Goal: Task Accomplishment & Management: Use online tool/utility

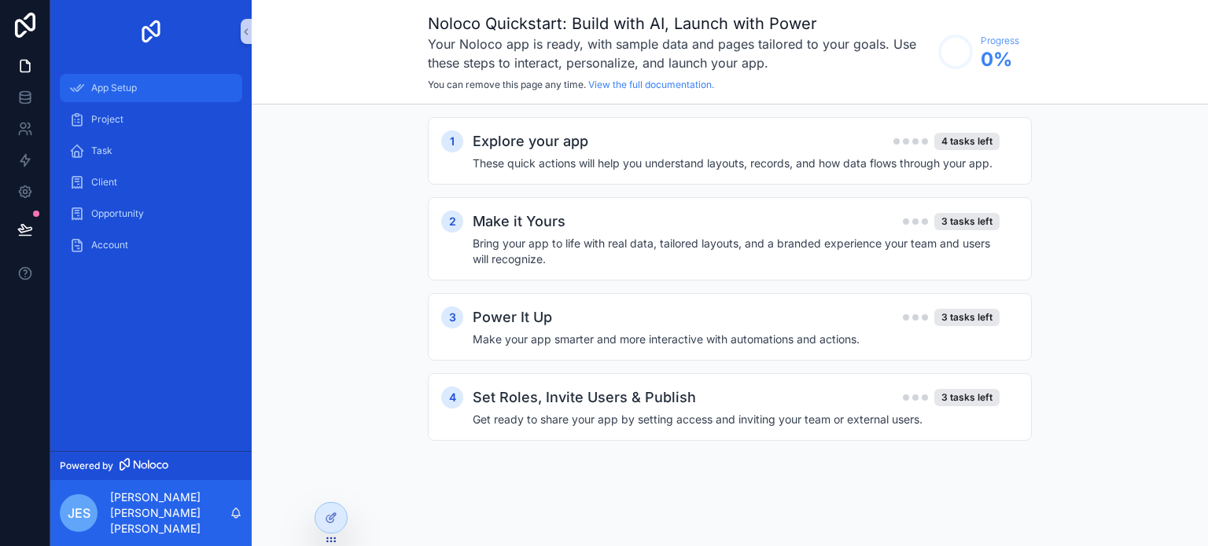
click at [168, 80] on div "App Setup" at bounding box center [151, 87] width 164 height 25
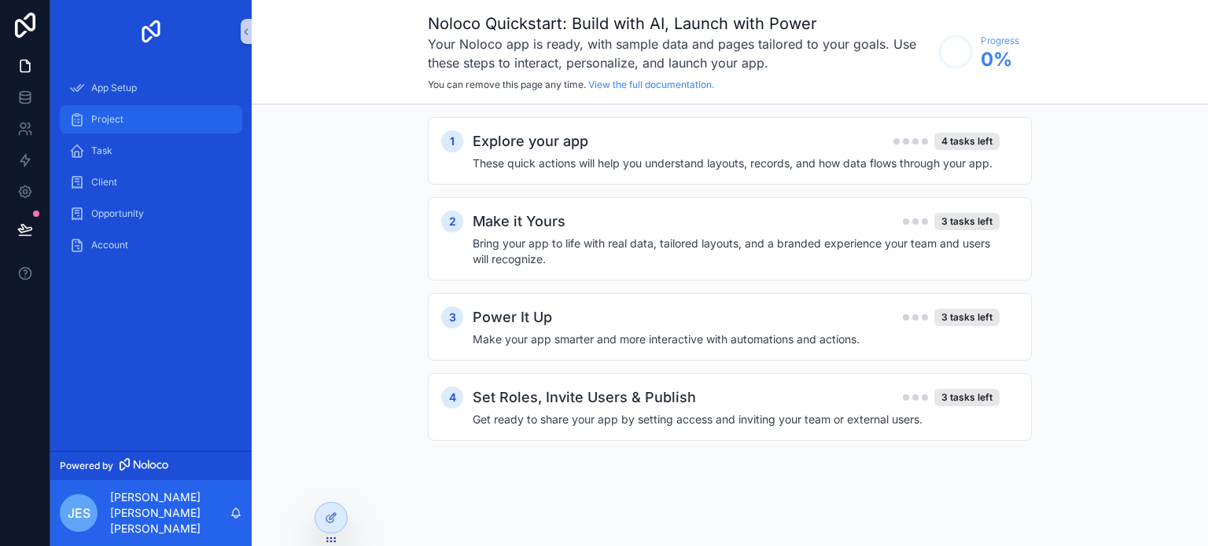
click at [157, 106] on link "Project" at bounding box center [151, 119] width 182 height 28
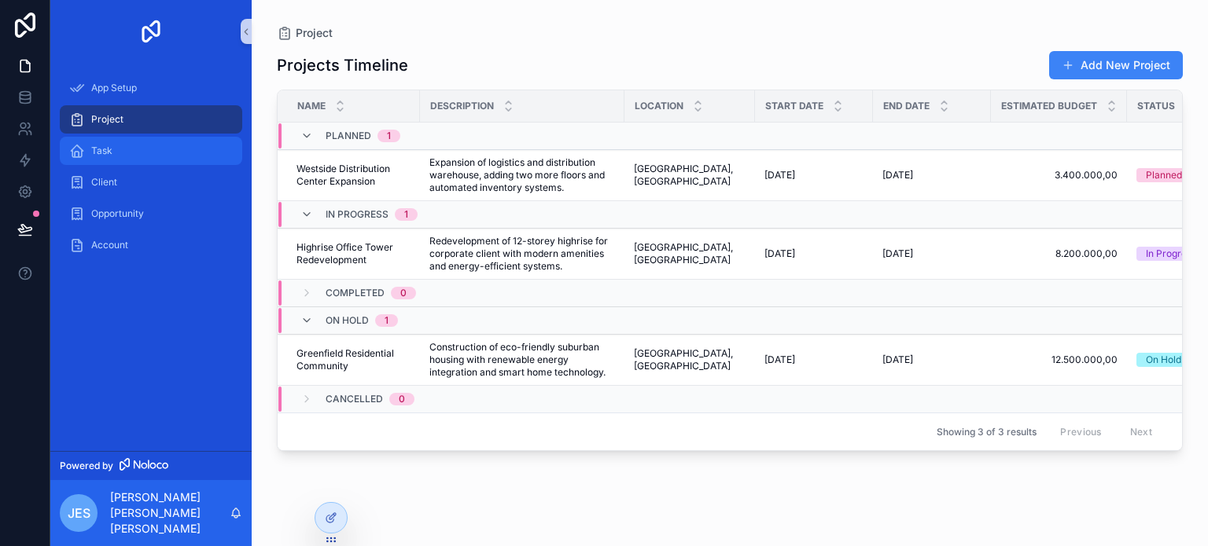
click at [145, 141] on div "Task" at bounding box center [151, 150] width 164 height 25
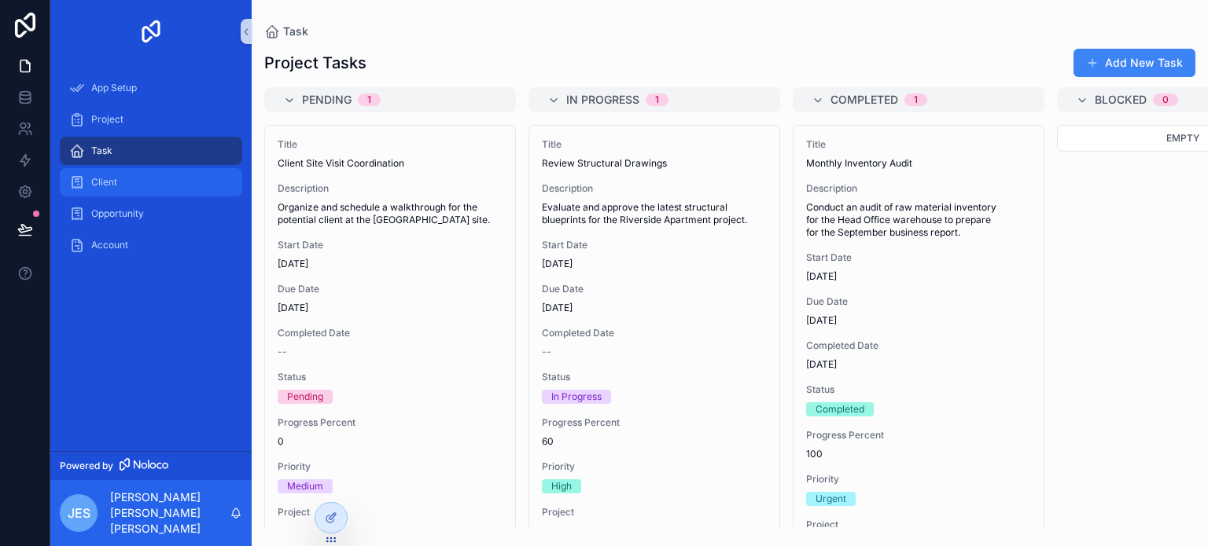
click at [141, 182] on div "Client" at bounding box center [151, 182] width 164 height 25
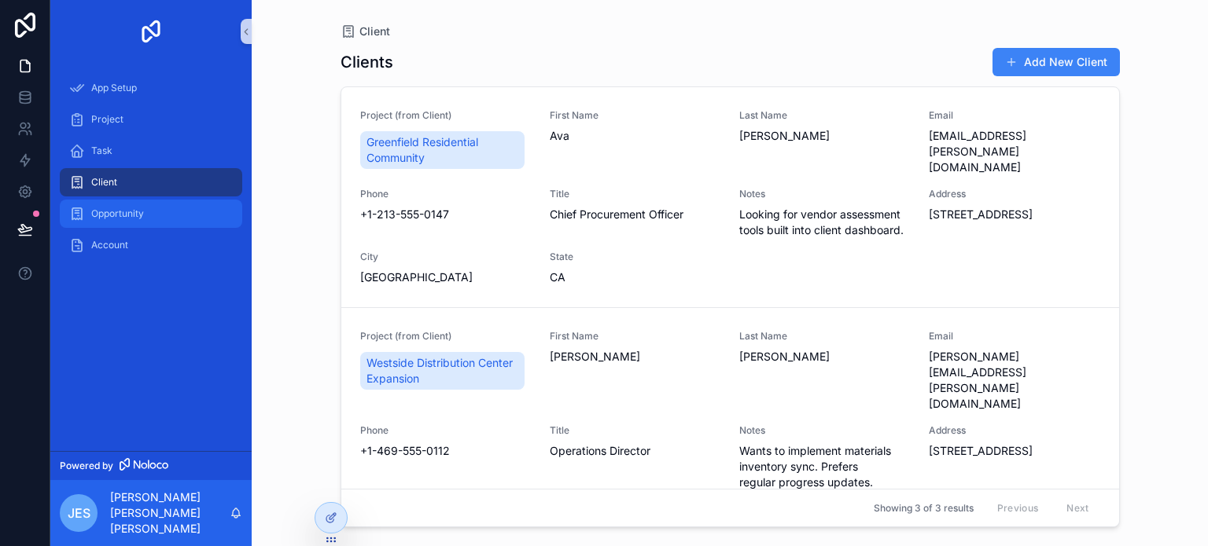
click at [138, 214] on span "Opportunity" at bounding box center [117, 214] width 53 height 13
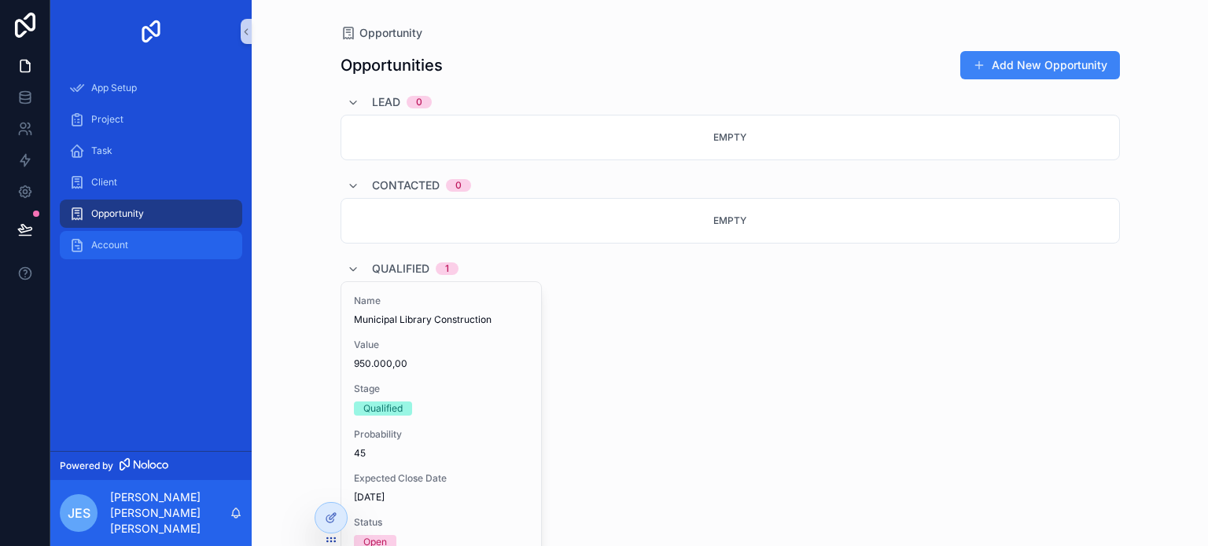
click at [129, 248] on div "Account" at bounding box center [151, 245] width 164 height 25
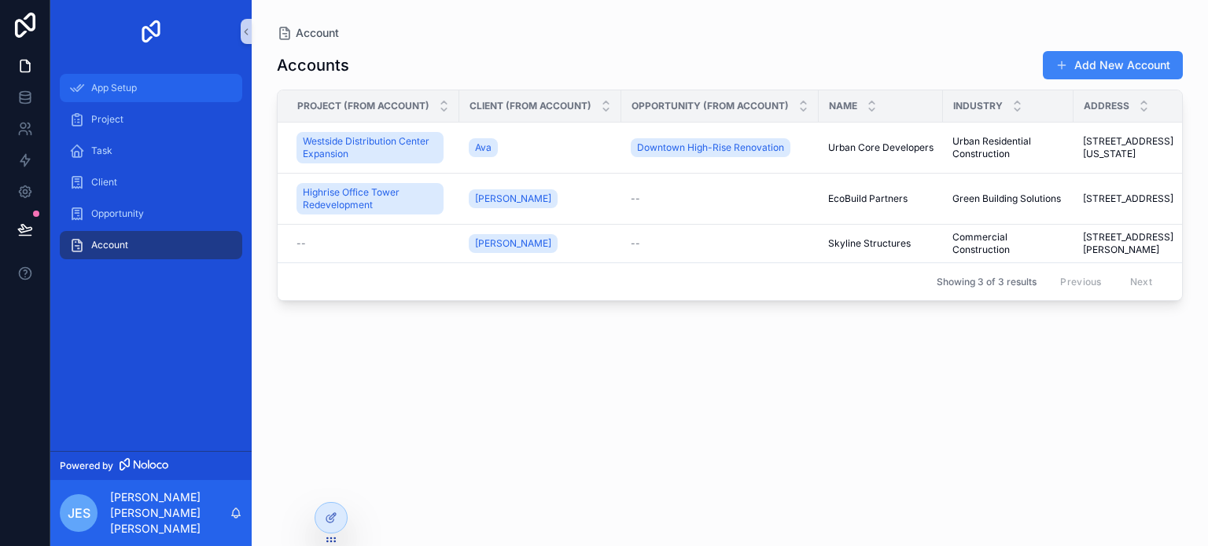
click at [136, 100] on div "App Setup" at bounding box center [151, 87] width 164 height 25
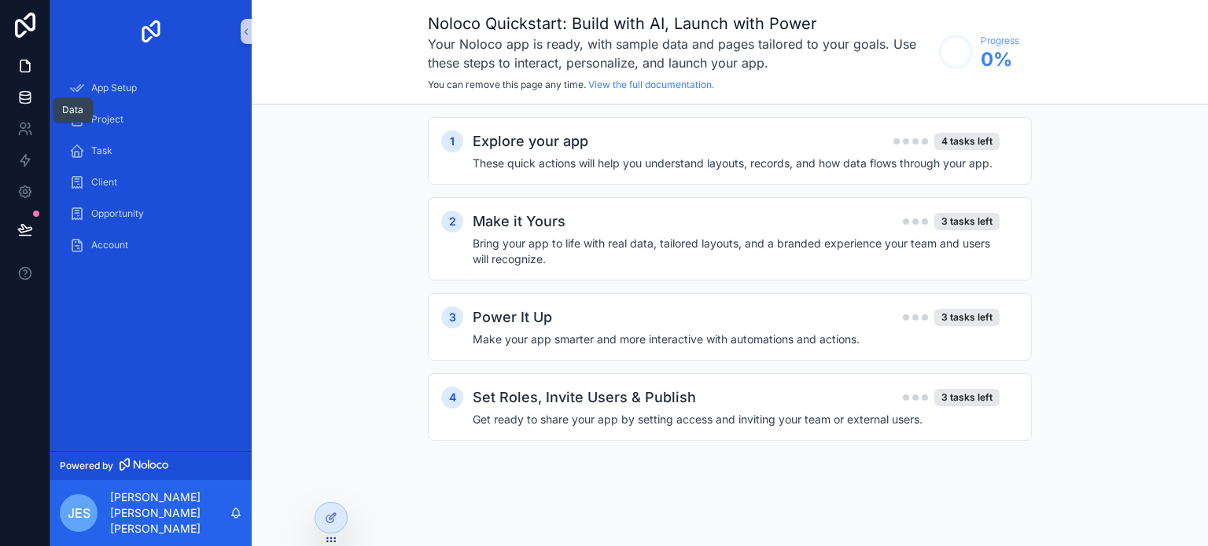
click at [22, 97] on icon at bounding box center [25, 98] width 16 height 16
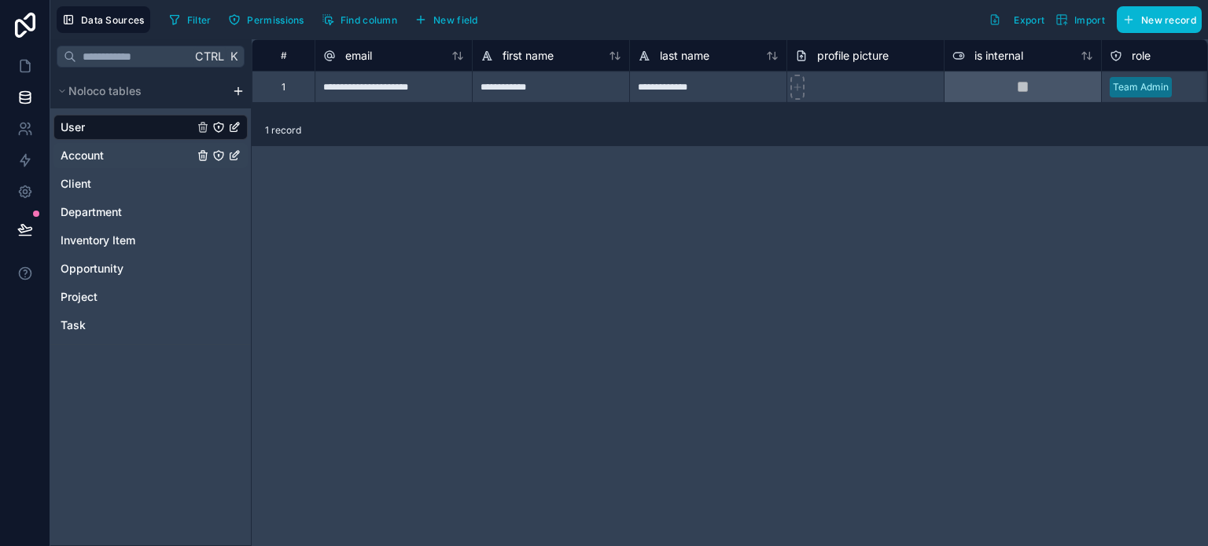
click at [144, 153] on div "Account" at bounding box center [150, 155] width 194 height 25
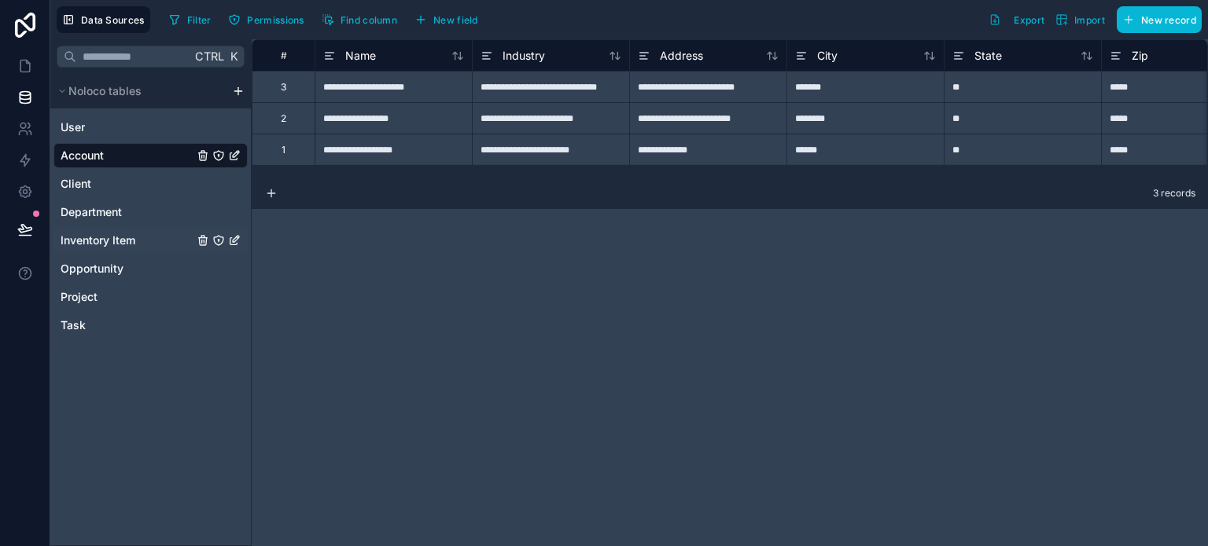
click at [134, 233] on span "Inventory Item" at bounding box center [98, 241] width 75 height 16
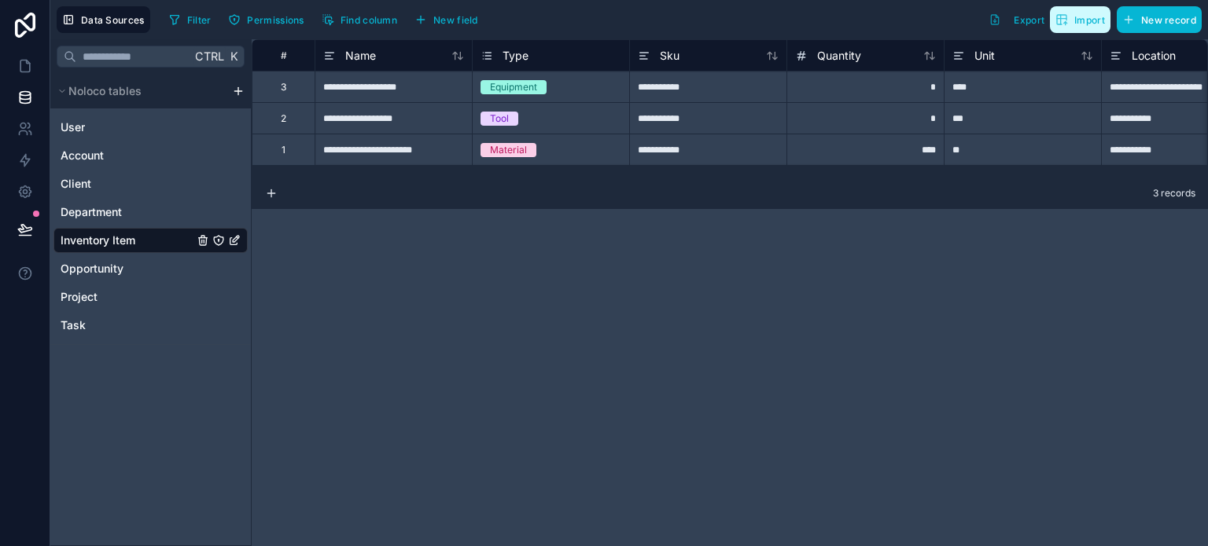
click at [1088, 17] on span "Import" at bounding box center [1089, 20] width 31 height 12
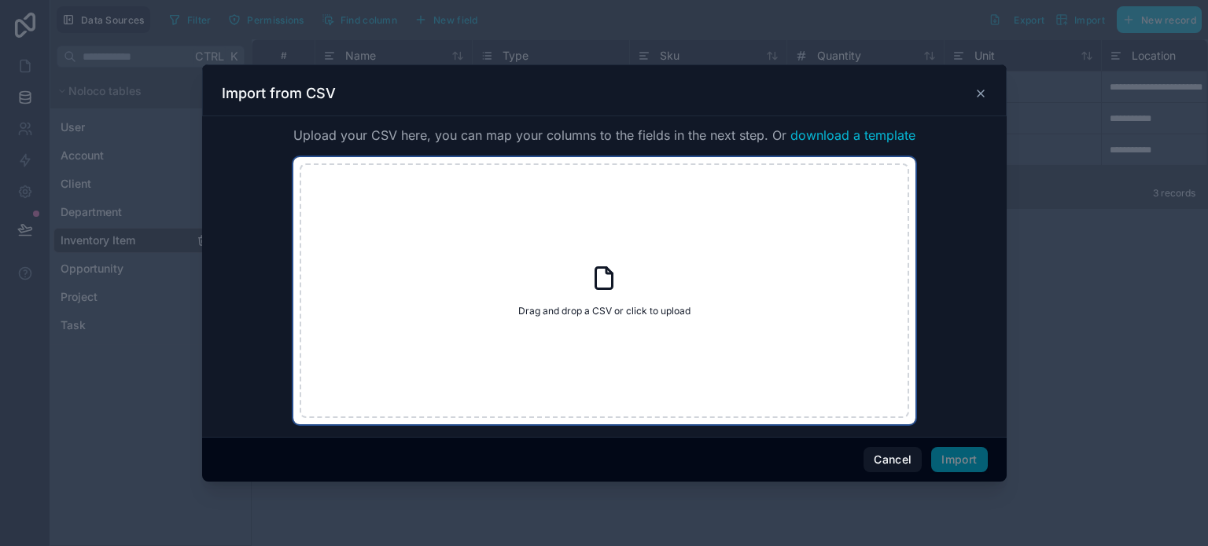
click at [719, 359] on div "Drag and drop a CSV or click to upload Drag and drop a CSV or click to upload" at bounding box center [604, 291] width 609 height 255
type input "**********"
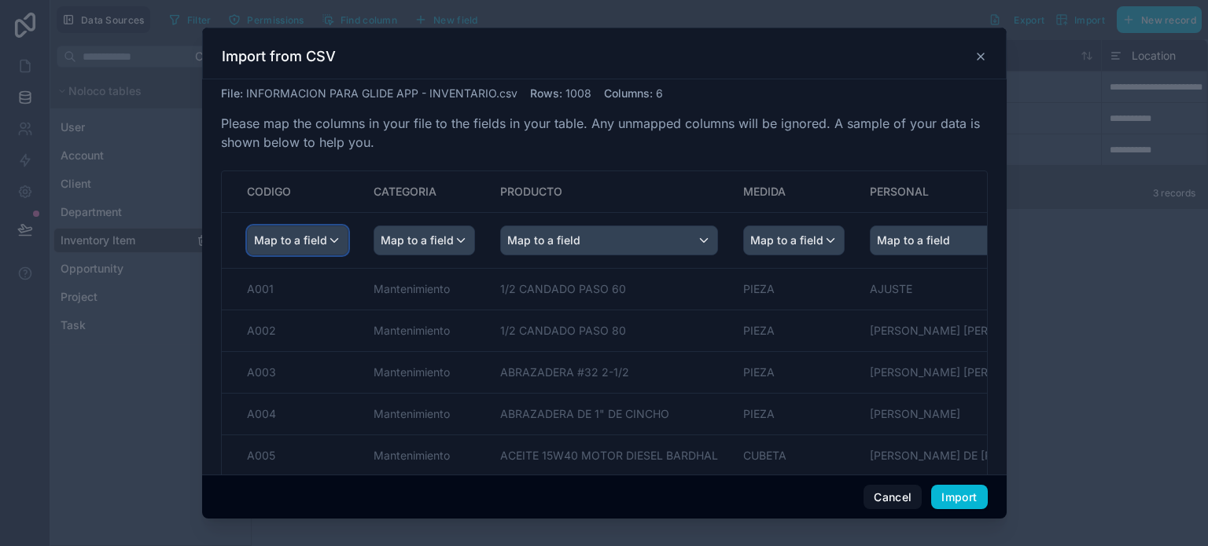
click at [311, 235] on span "Map to a field" at bounding box center [290, 240] width 73 height 28
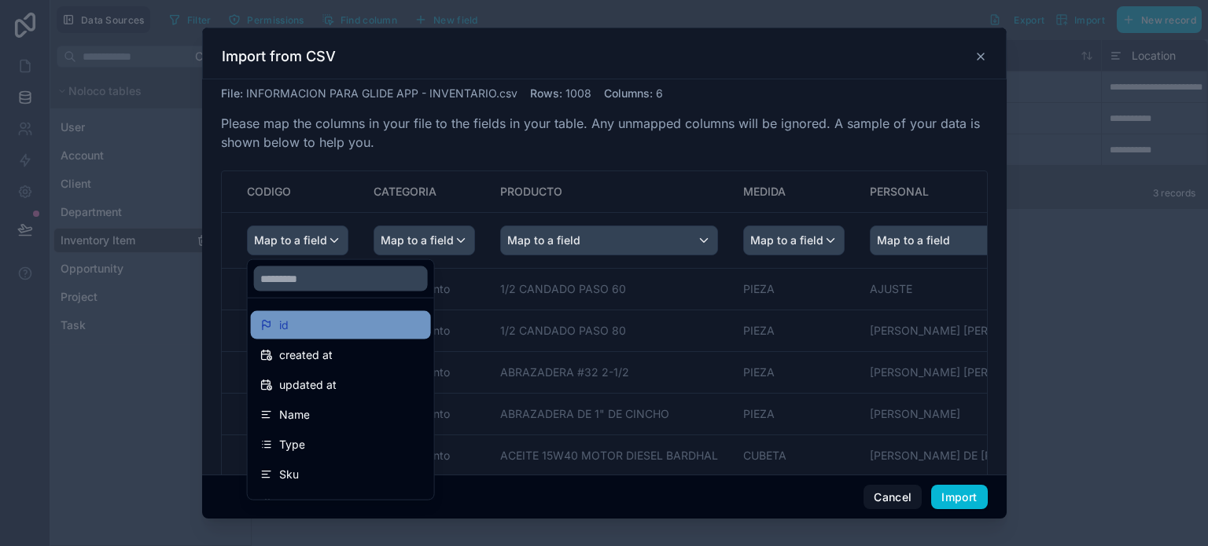
click at [318, 326] on div "id" at bounding box center [340, 325] width 161 height 19
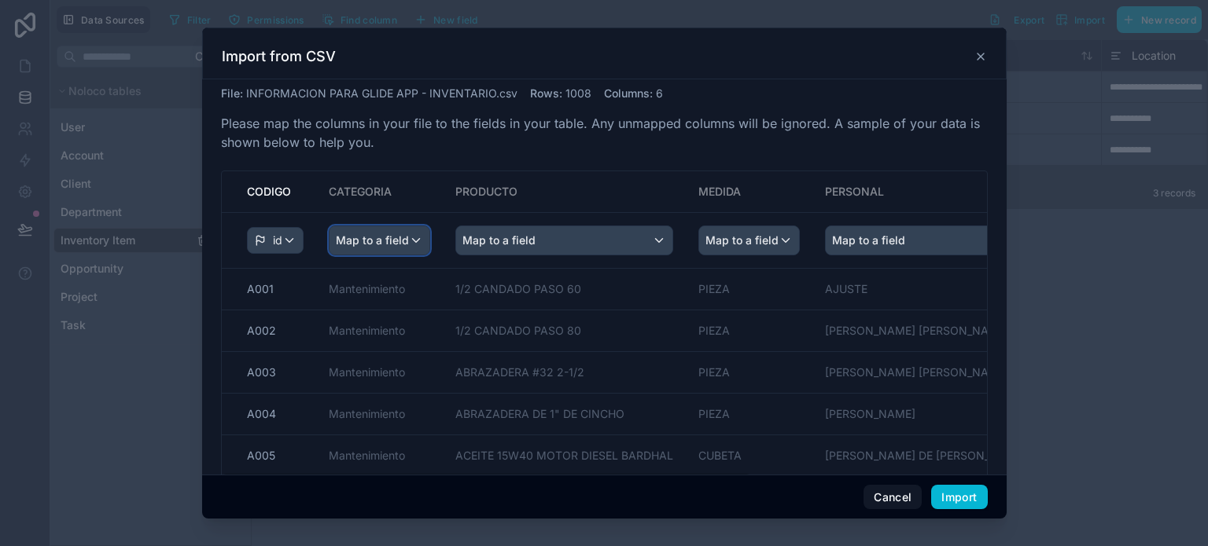
click at [399, 235] on span "Map to a field" at bounding box center [372, 240] width 73 height 28
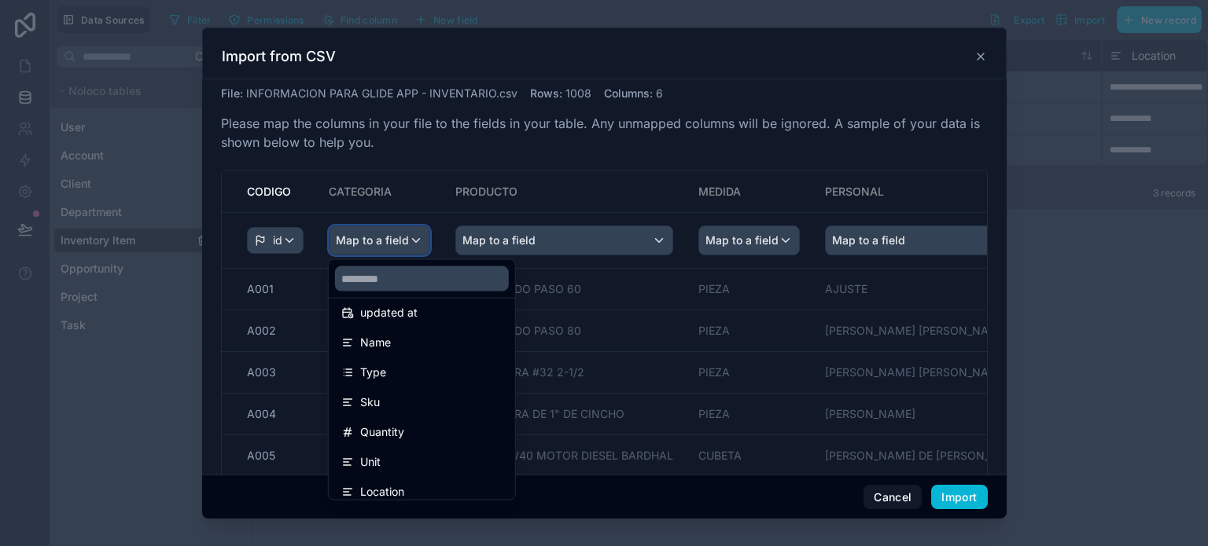
scroll to position [72, 0]
click at [460, 367] on div "Type" at bounding box center [421, 373] width 161 height 19
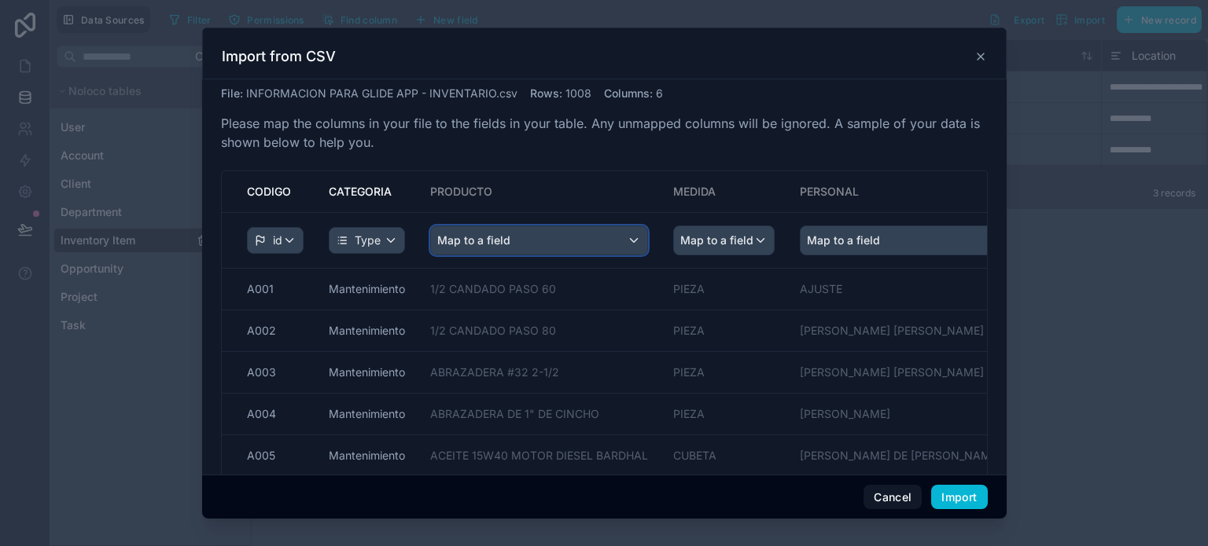
click at [594, 241] on div "Map to a field" at bounding box center [539, 240] width 216 height 28
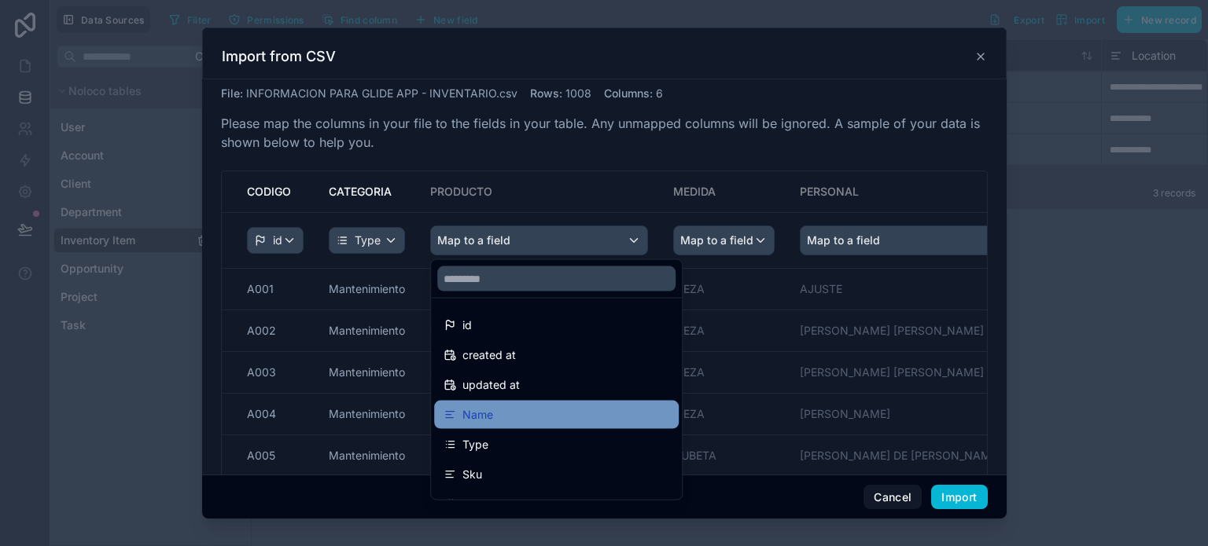
click at [569, 410] on div "Name" at bounding box center [556, 415] width 226 height 19
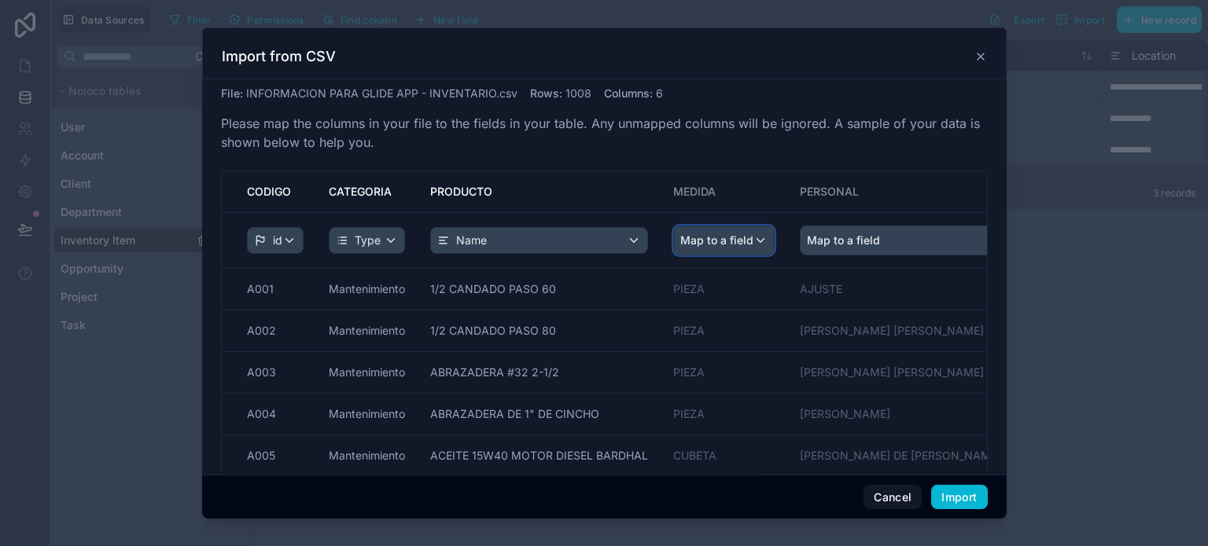
click at [758, 247] on div "Map to a field" at bounding box center [724, 240] width 100 height 28
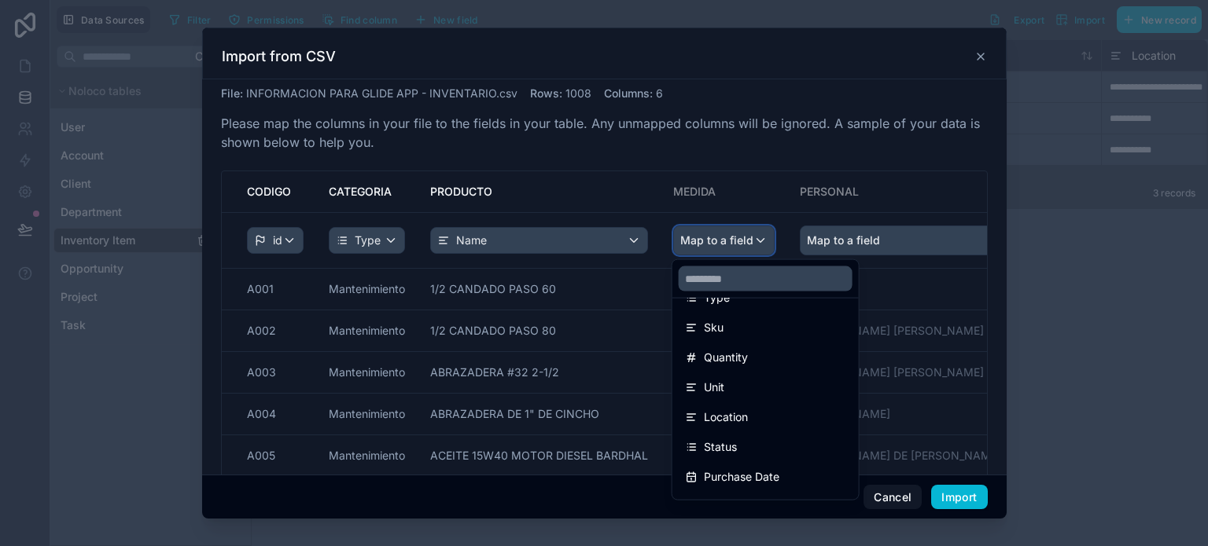
scroll to position [148, 0]
click at [749, 390] on div "Unit" at bounding box center [765, 386] width 161 height 19
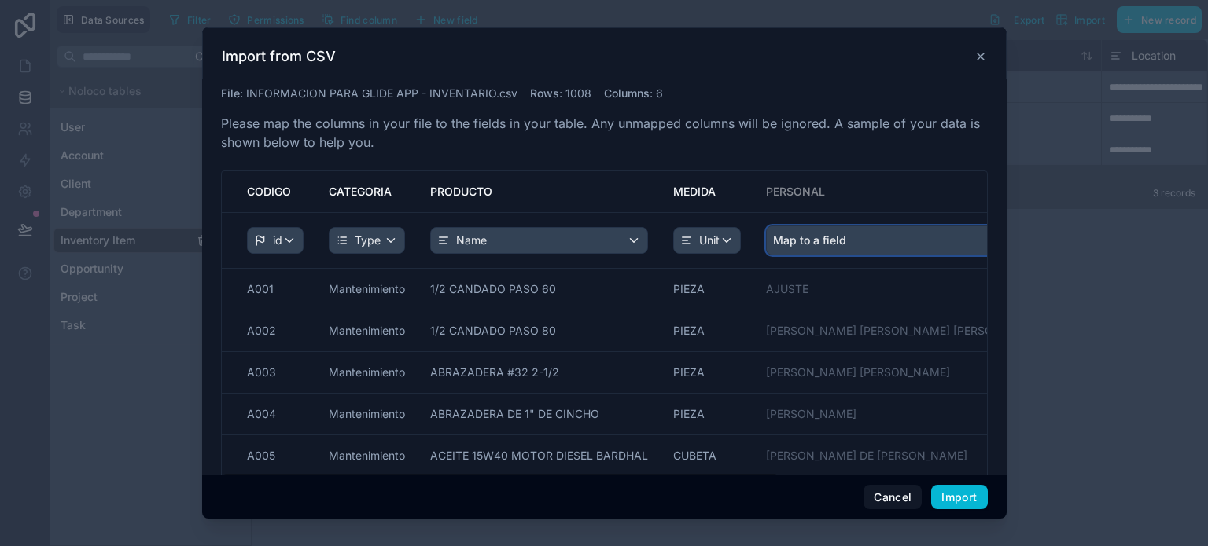
click at [875, 241] on div "Map to a field" at bounding box center [905, 240] width 276 height 28
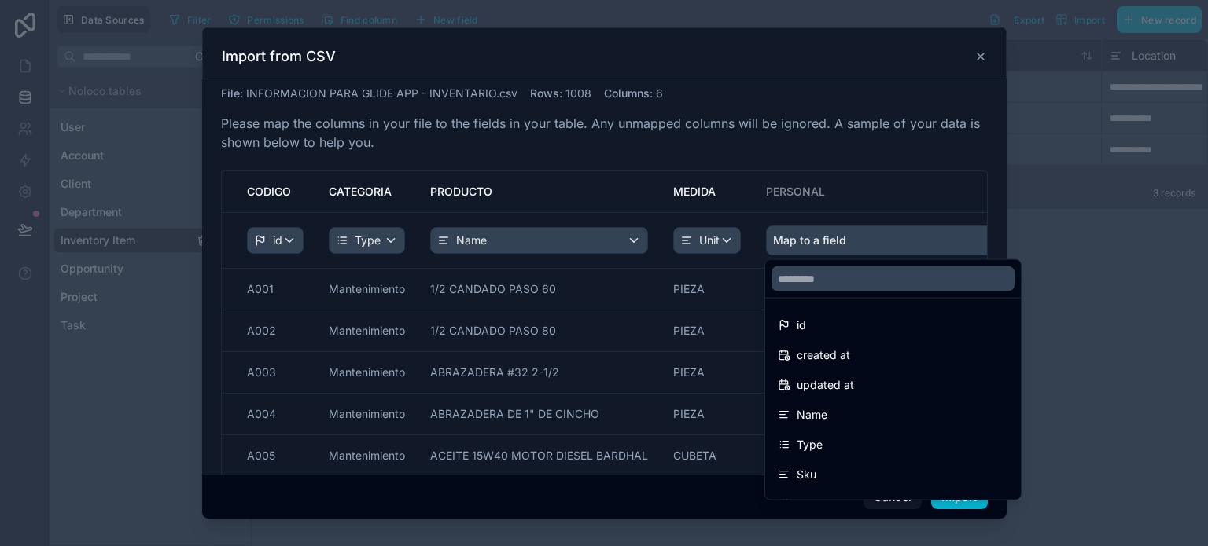
click at [875, 241] on div "scrollable content" at bounding box center [604, 274] width 804 height 492
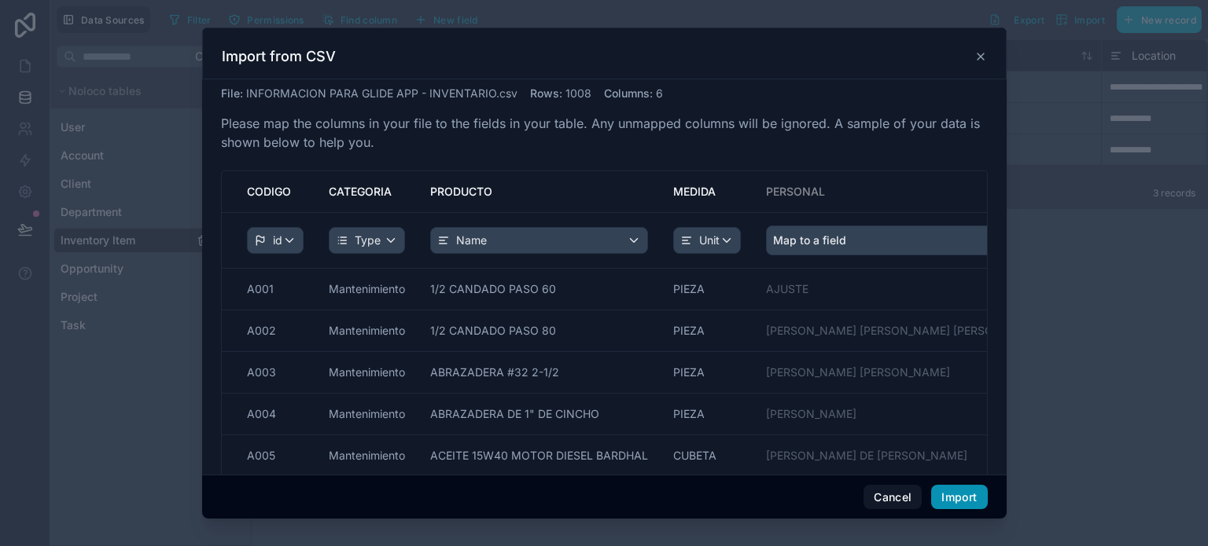
click at [965, 499] on button "Import" at bounding box center [959, 497] width 56 height 25
click at [965, 499] on span at bounding box center [967, 495] width 39 height 30
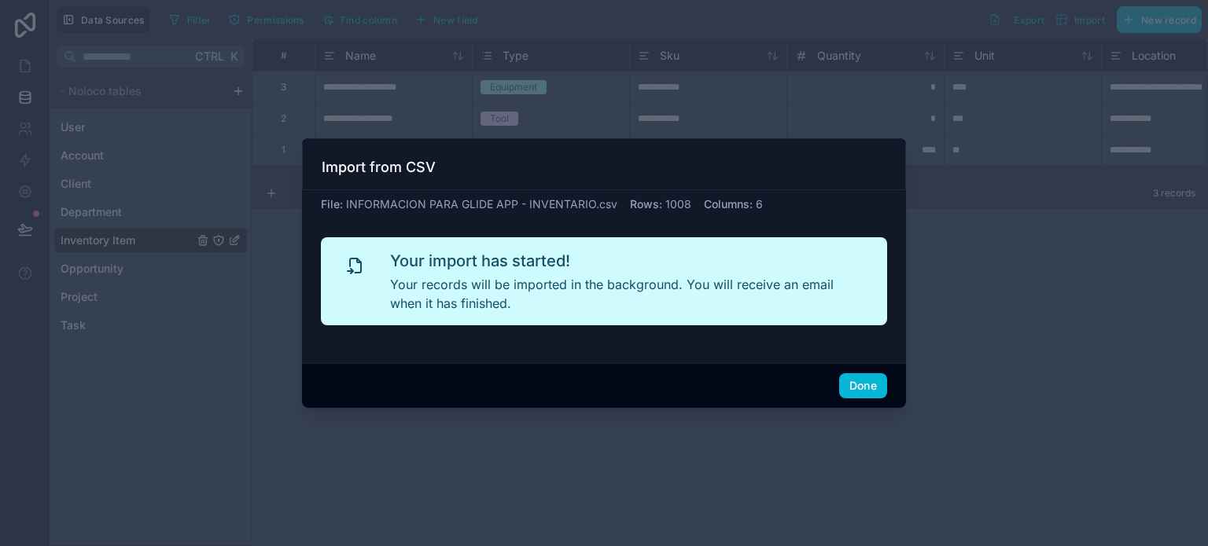
click at [857, 399] on div "Done" at bounding box center [604, 385] width 604 height 45
click at [889, 377] on div "Done" at bounding box center [604, 385] width 604 height 45
click at [866, 378] on button "Done" at bounding box center [863, 385] width 48 height 25
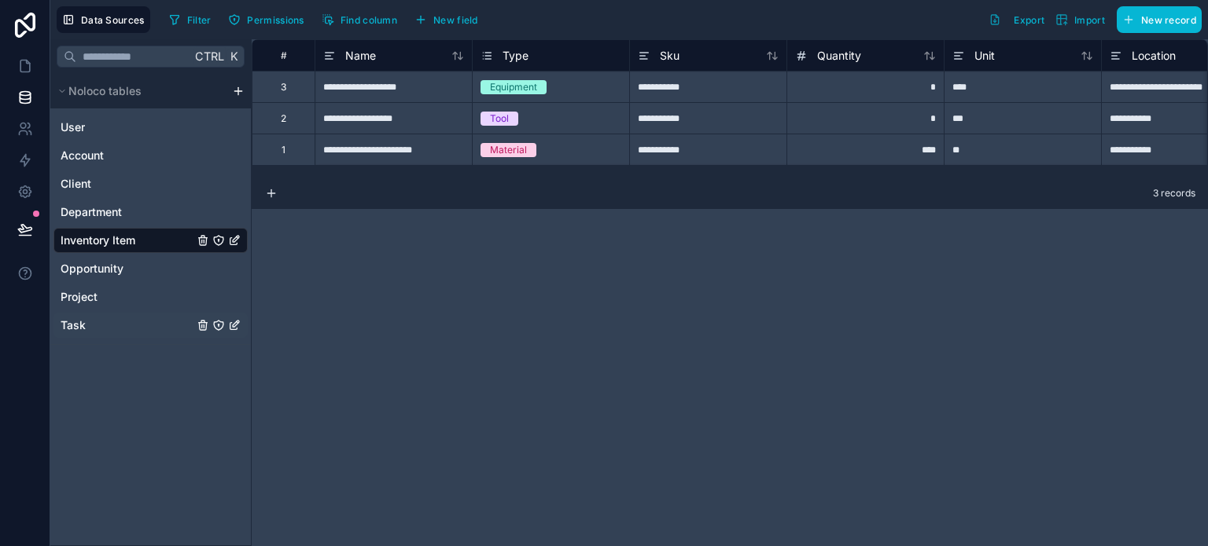
click at [96, 322] on div "Task" at bounding box center [150, 325] width 194 height 25
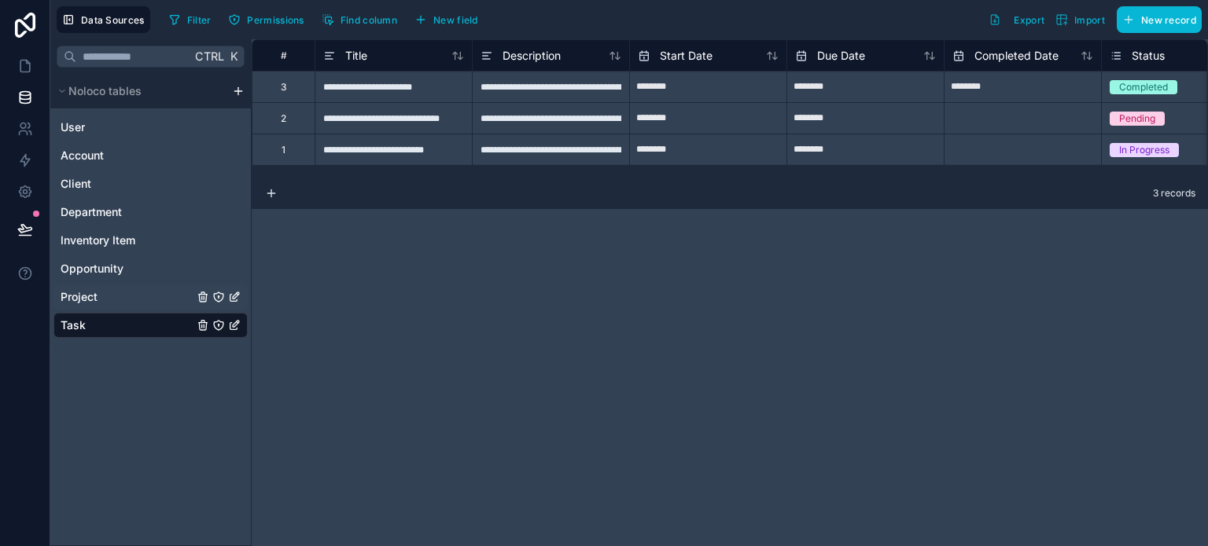
click at [103, 292] on div "Project" at bounding box center [150, 297] width 194 height 25
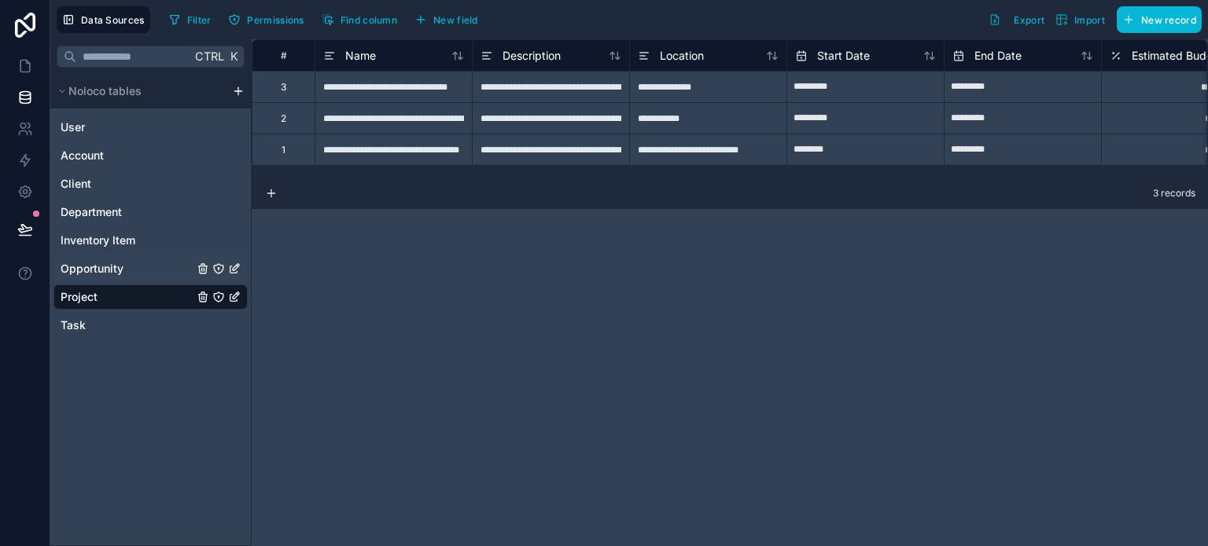
click at [127, 267] on div "Opportunity" at bounding box center [150, 268] width 194 height 25
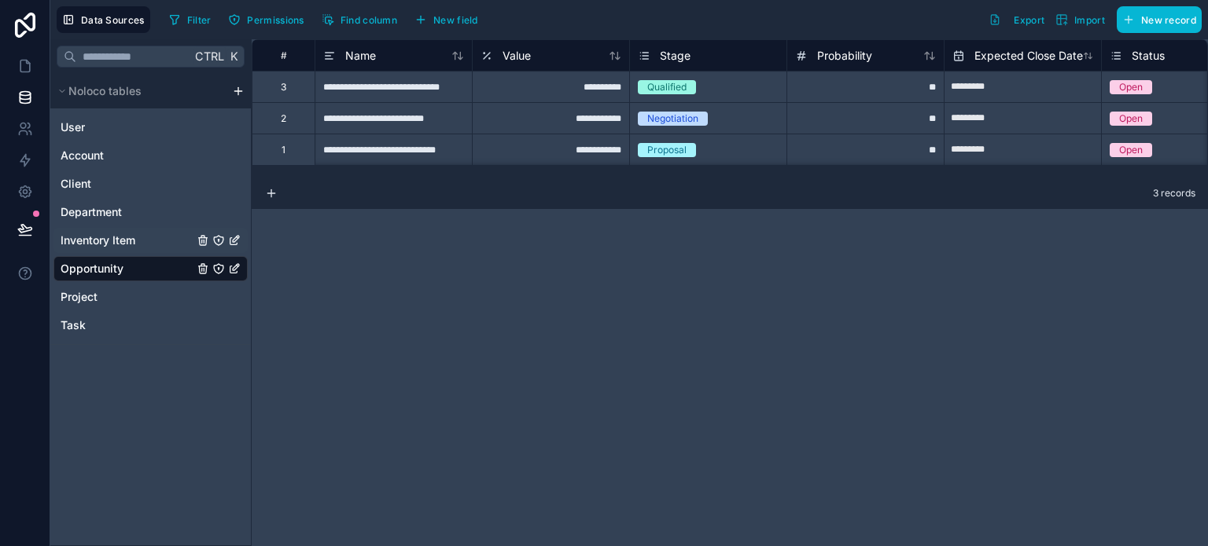
click at [150, 235] on div "Inventory Item" at bounding box center [150, 240] width 194 height 25
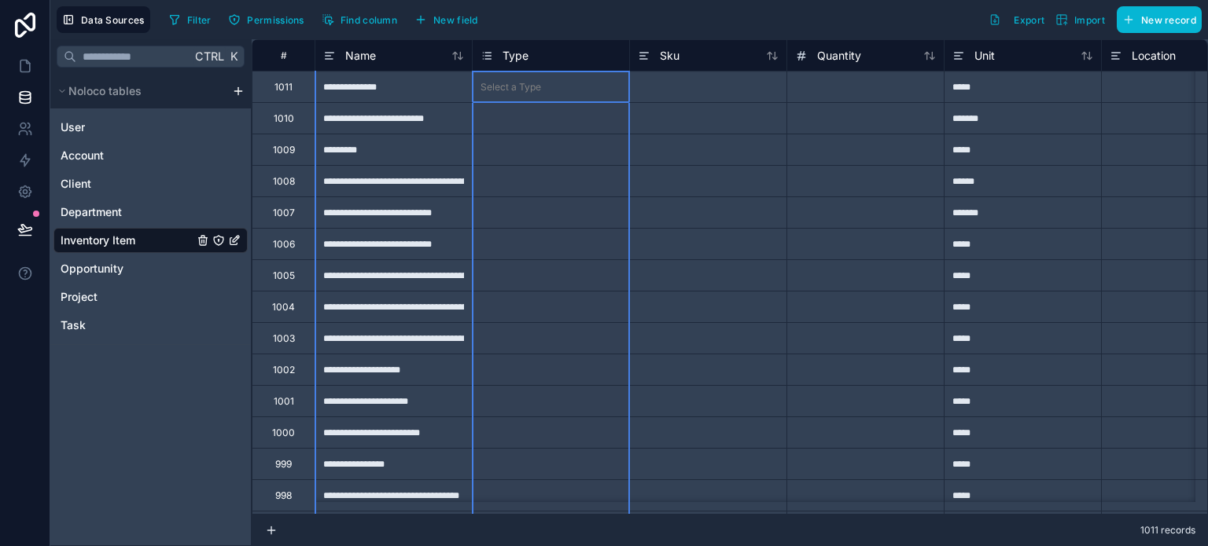
click at [581, 61] on div "Type" at bounding box center [550, 55] width 141 height 19
click at [577, 189] on div "Select a Type" at bounding box center [551, 181] width 156 height 31
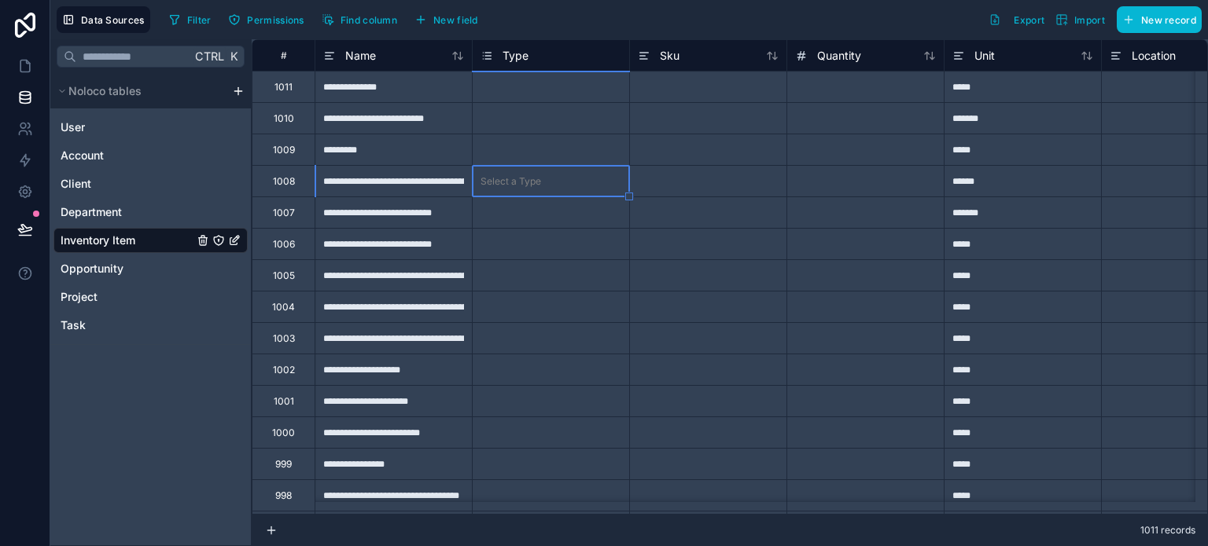
click at [563, 57] on div "Type" at bounding box center [550, 55] width 141 height 19
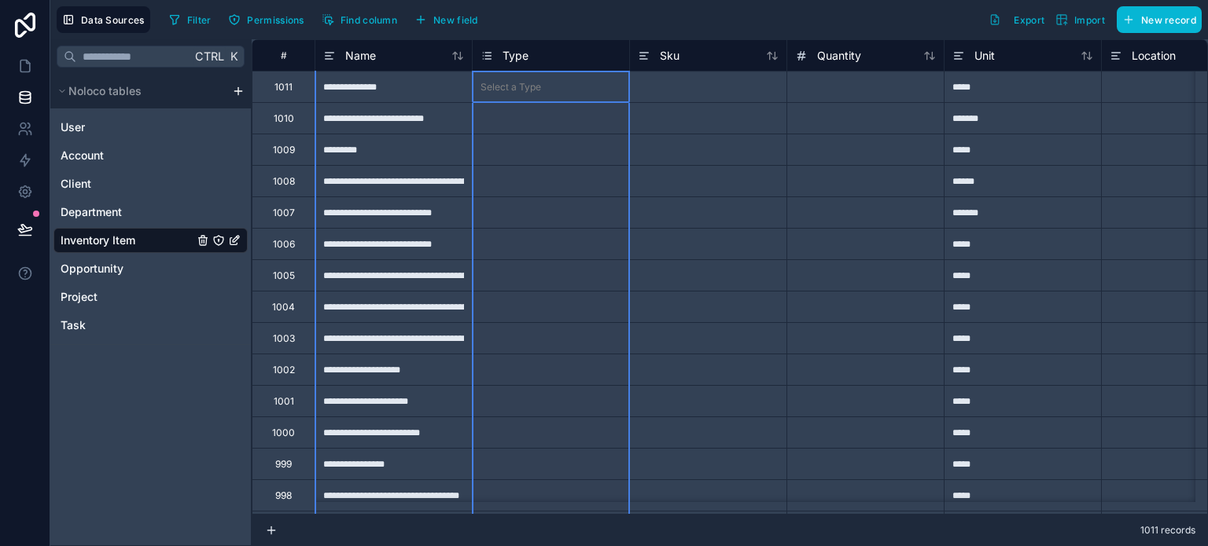
drag, startPoint x: 563, startPoint y: 57, endPoint x: 517, endPoint y: 74, distance: 49.5
click at [517, 74] on div "Select a Type" at bounding box center [551, 87] width 156 height 31
click at [524, 57] on span "Type" at bounding box center [515, 56] width 26 height 16
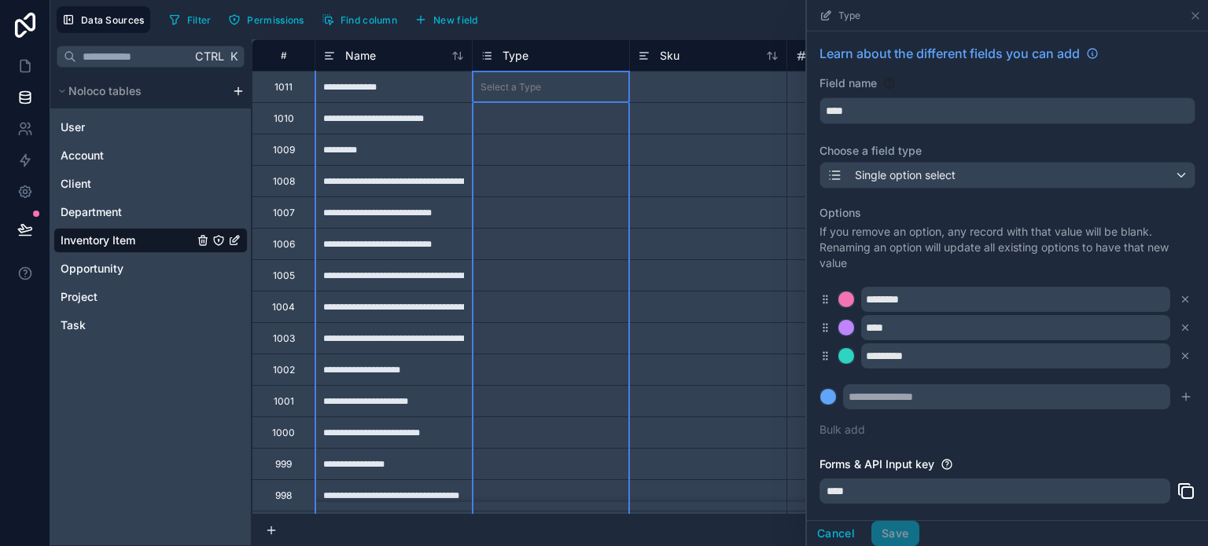
scroll to position [101, 0]
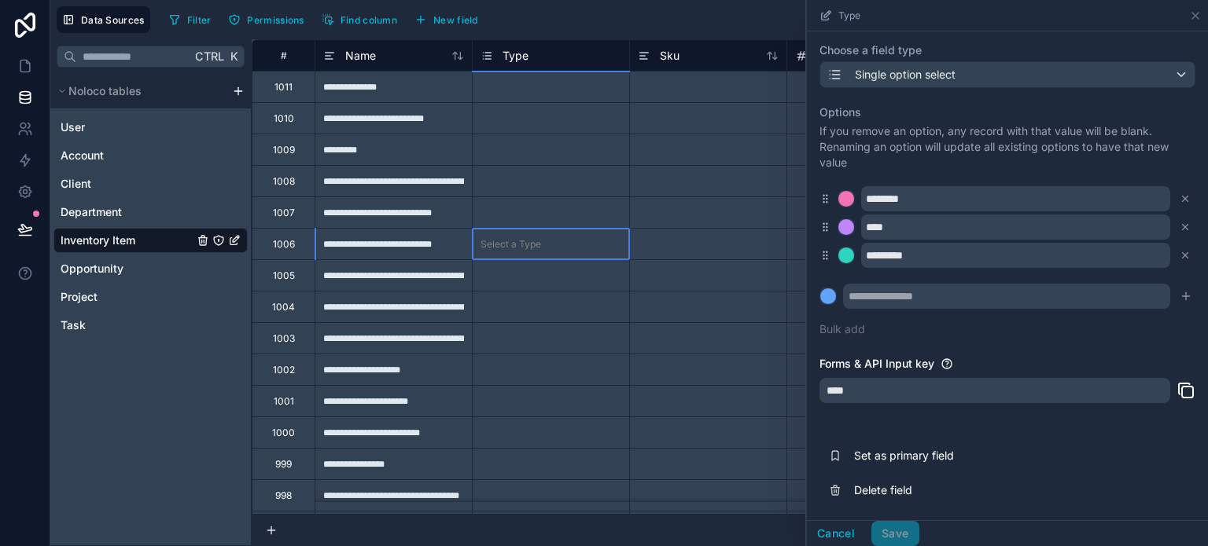
click at [502, 252] on div "Select a Type" at bounding box center [551, 244] width 156 height 31
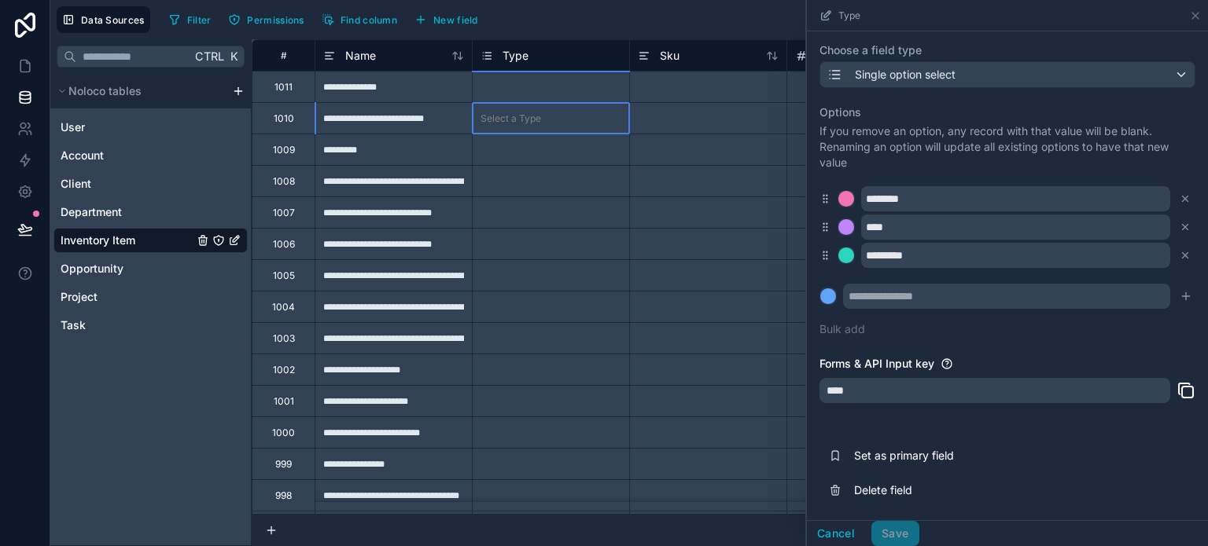
click at [557, 115] on div "Select a Type" at bounding box center [551, 119] width 156 height 16
click at [550, 87] on div "Select a Type" at bounding box center [551, 87] width 156 height 16
click at [550, 49] on div "Type" at bounding box center [550, 55] width 141 height 19
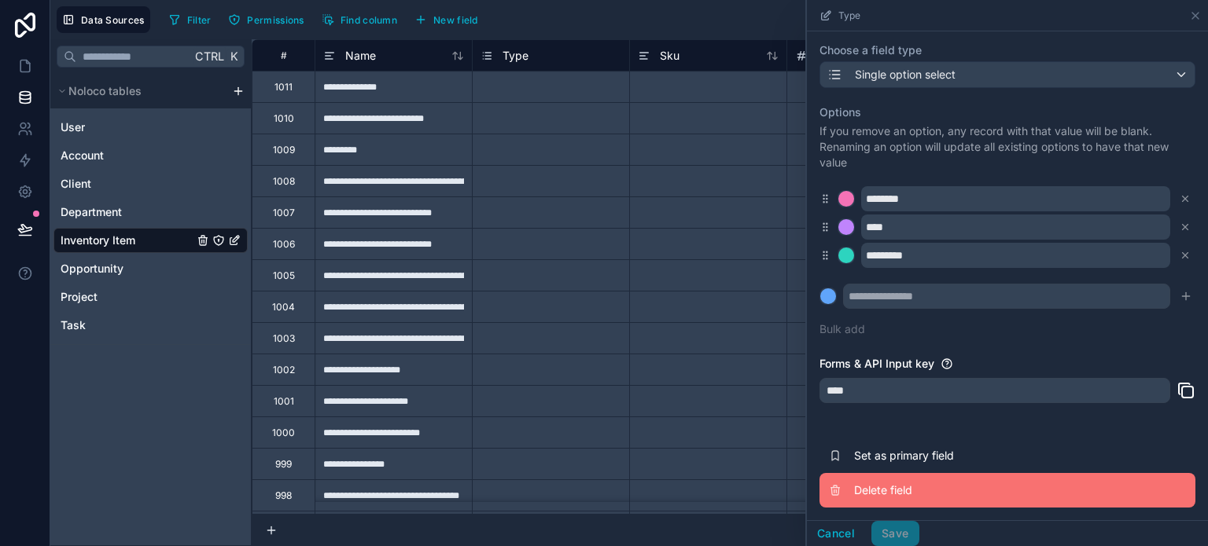
click at [860, 503] on button "Delete field" at bounding box center [1007, 490] width 376 height 35
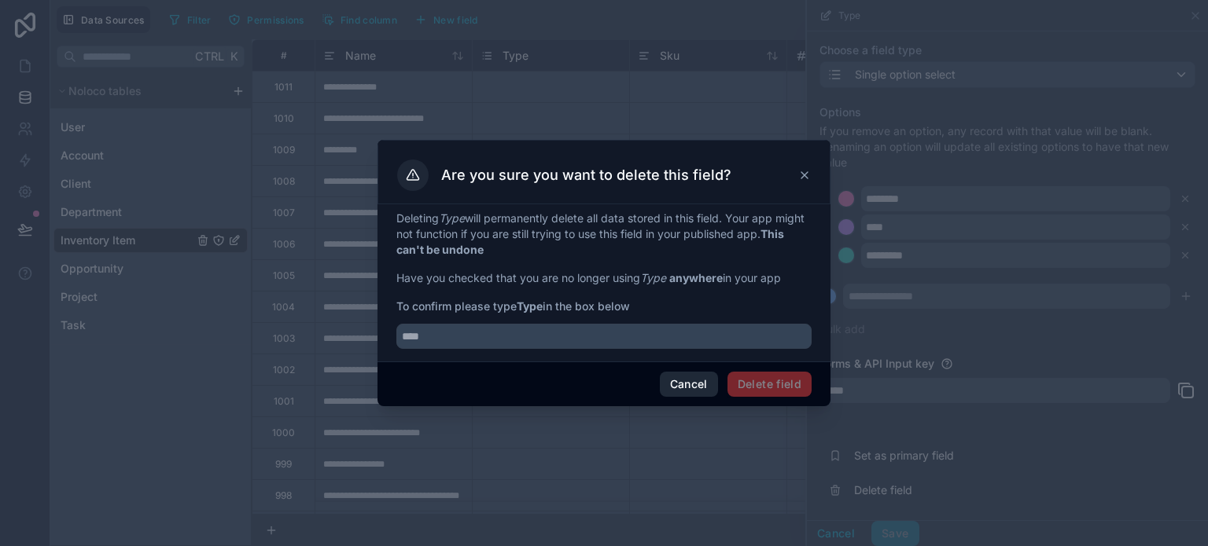
click at [680, 377] on button "Cancel" at bounding box center [689, 384] width 58 height 25
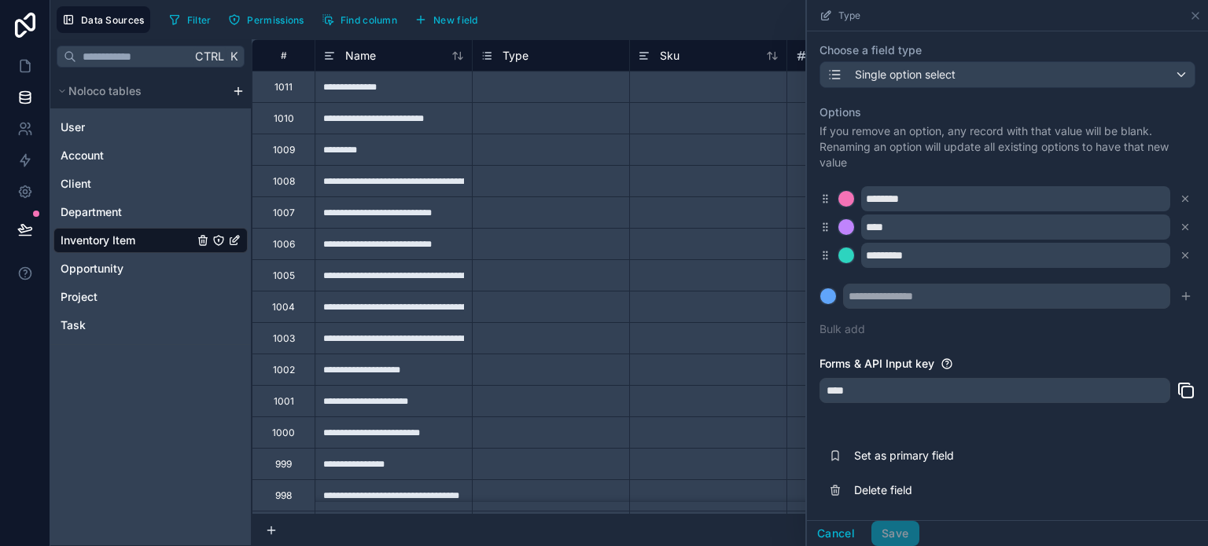
click at [679, 139] on div at bounding box center [707, 149] width 157 height 31
click at [671, 101] on div at bounding box center [707, 86] width 157 height 31
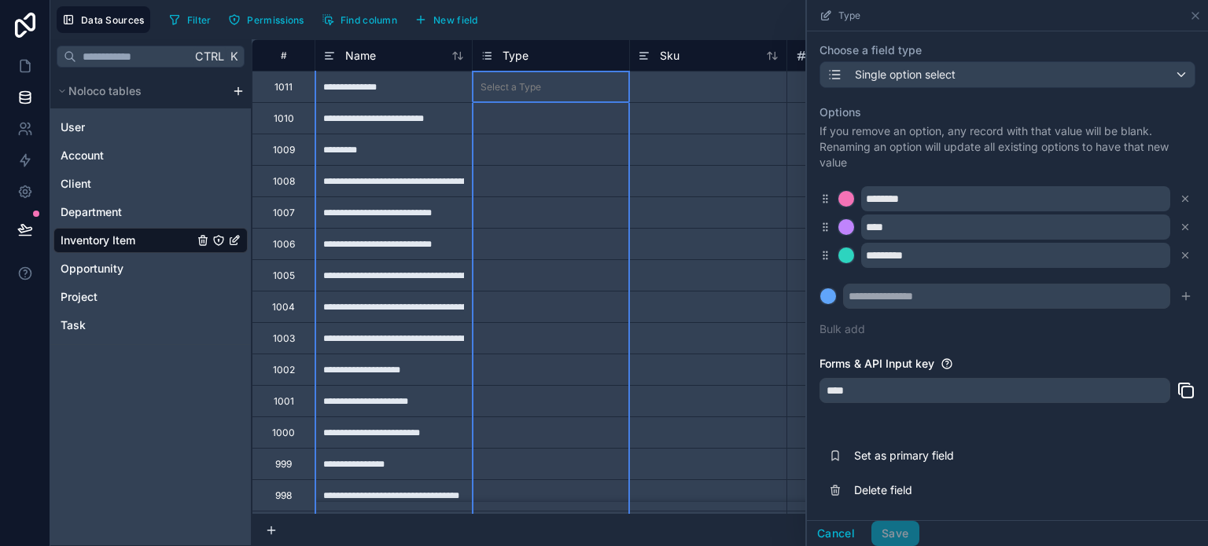
click at [580, 69] on div "Type" at bounding box center [550, 54] width 157 height 31
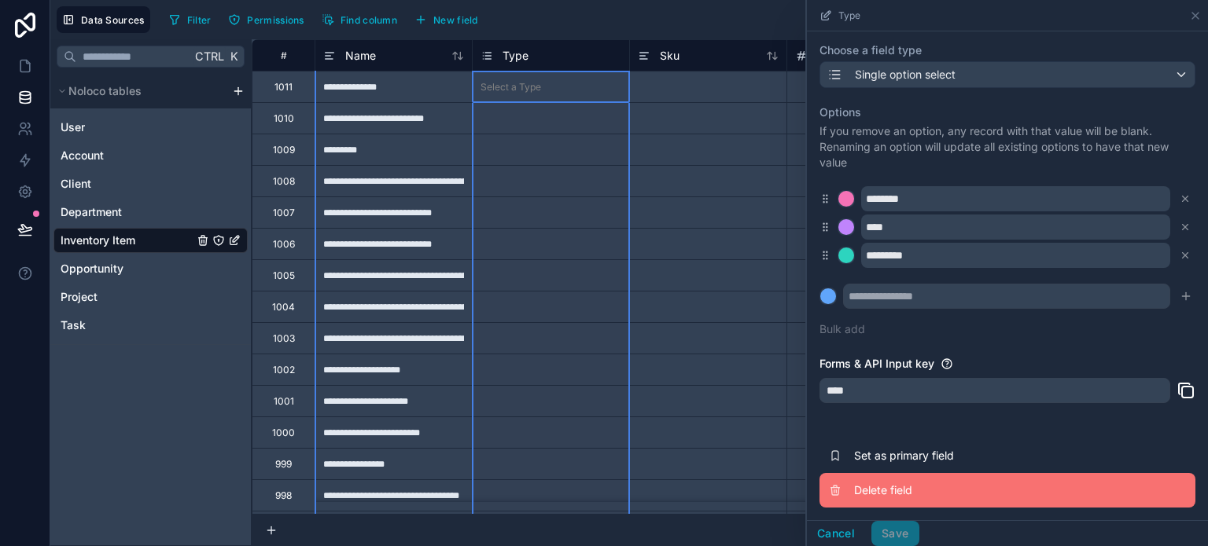
click at [883, 496] on span "Delete field" at bounding box center [967, 491] width 226 height 16
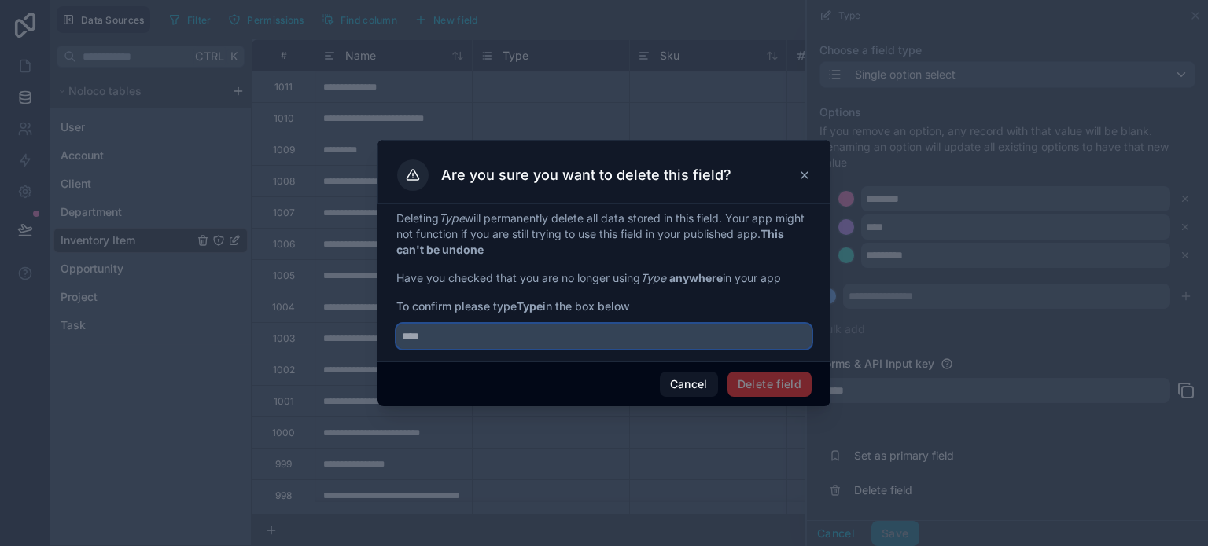
click at [539, 337] on input "text" at bounding box center [603, 336] width 415 height 25
type input "*"
type input "****"
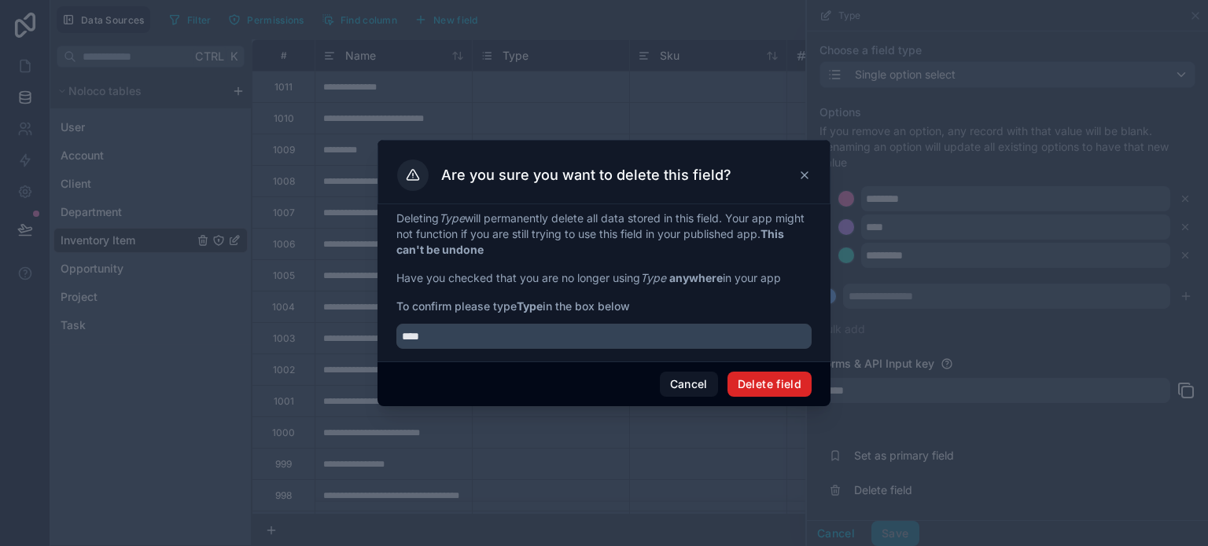
click at [778, 388] on button "Delete field" at bounding box center [769, 384] width 84 height 25
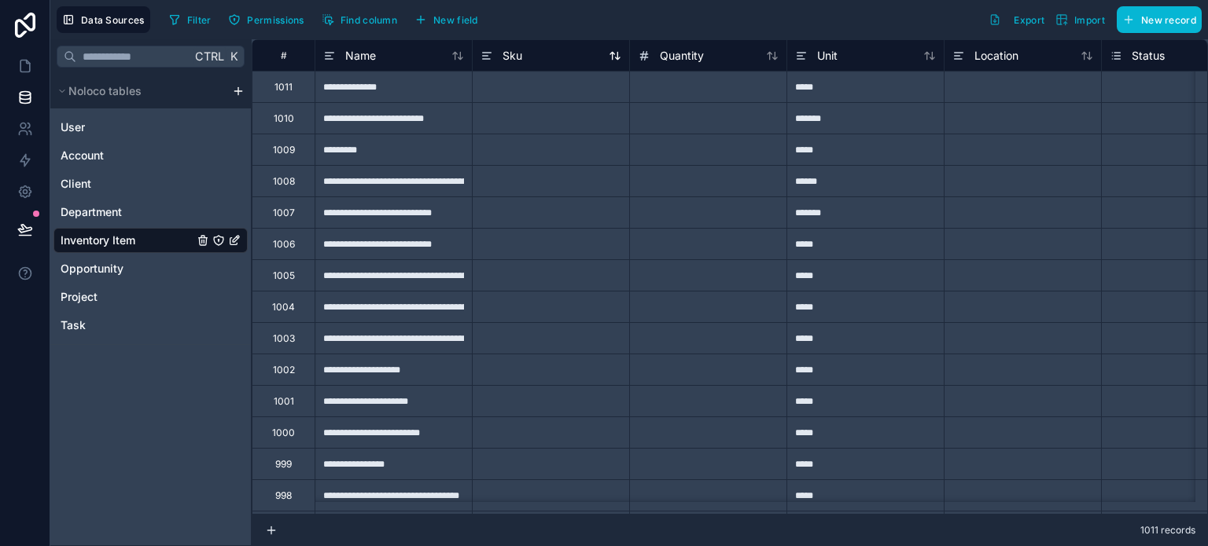
click at [549, 57] on div "Sku" at bounding box center [550, 55] width 141 height 19
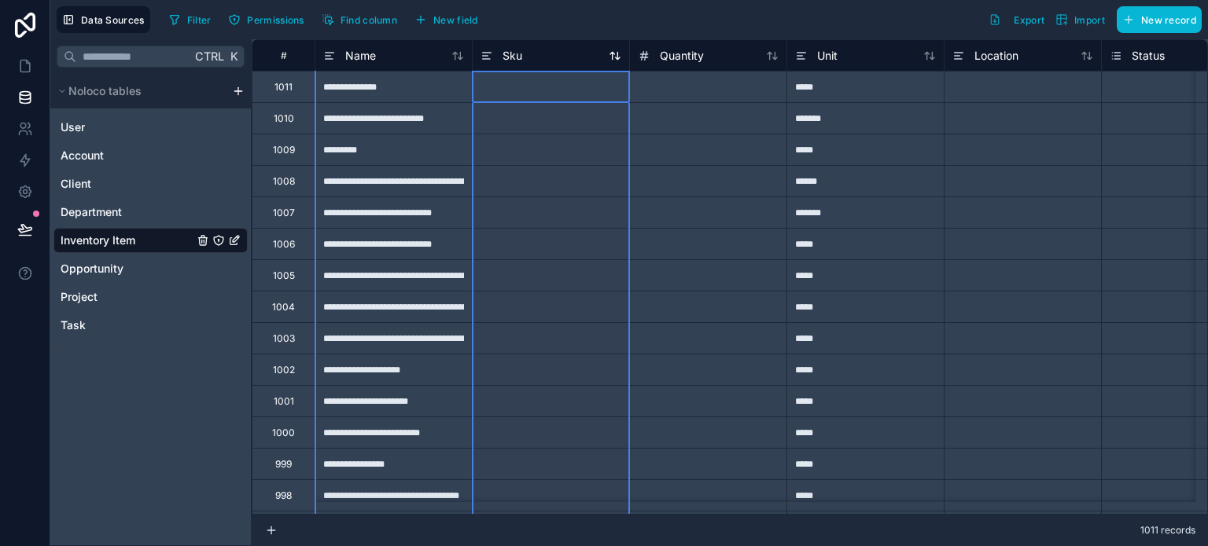
click at [549, 57] on div "Sku" at bounding box center [550, 55] width 141 height 19
click at [570, 55] on div "Sku" at bounding box center [550, 55] width 141 height 19
click at [495, 57] on div "Sku" at bounding box center [501, 55] width 42 height 19
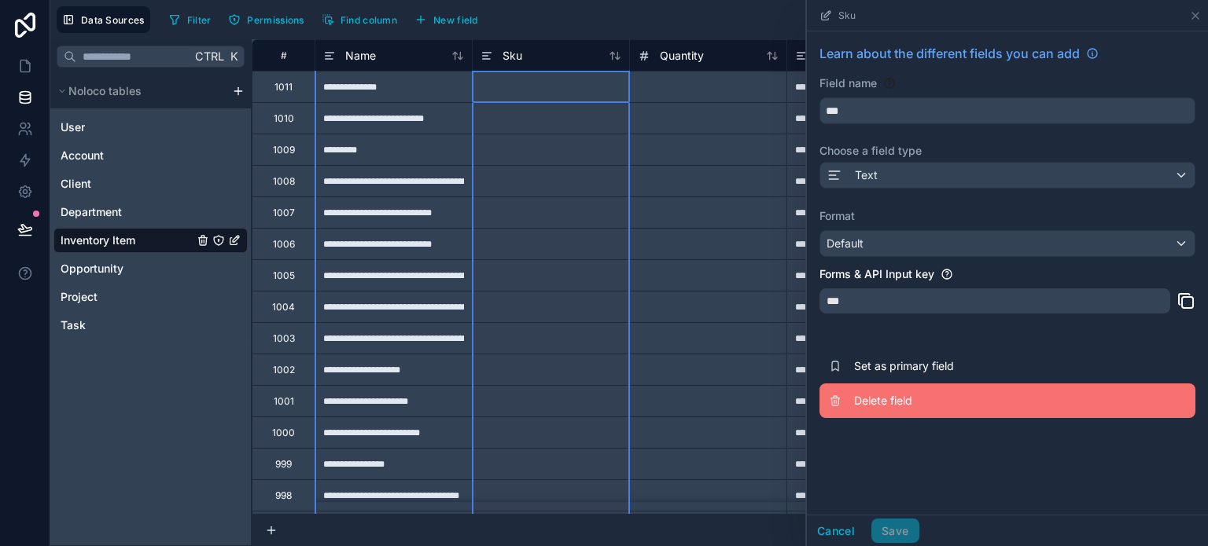
click at [929, 399] on span "Delete field" at bounding box center [967, 401] width 226 height 16
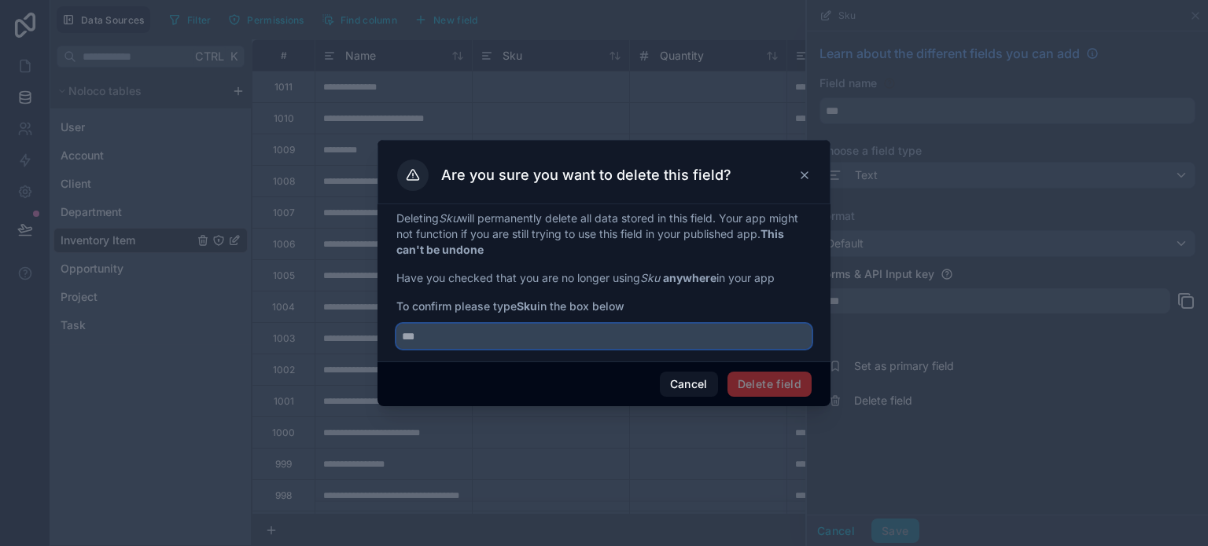
click at [626, 326] on input "text" at bounding box center [603, 336] width 415 height 25
type input "***"
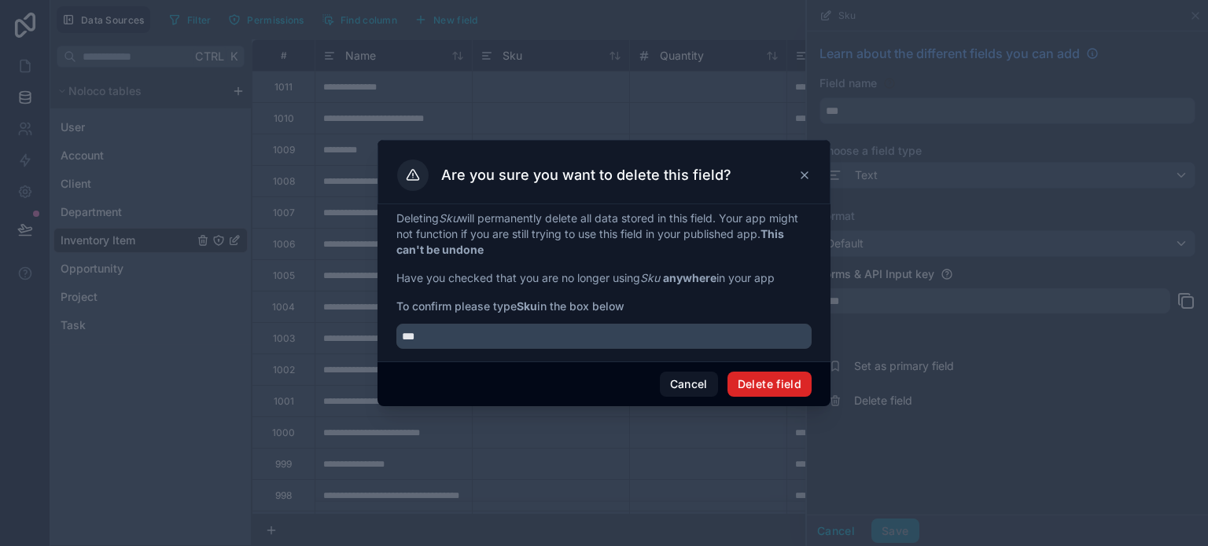
click at [779, 386] on button "Delete field" at bounding box center [769, 384] width 84 height 25
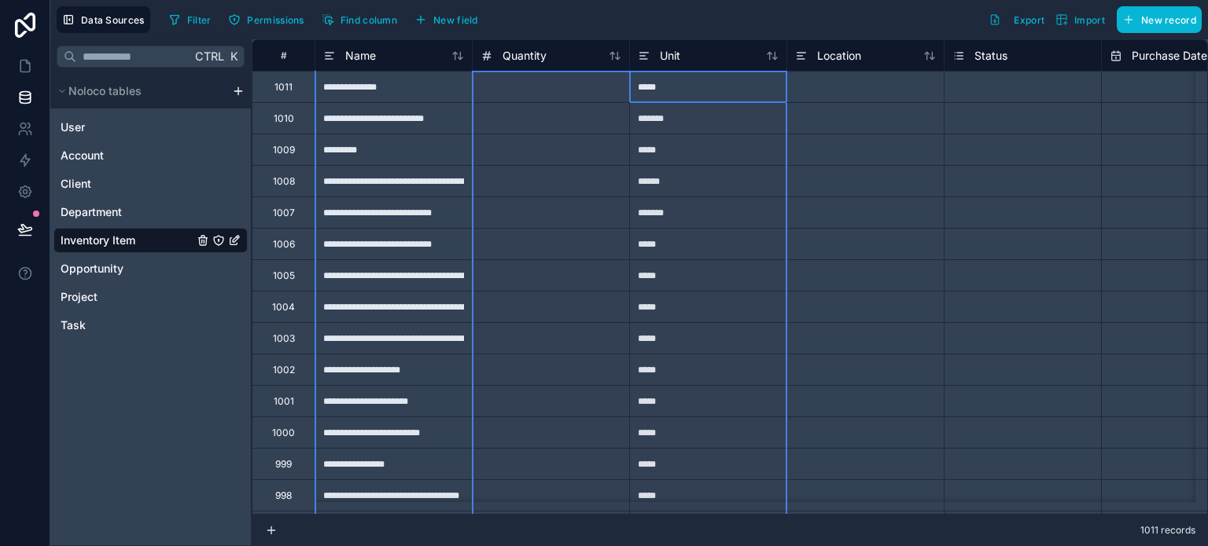
drag, startPoint x: 717, startPoint y: 62, endPoint x: 528, endPoint y: 66, distance: 189.5
drag, startPoint x: 640, startPoint y: 57, endPoint x: 483, endPoint y: 59, distance: 157.3
drag, startPoint x: 650, startPoint y: 56, endPoint x: 535, endPoint y: 57, distance: 114.8
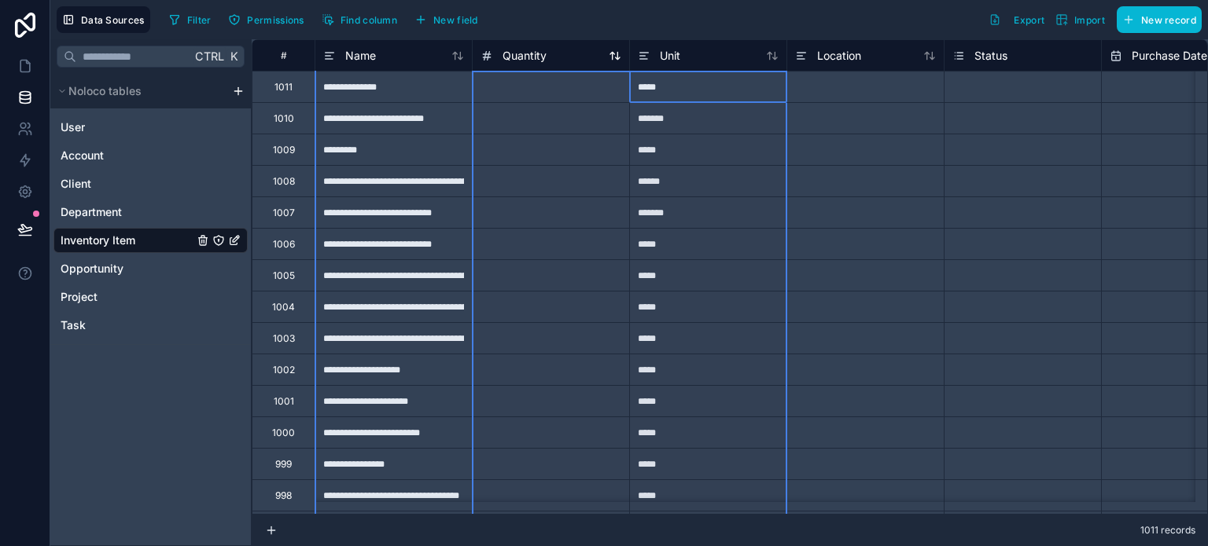
click at [557, 107] on div at bounding box center [550, 117] width 157 height 31
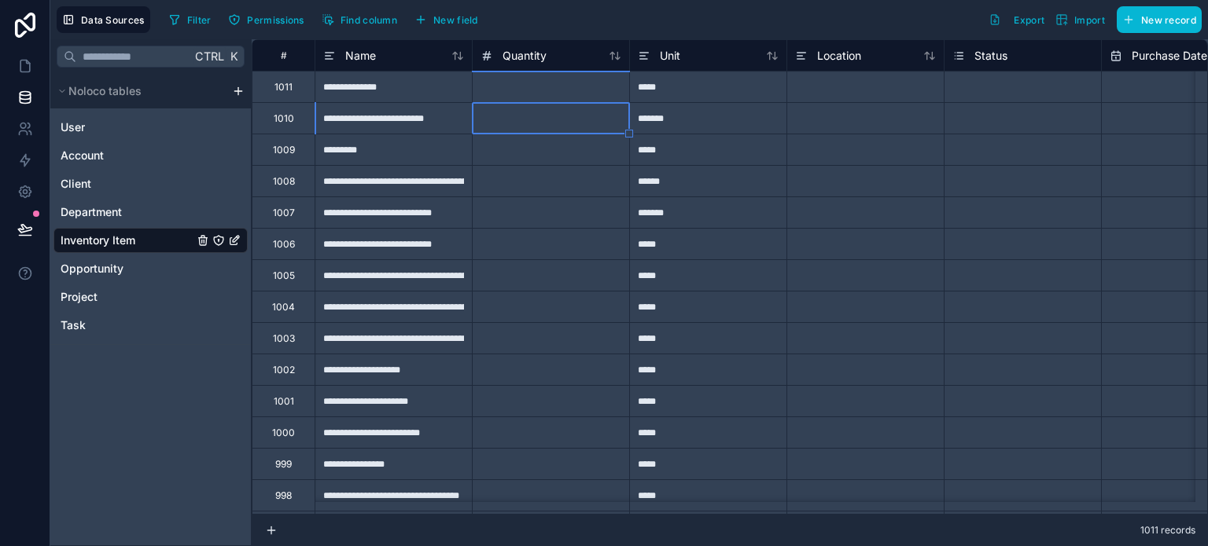
click at [299, 92] on div "1011" at bounding box center [283, 86] width 63 height 31
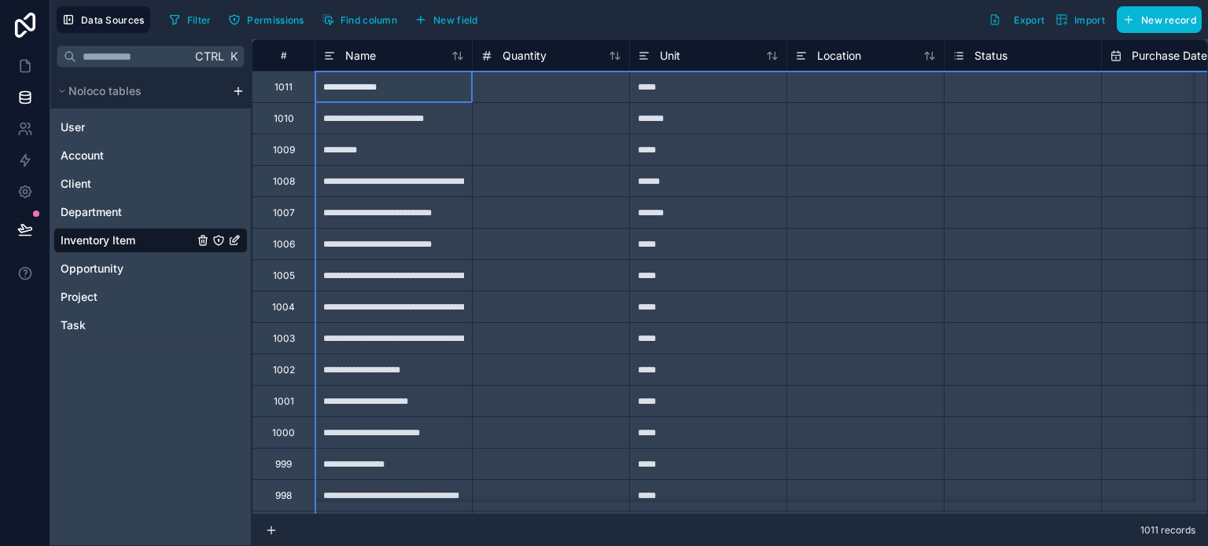
click at [278, 47] on div "#" at bounding box center [283, 54] width 63 height 31
click at [277, 116] on div "1010" at bounding box center [284, 118] width 20 height 13
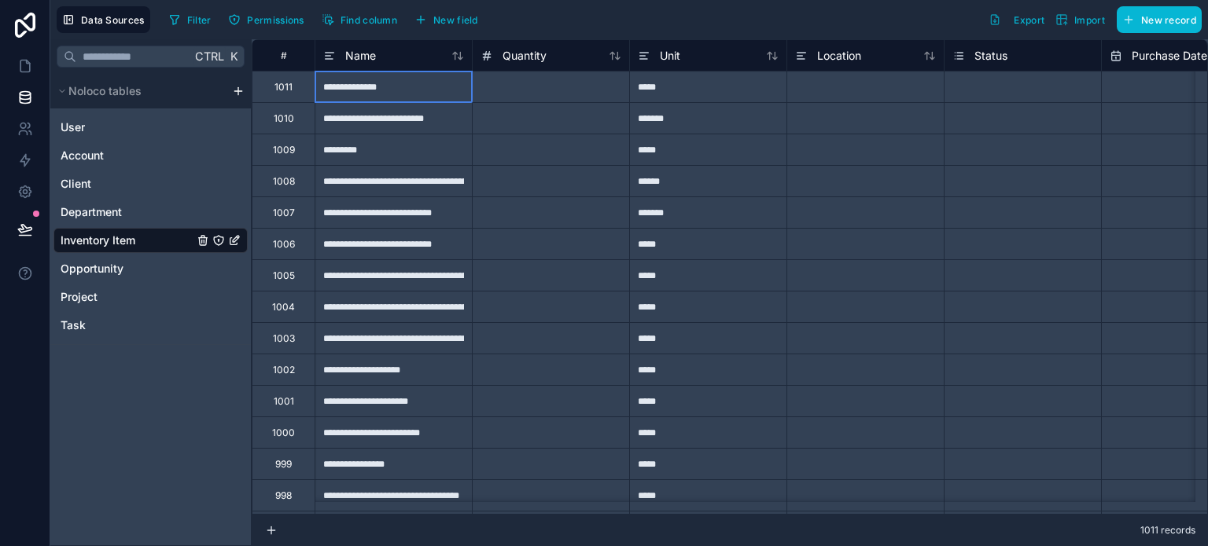
click at [377, 97] on div "**********" at bounding box center [393, 86] width 157 height 31
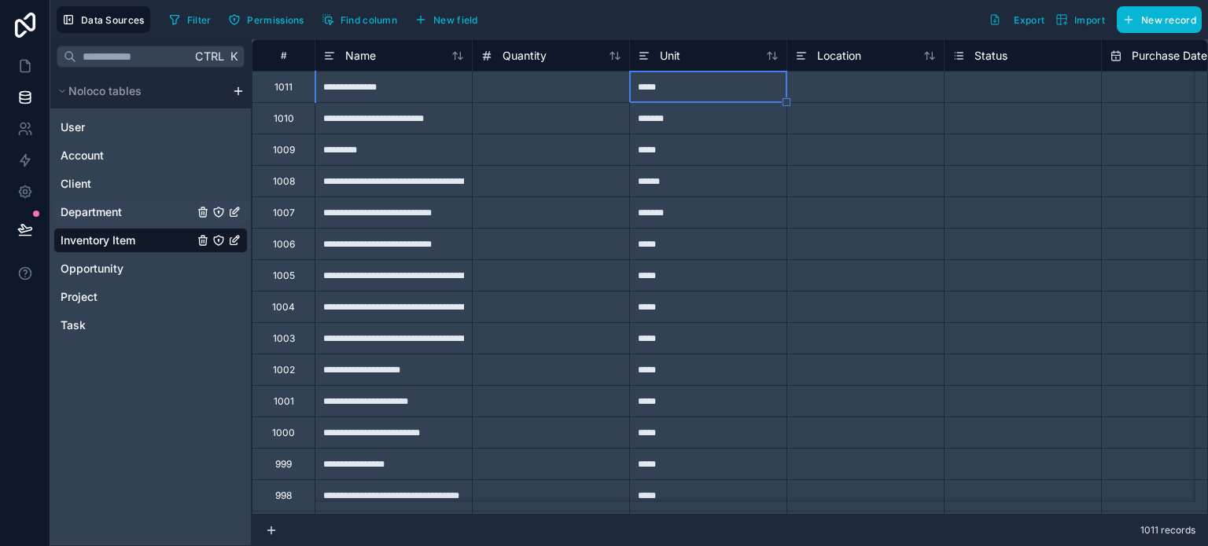
click at [123, 219] on div "Department" at bounding box center [150, 212] width 194 height 25
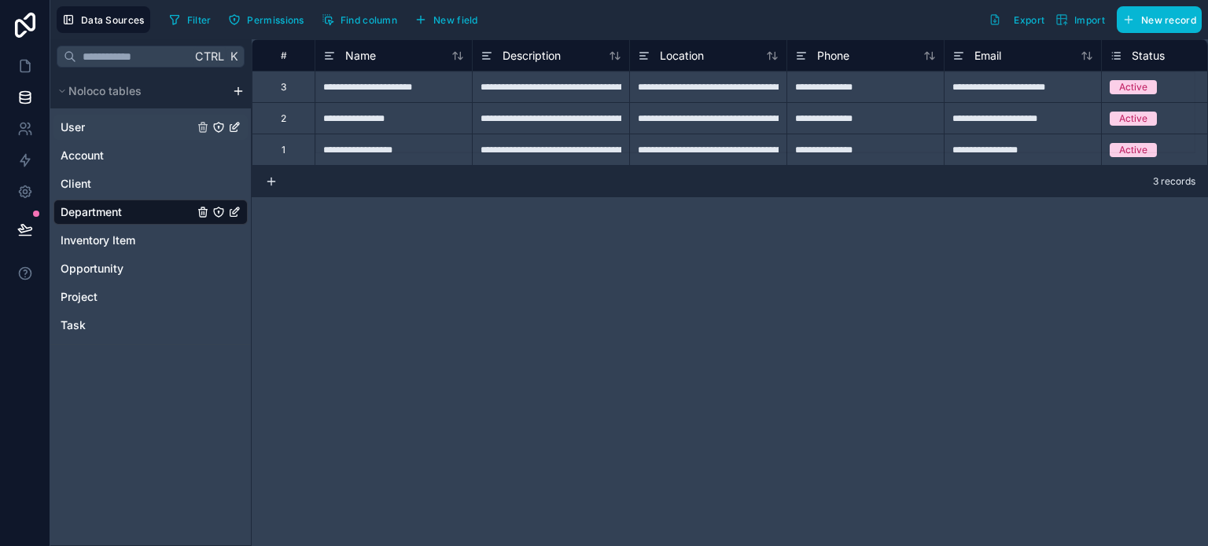
click at [131, 125] on div "User" at bounding box center [150, 127] width 194 height 25
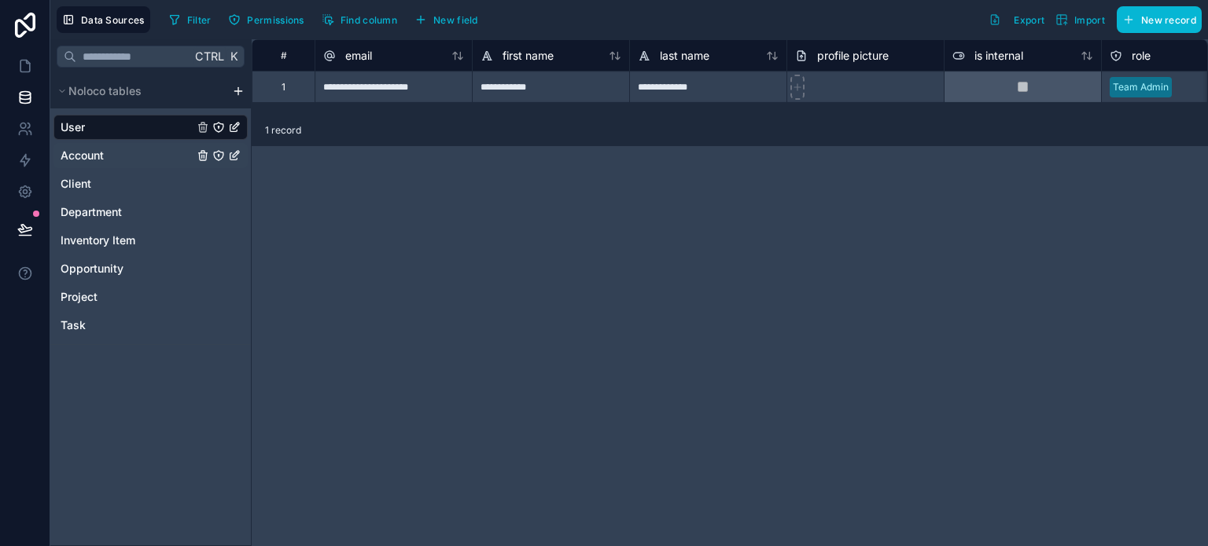
click at [132, 150] on div "Account" at bounding box center [150, 155] width 194 height 25
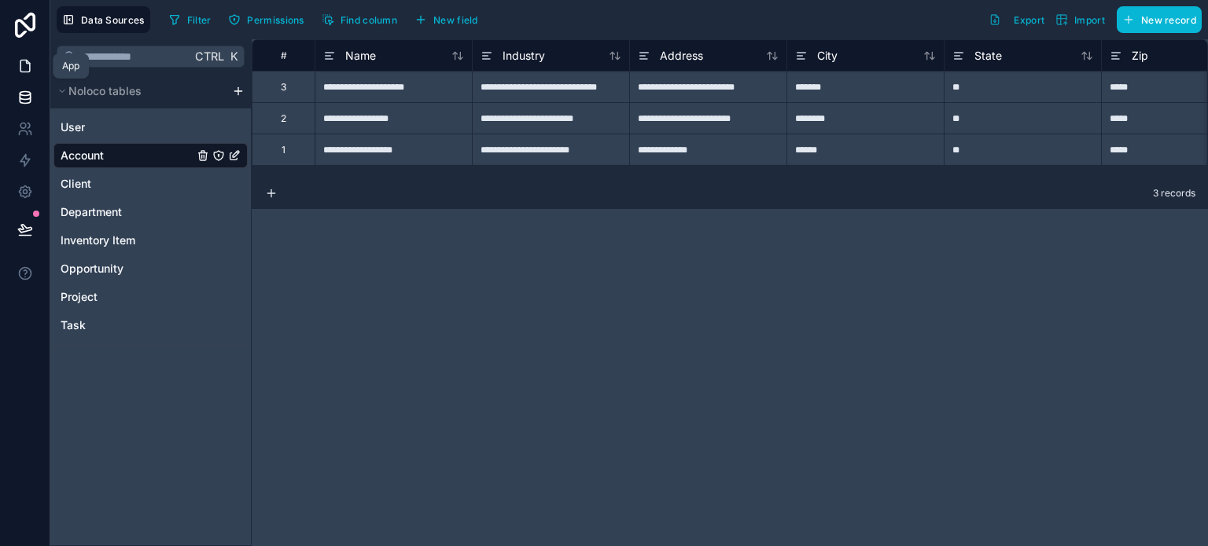
click at [28, 67] on icon at bounding box center [24, 67] width 9 height 12
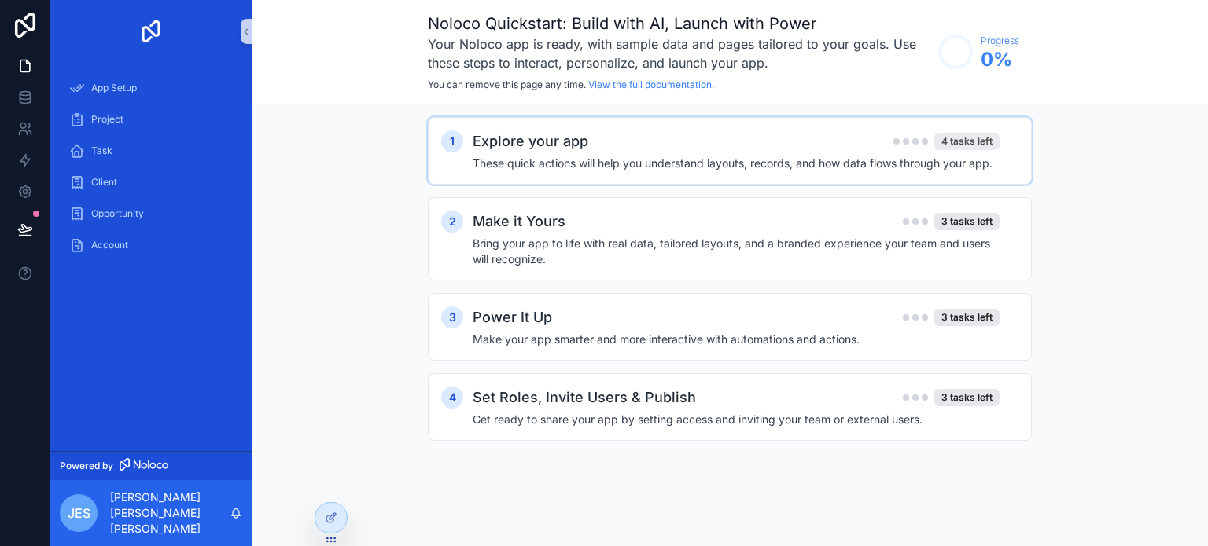
click at [975, 140] on div "4 tasks left" at bounding box center [966, 141] width 65 height 17
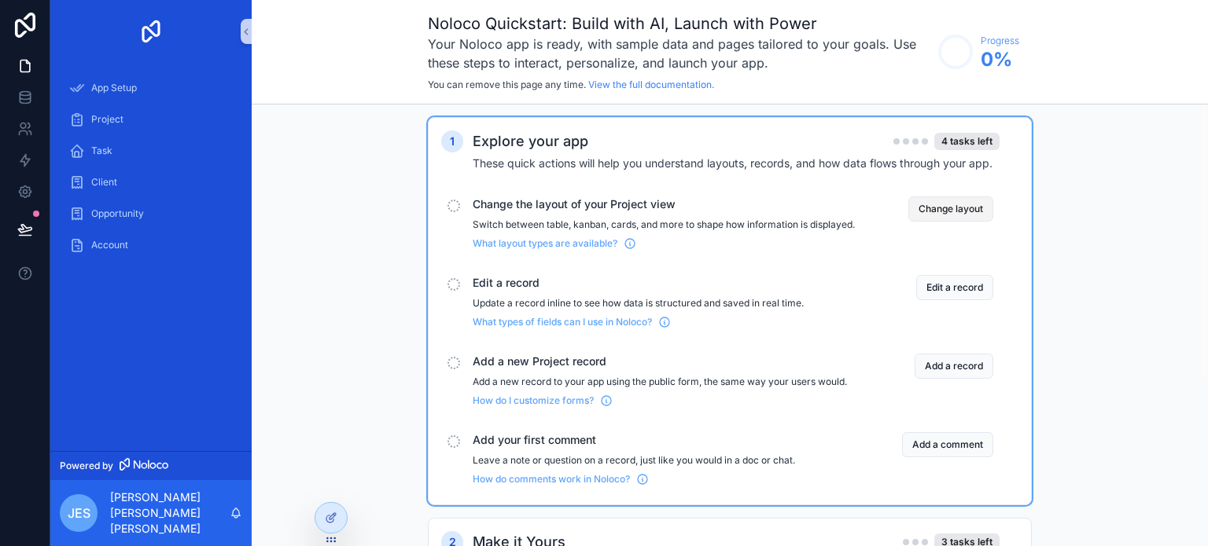
click at [954, 204] on button "Change layout" at bounding box center [950, 209] width 85 height 25
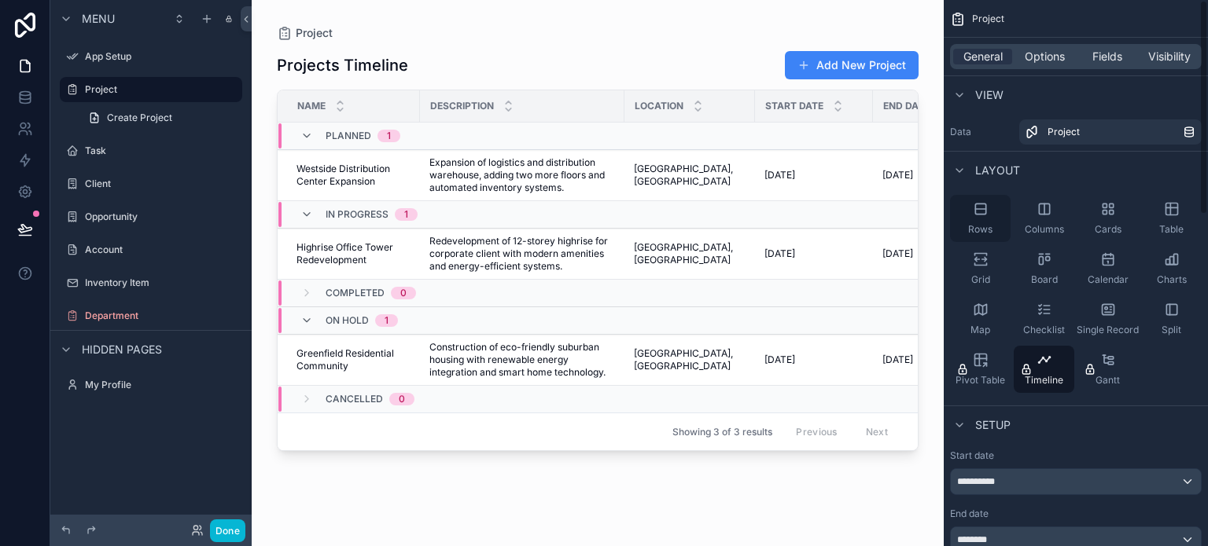
click at [980, 217] on div "Rows" at bounding box center [980, 218] width 61 height 47
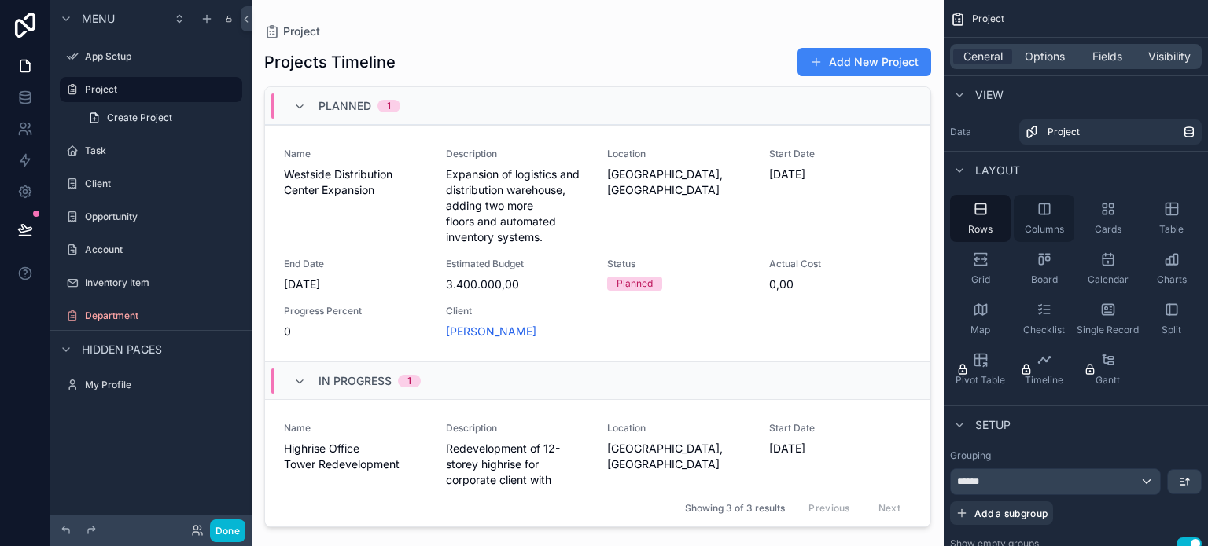
click at [1028, 214] on div "Columns" at bounding box center [1044, 218] width 61 height 47
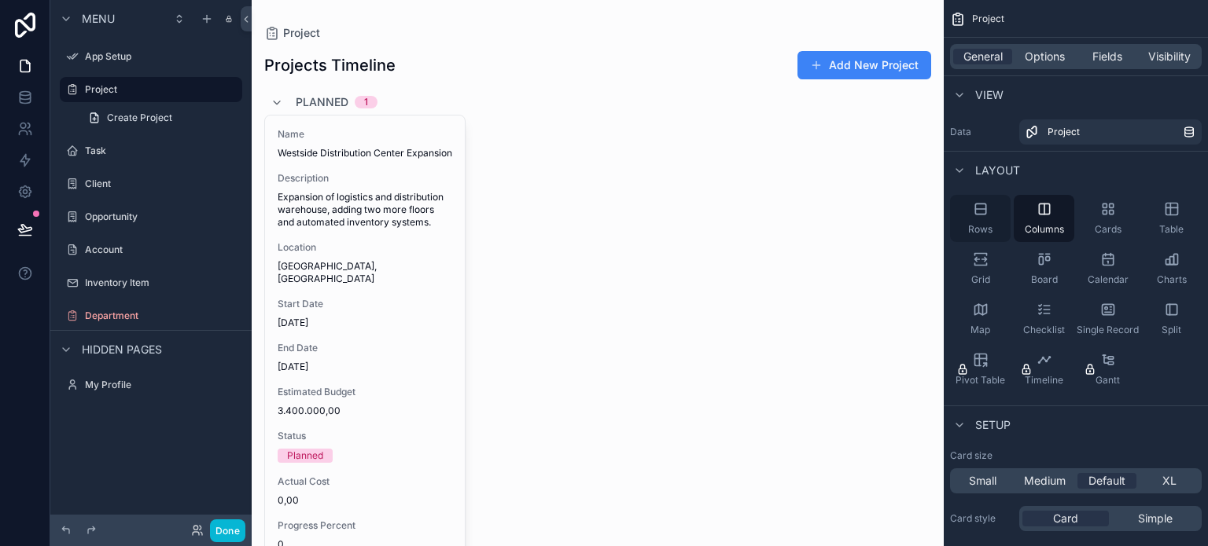
click at [988, 223] on span "Rows" at bounding box center [980, 229] width 24 height 13
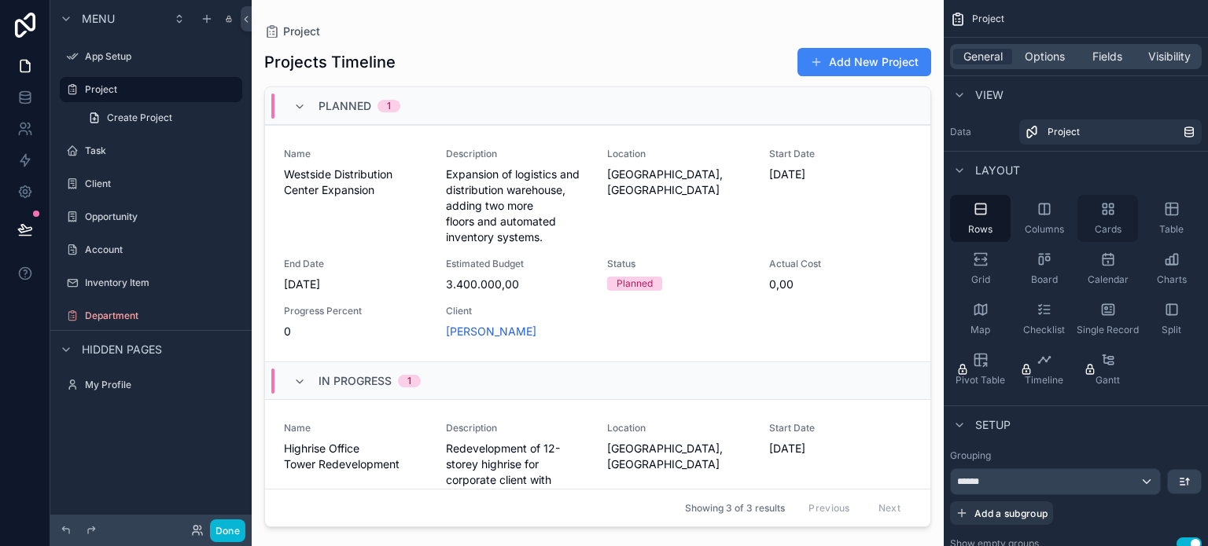
click at [1118, 219] on div "Cards" at bounding box center [1107, 218] width 61 height 47
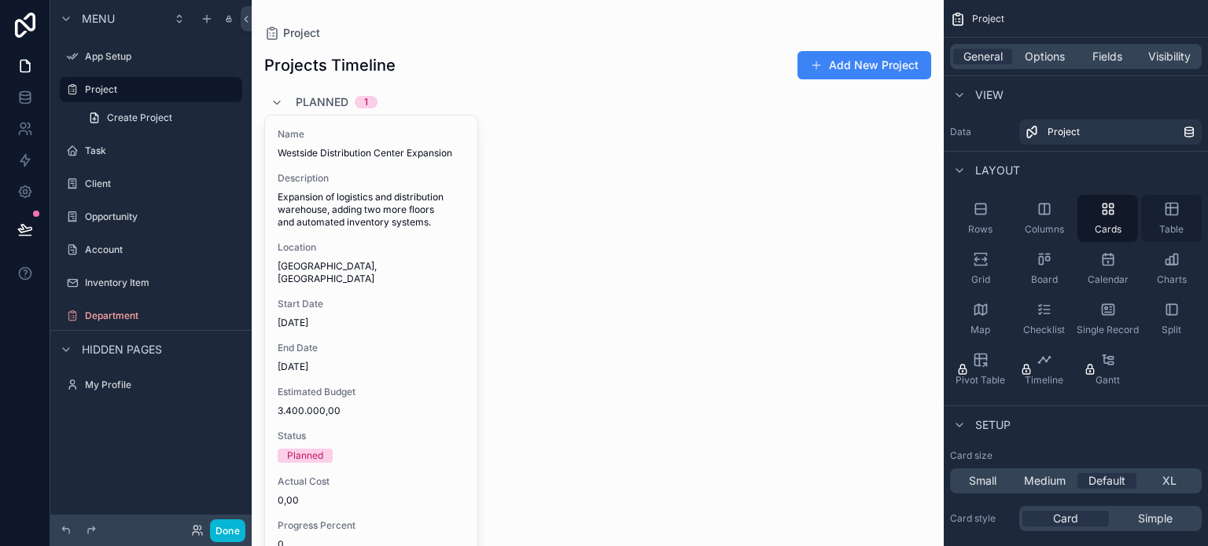
click at [1172, 213] on icon "scrollable content" at bounding box center [1172, 209] width 16 height 16
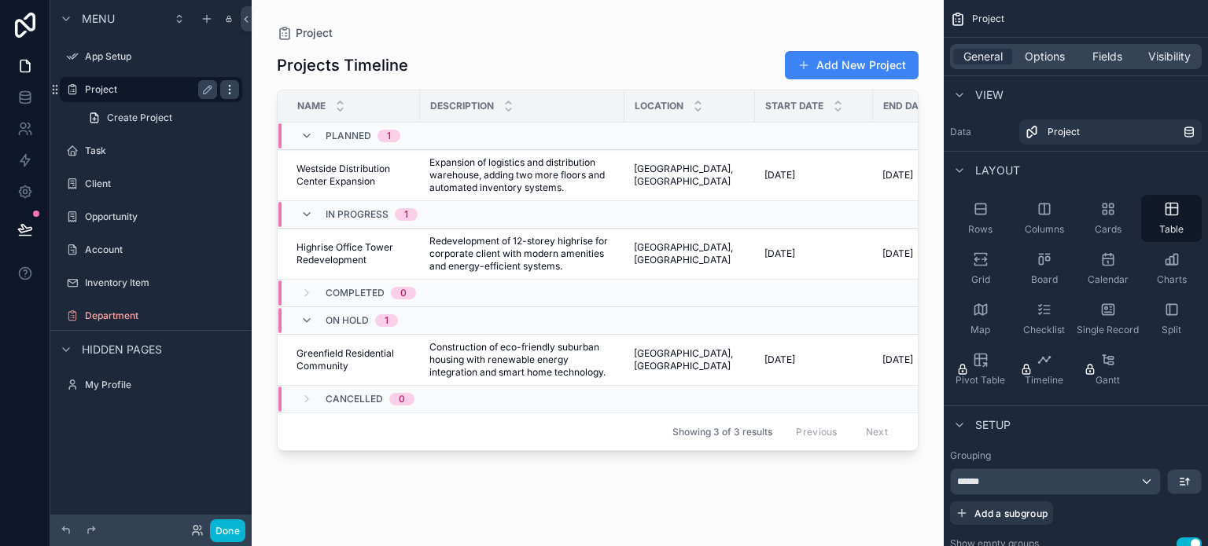
click at [234, 88] on icon "scrollable content" at bounding box center [229, 89] width 13 height 13
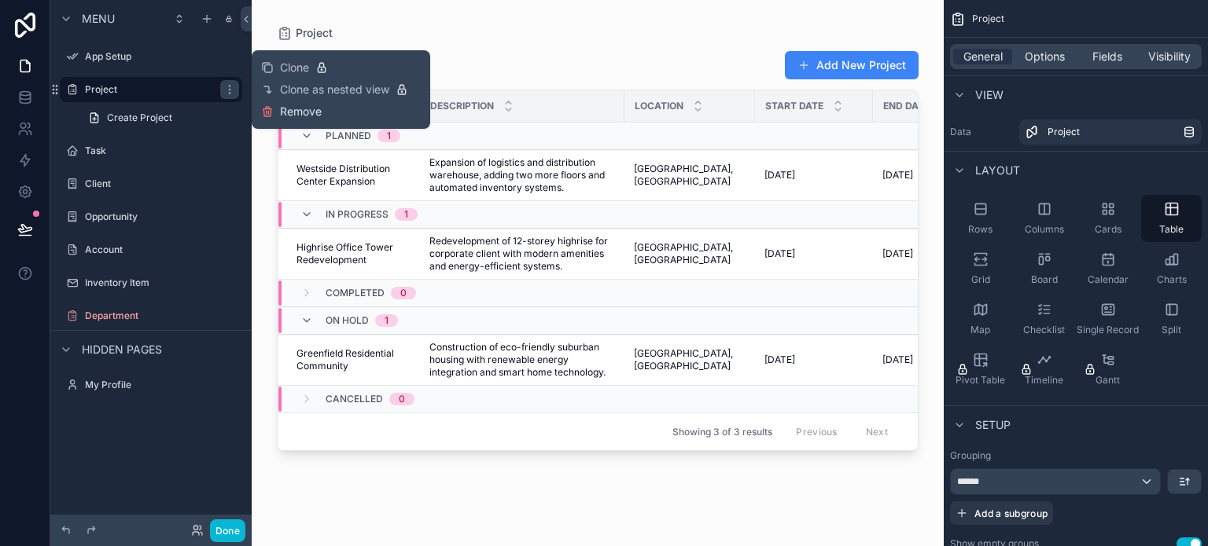
click at [274, 109] on button "Remove" at bounding box center [291, 112] width 61 height 16
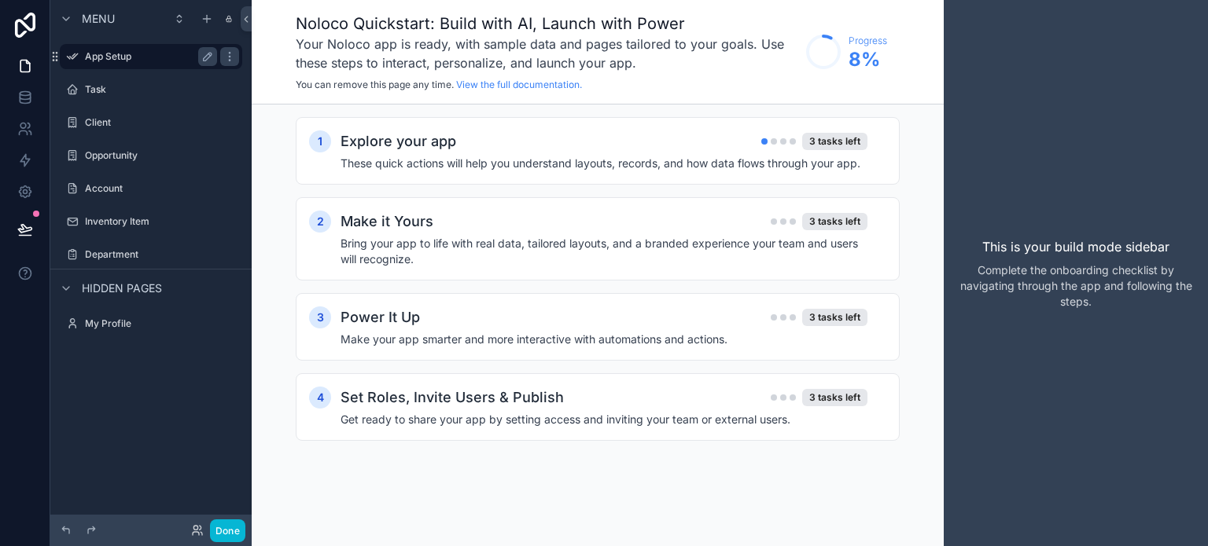
click at [182, 53] on label "App Setup" at bounding box center [148, 56] width 126 height 13
click at [173, 83] on label "Task" at bounding box center [148, 89] width 126 height 13
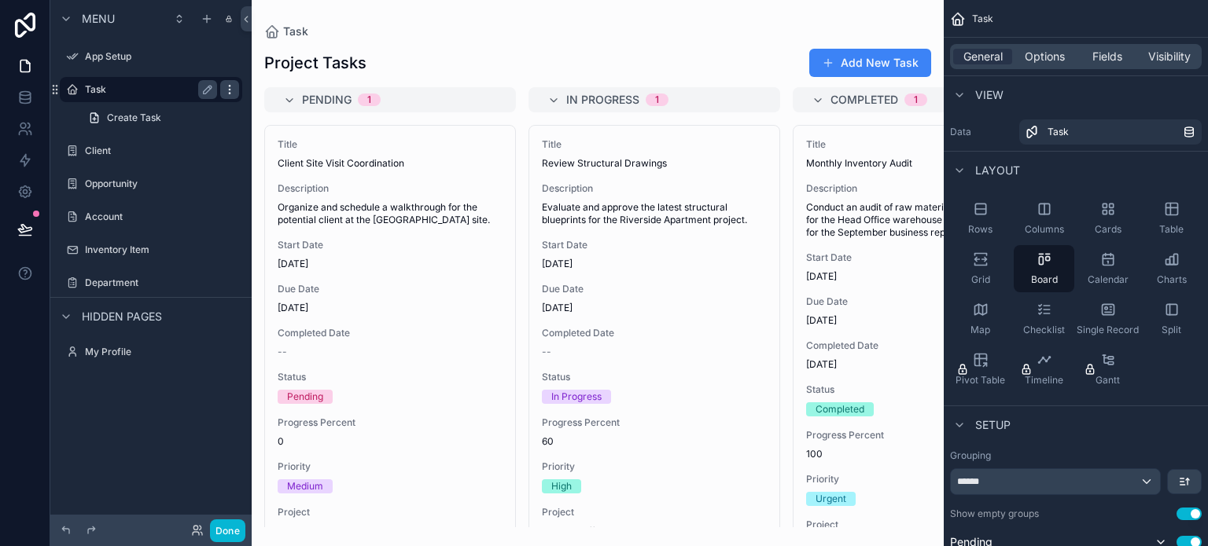
click at [226, 90] on icon "scrollable content" at bounding box center [229, 89] width 13 height 13
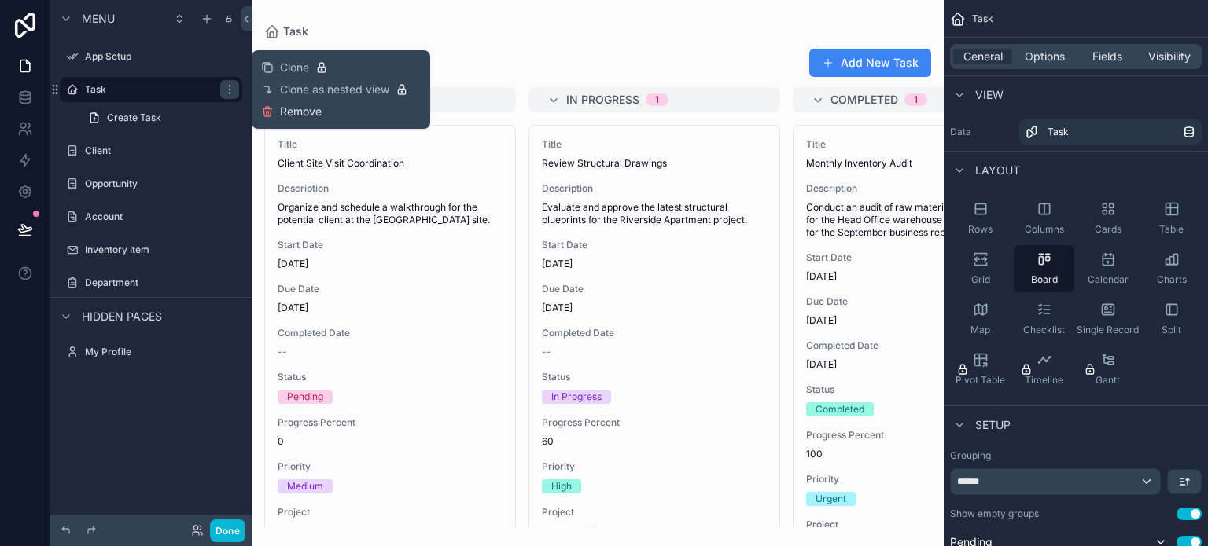
click at [299, 116] on span "Remove" at bounding box center [301, 112] width 42 height 16
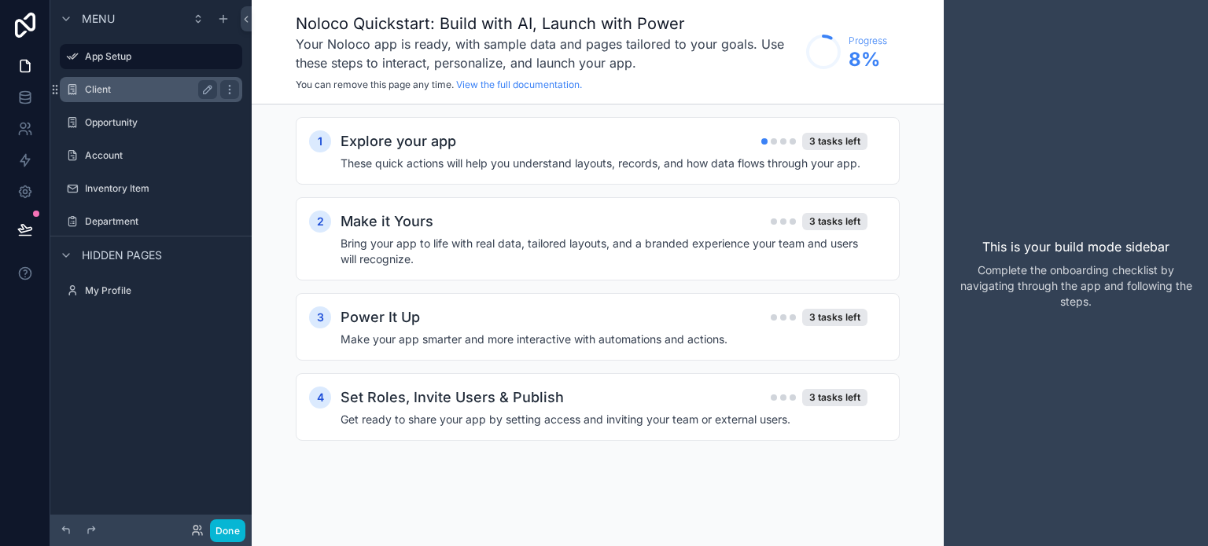
click at [158, 87] on label "Client" at bounding box center [148, 89] width 126 height 13
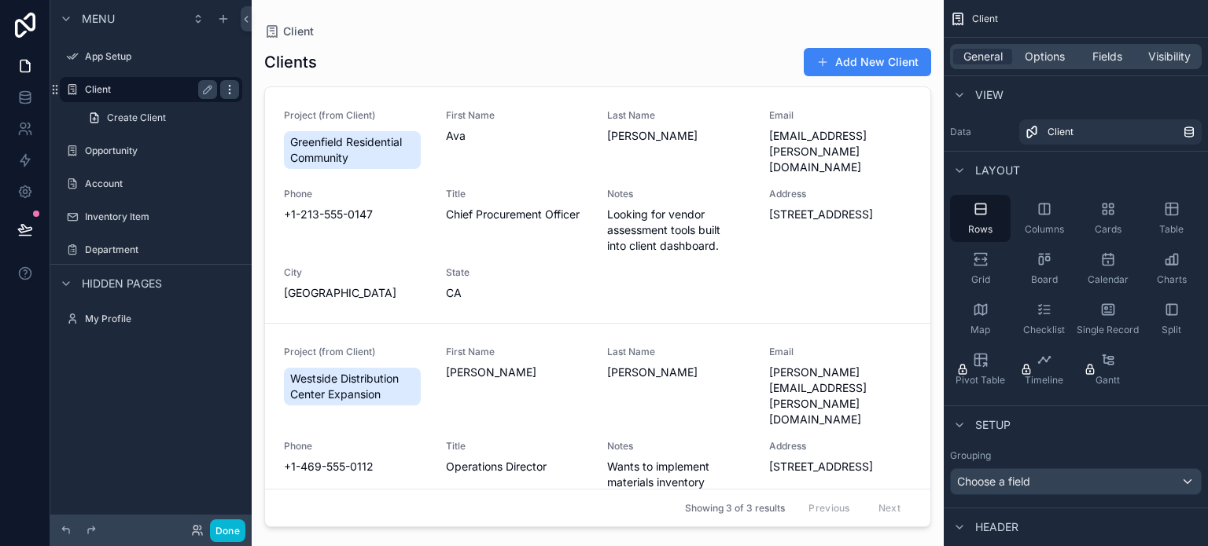
click at [236, 92] on div "scrollable content" at bounding box center [229, 89] width 19 height 19
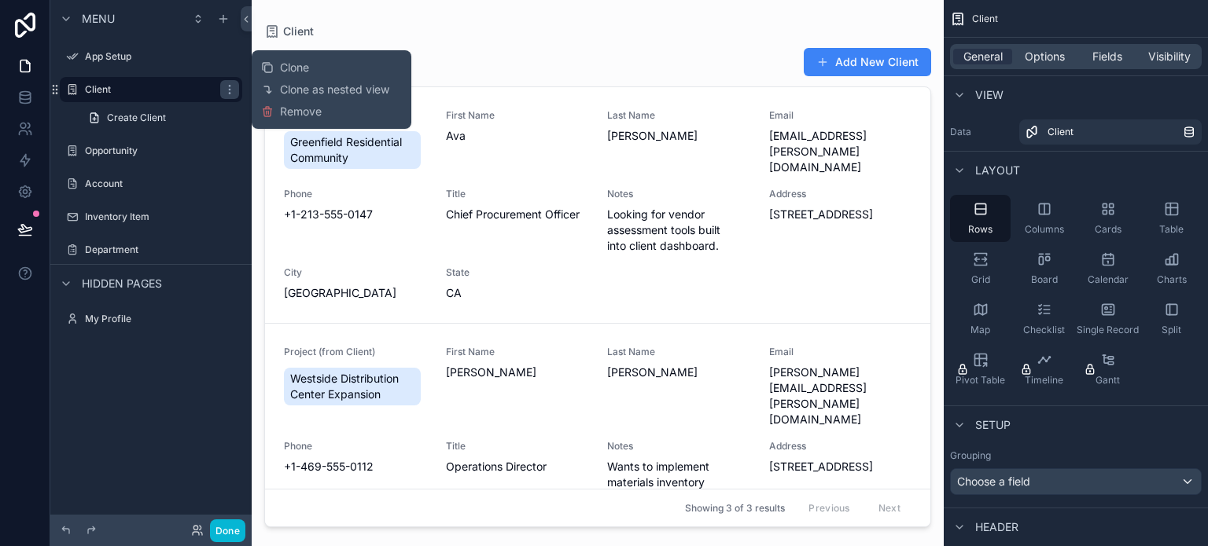
click at [289, 120] on div "Clone Clone as nested view Remove" at bounding box center [331, 90] width 141 height 66
click at [290, 112] on span "Remove" at bounding box center [301, 112] width 42 height 16
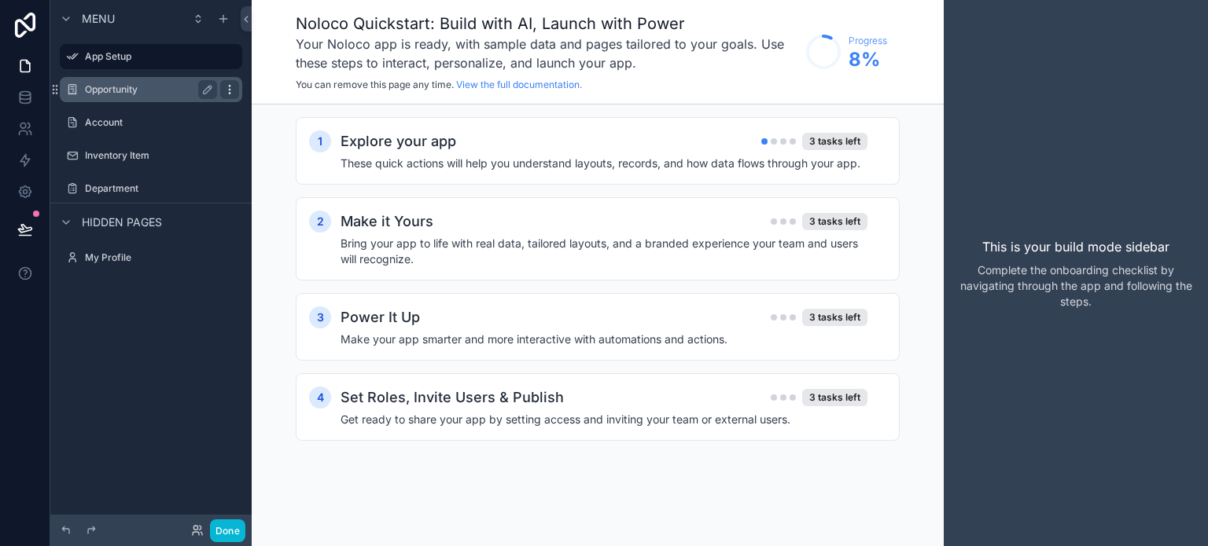
click at [233, 82] on div "scrollable content" at bounding box center [229, 89] width 19 height 19
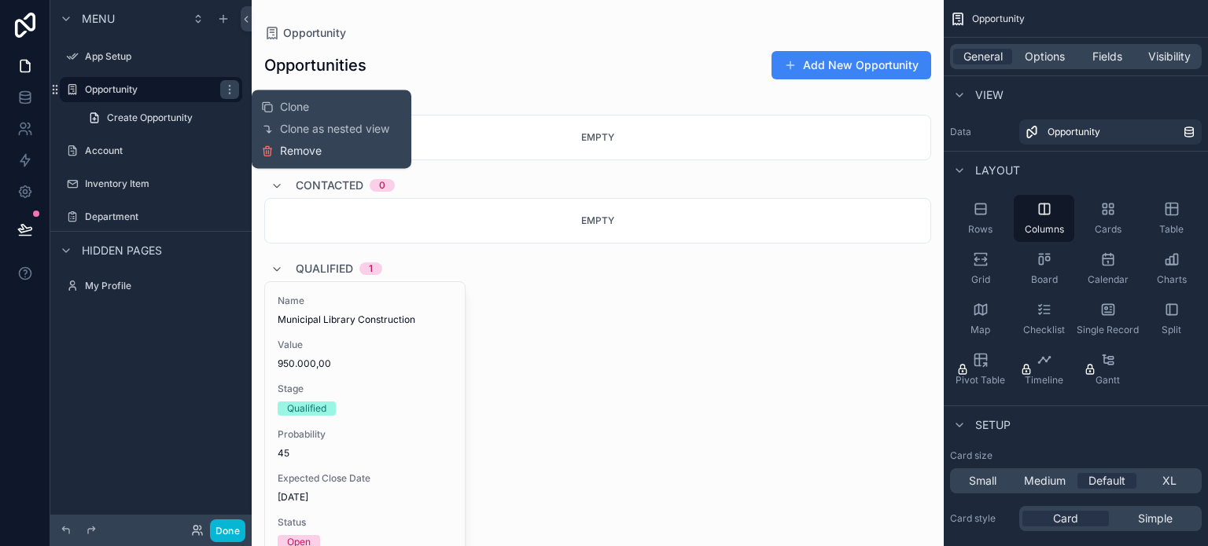
click at [294, 158] on span "Remove" at bounding box center [301, 151] width 42 height 16
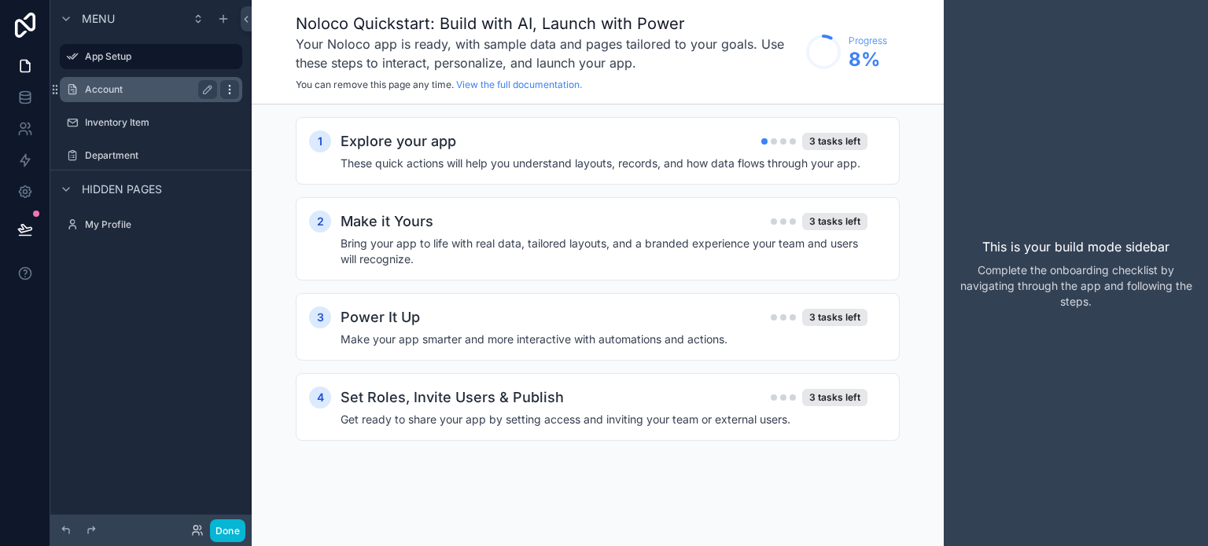
click at [230, 84] on icon "scrollable content" at bounding box center [229, 89] width 13 height 13
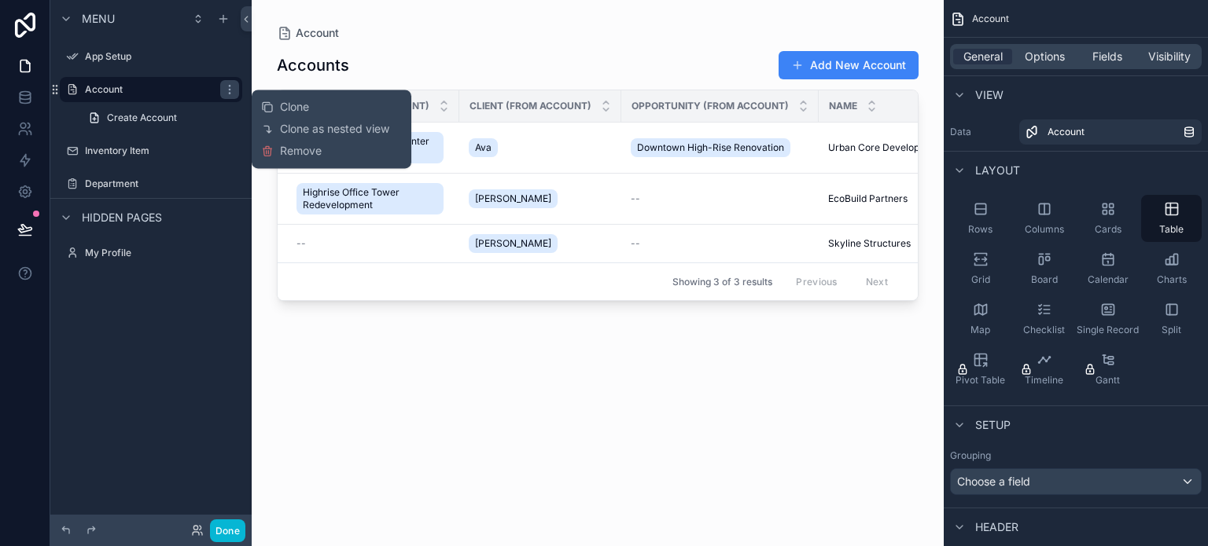
click at [308, 161] on div "Clone Clone as nested view Remove" at bounding box center [331, 129] width 141 height 66
click at [307, 144] on span "Remove" at bounding box center [301, 151] width 42 height 16
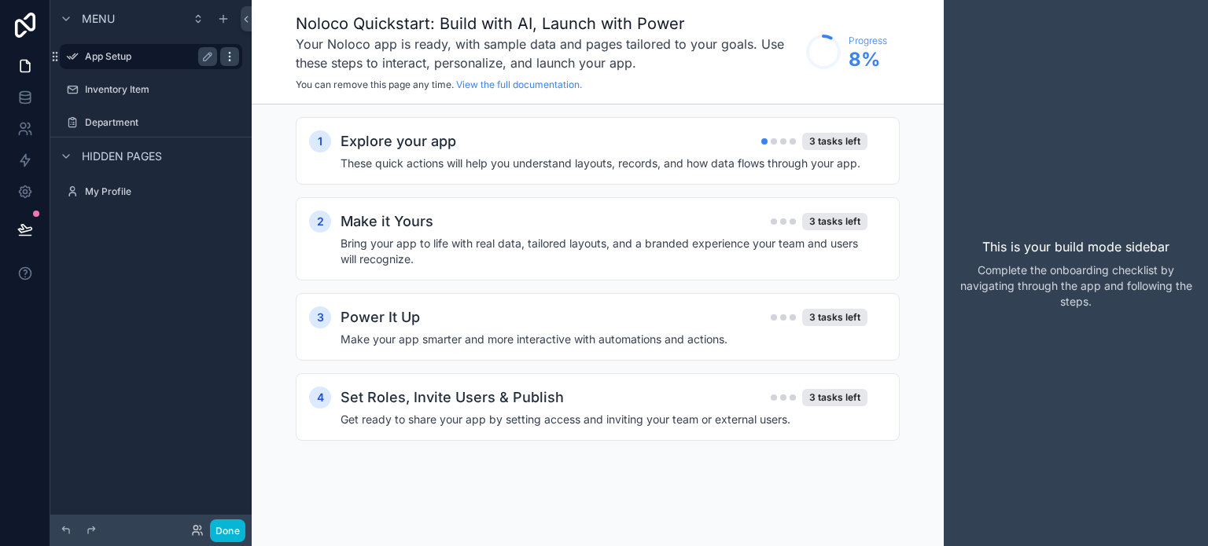
click at [224, 54] on icon "scrollable content" at bounding box center [229, 56] width 13 height 13
click at [270, 95] on icon at bounding box center [266, 97] width 7 height 7
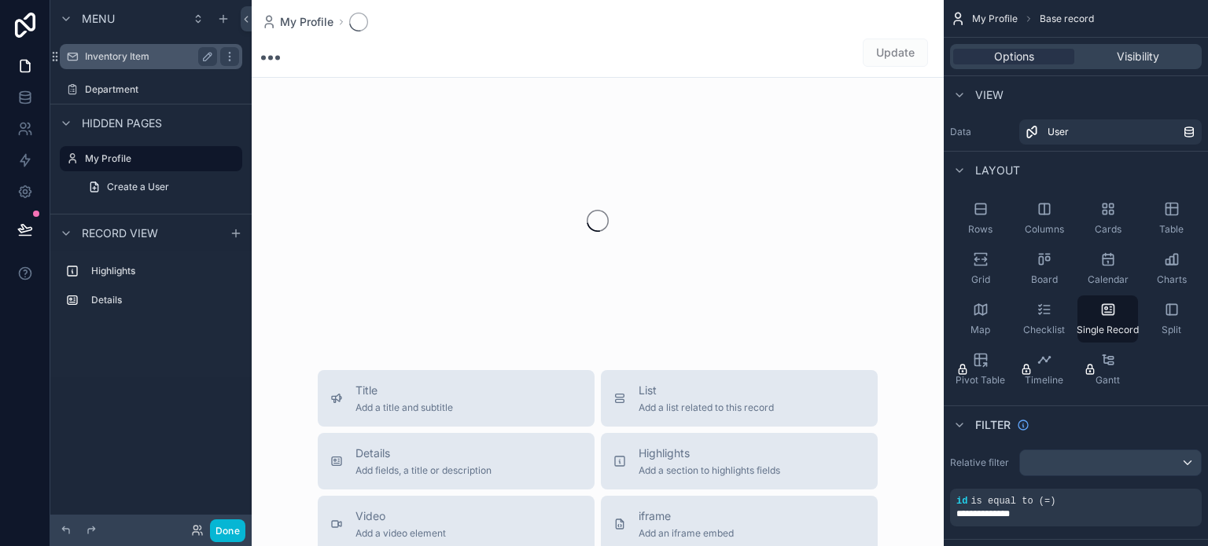
click at [154, 56] on label "Inventory Item" at bounding box center [148, 56] width 126 height 13
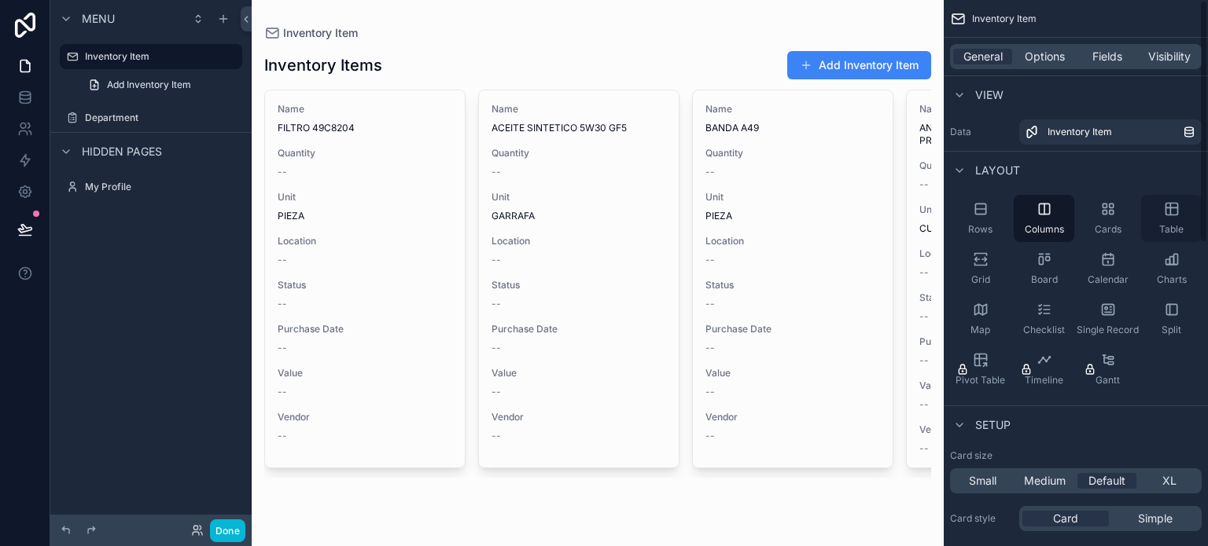
click at [1161, 218] on div "Table" at bounding box center [1171, 218] width 61 height 47
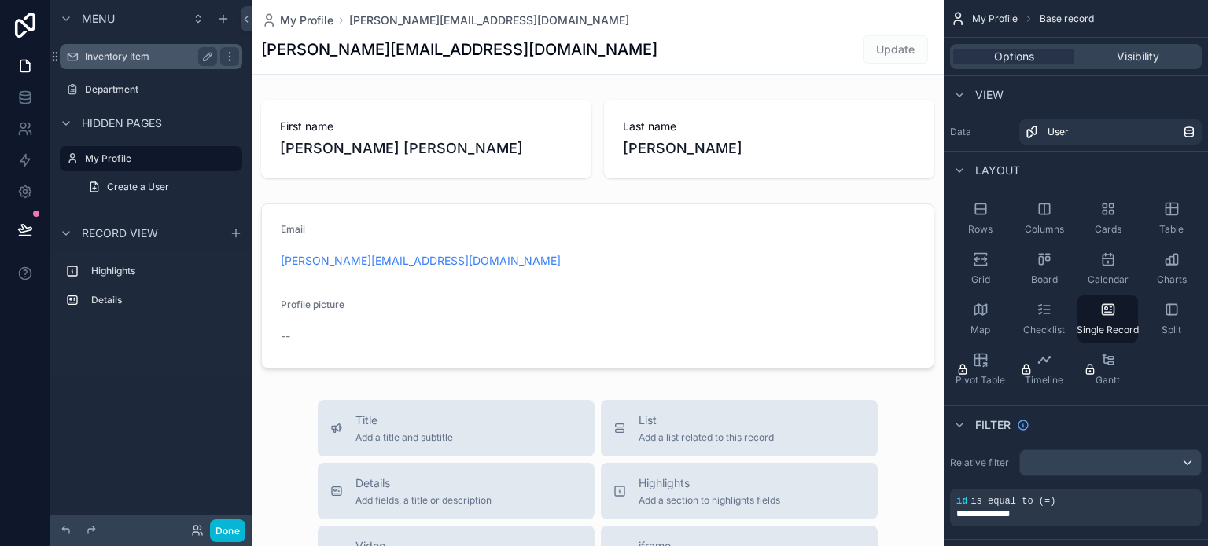
click at [138, 54] on label "Inventory Item" at bounding box center [148, 56] width 126 height 13
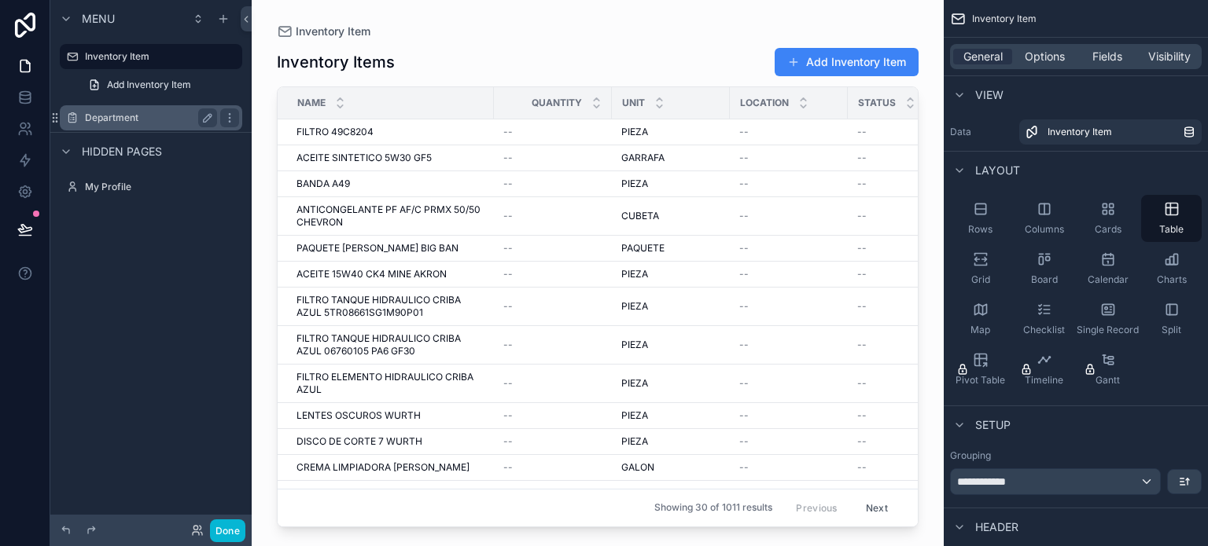
click at [141, 109] on div "Department" at bounding box center [151, 118] width 132 height 19
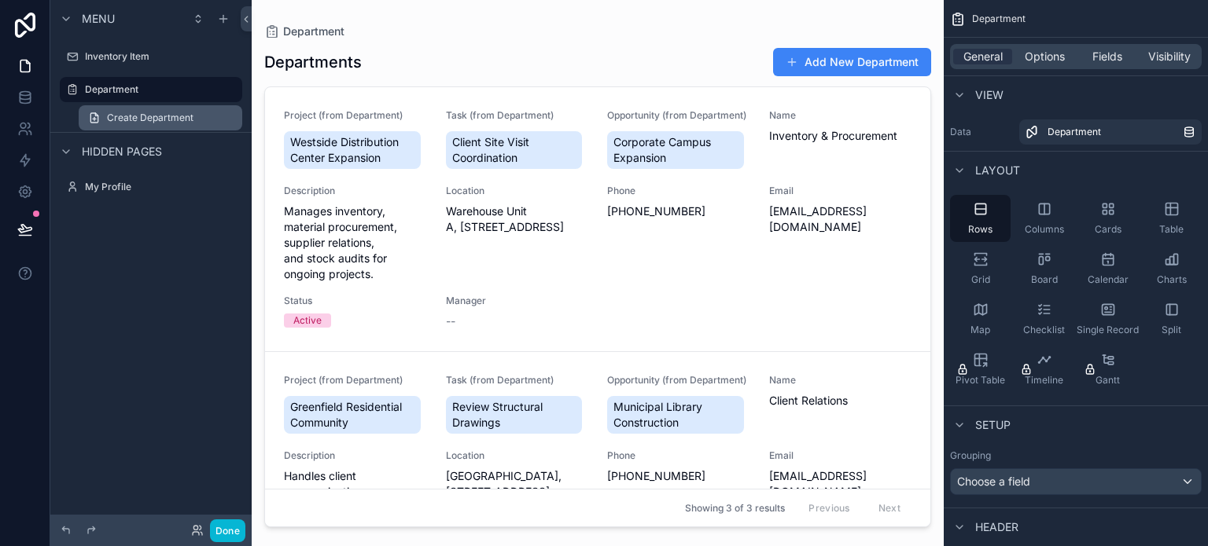
click at [231, 119] on link "Create Department" at bounding box center [161, 117] width 164 height 25
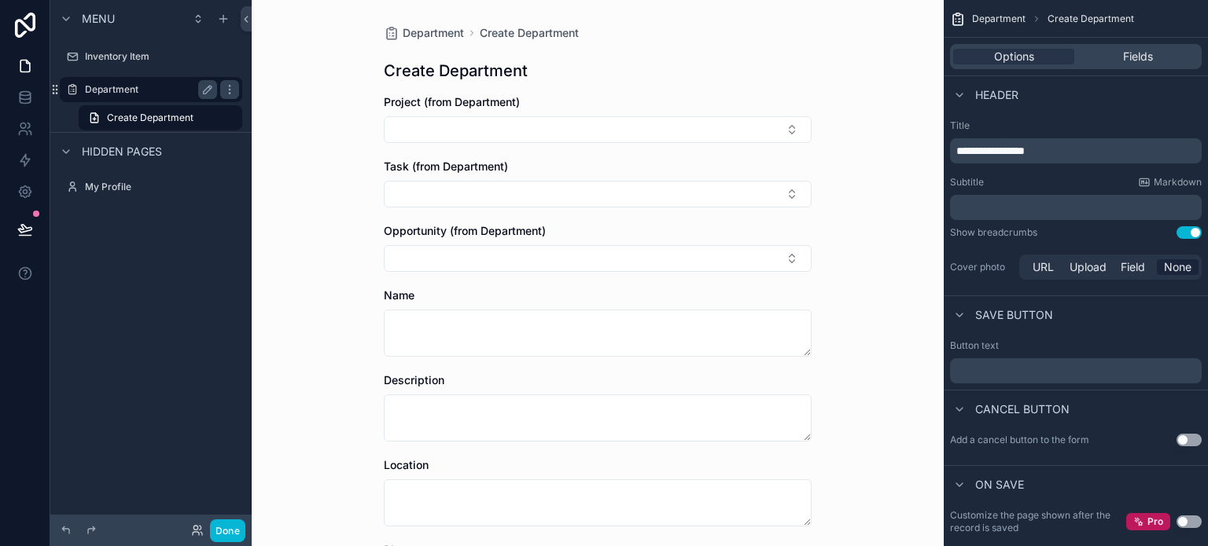
click at [176, 79] on div "Department" at bounding box center [151, 89] width 176 height 25
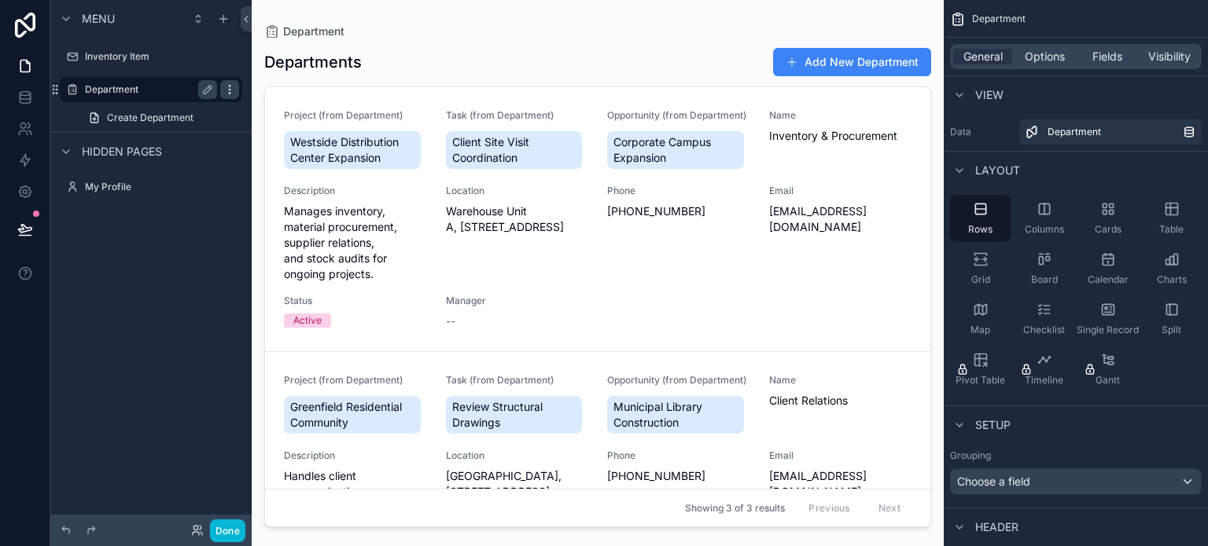
click at [234, 87] on icon "scrollable content" at bounding box center [229, 89] width 13 height 13
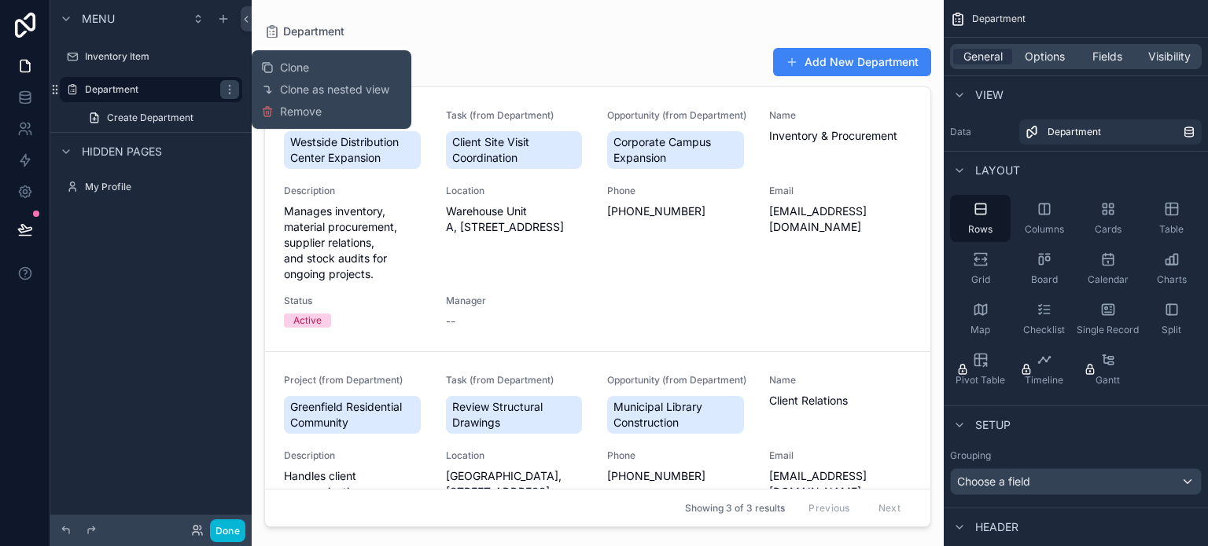
click at [355, 115] on div "Clone Clone as nested view Remove" at bounding box center [331, 90] width 141 height 66
click at [311, 108] on span "Remove" at bounding box center [301, 112] width 42 height 16
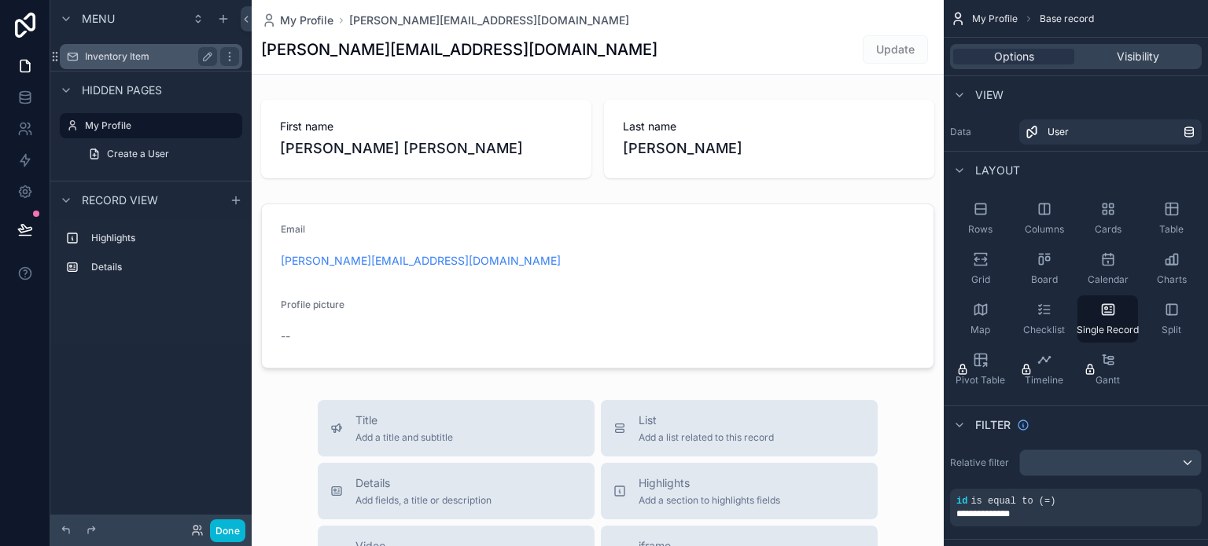
click at [132, 56] on label "Inventory Item" at bounding box center [148, 56] width 126 height 13
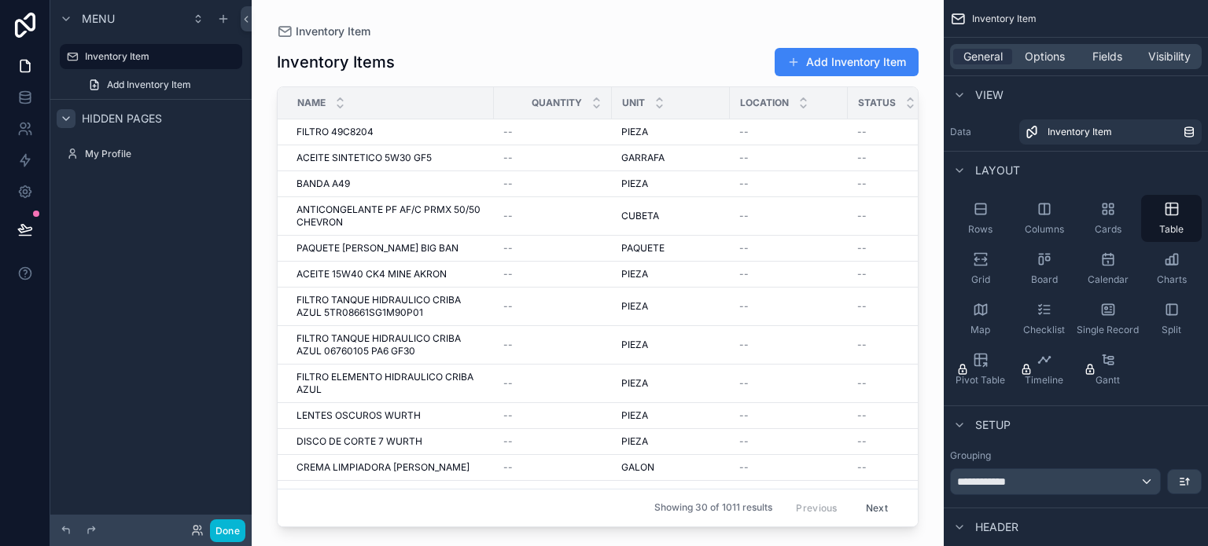
click at [64, 113] on icon "scrollable content" at bounding box center [66, 118] width 13 height 13
click at [156, 89] on span "Add Inventory Item" at bounding box center [149, 85] width 84 height 13
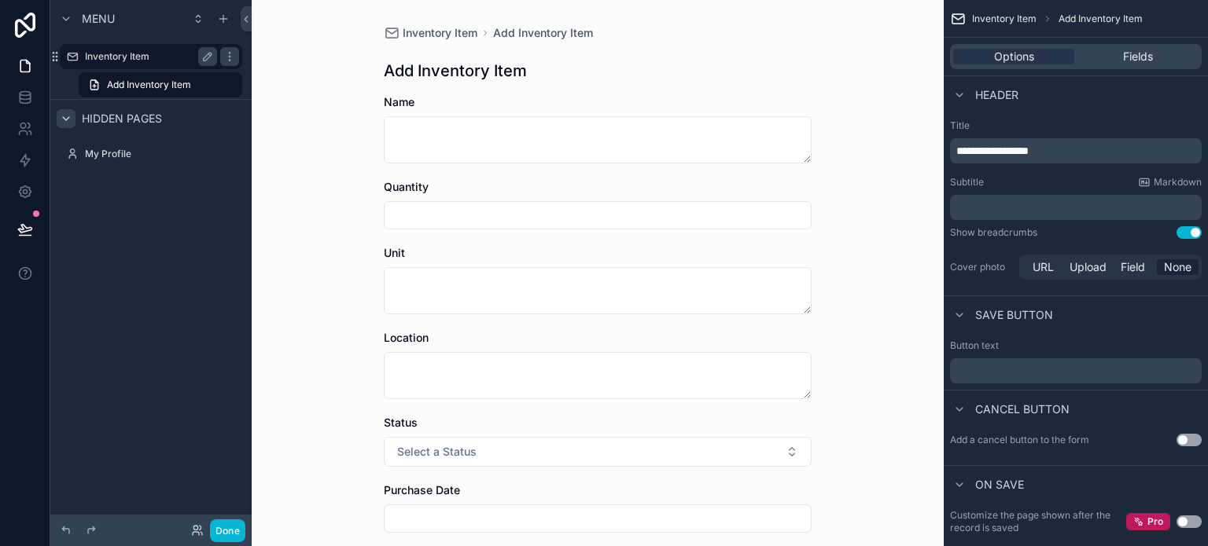
click at [157, 65] on div "Inventory Item" at bounding box center [151, 56] width 132 height 19
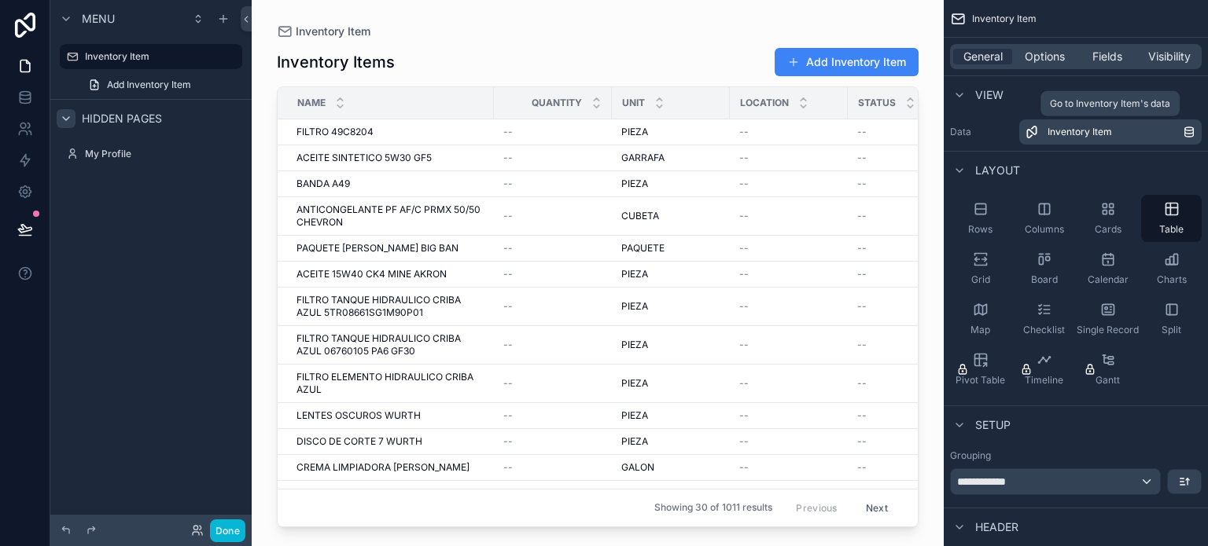
click at [1111, 136] on div "Inventory Item" at bounding box center [1114, 132] width 135 height 13
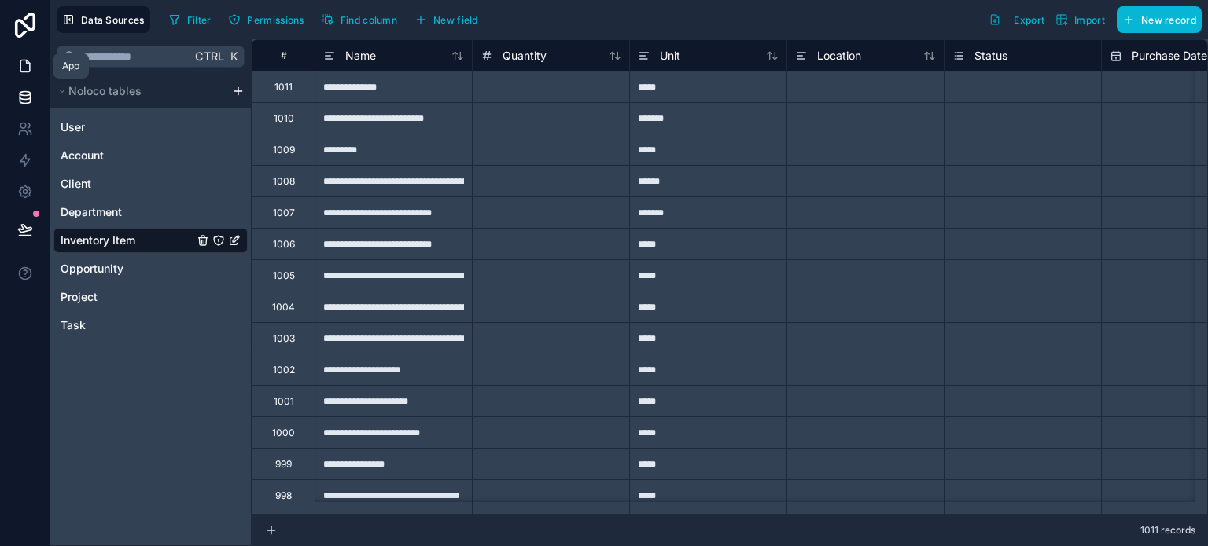
click at [12, 62] on link at bounding box center [25, 65] width 50 height 31
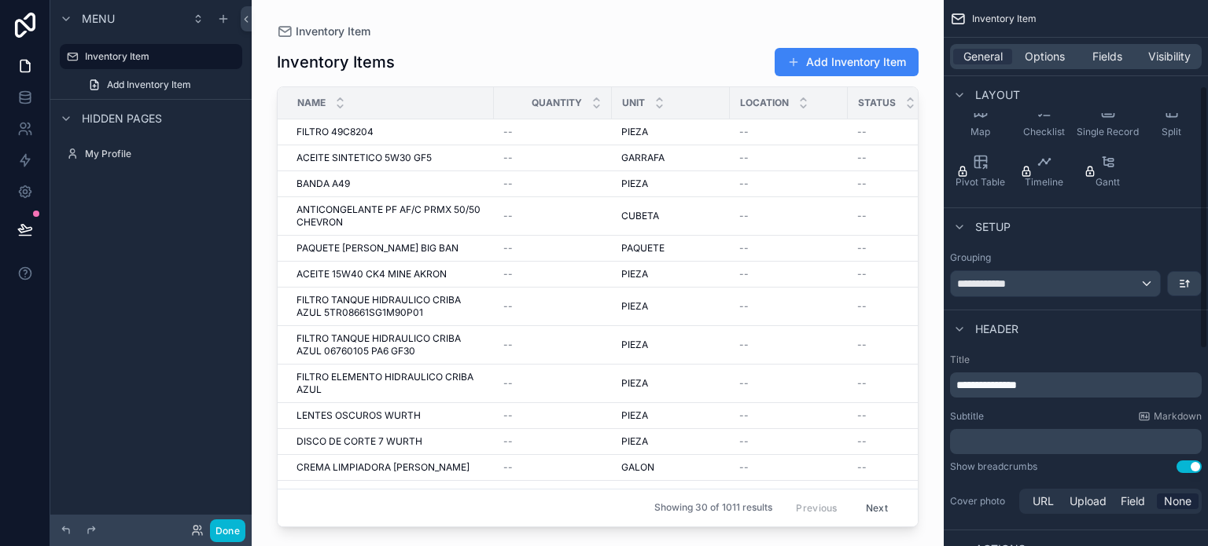
scroll to position [222, 0]
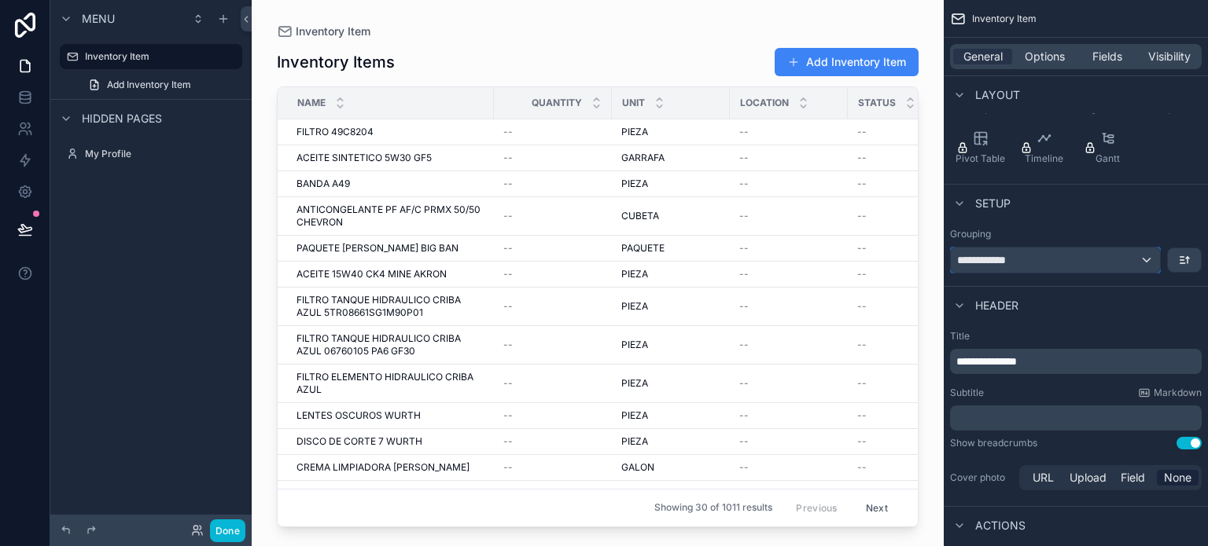
click at [1097, 255] on div "**********" at bounding box center [1055, 260] width 209 height 25
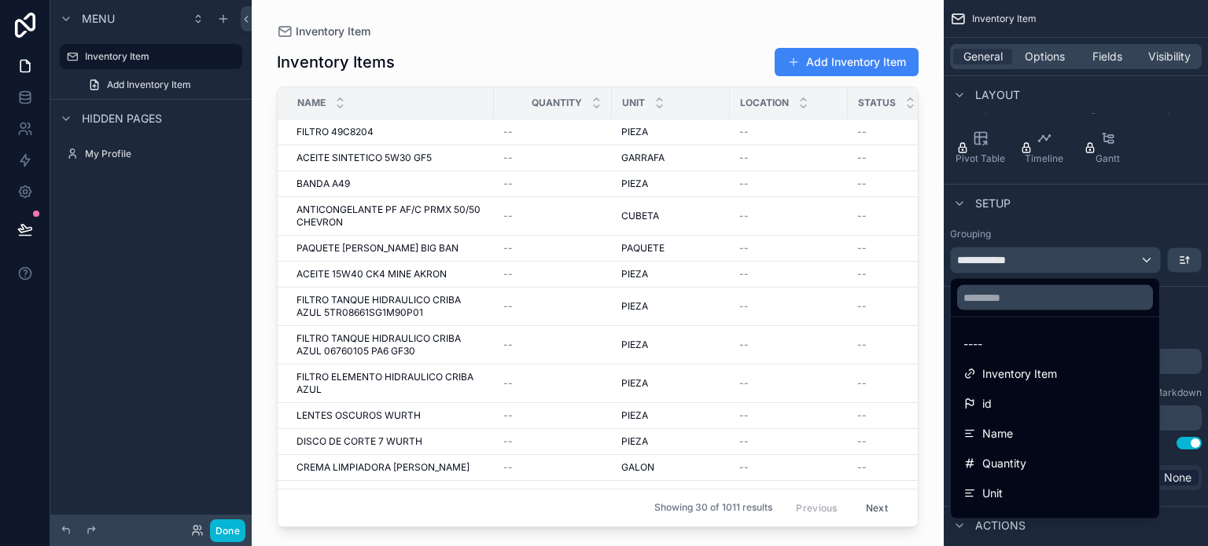
click at [1097, 255] on div "scrollable content" at bounding box center [604, 273] width 1208 height 546
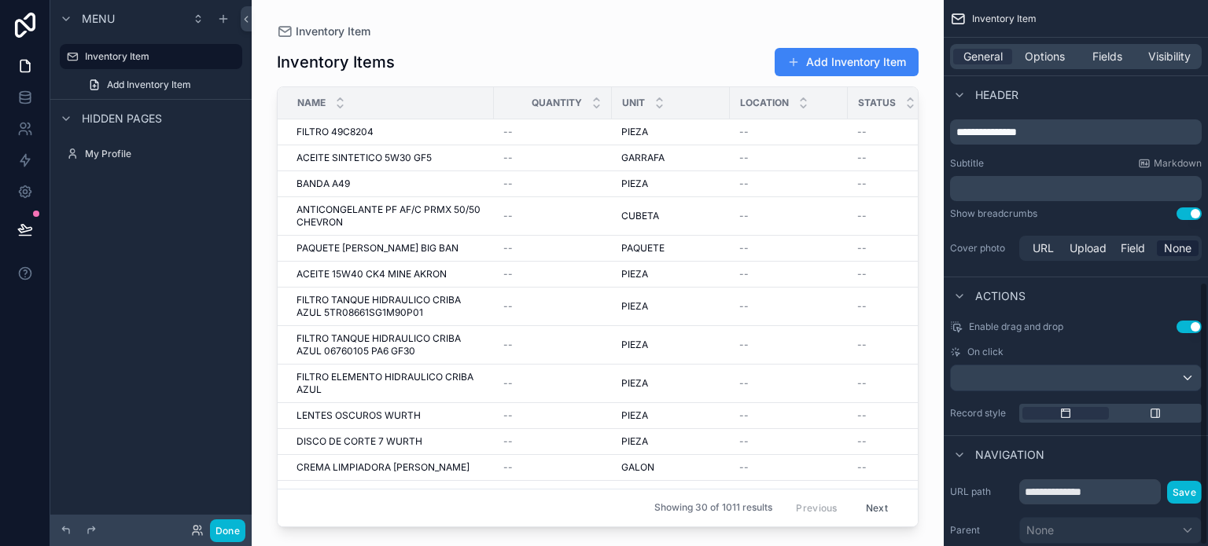
scroll to position [586, 0]
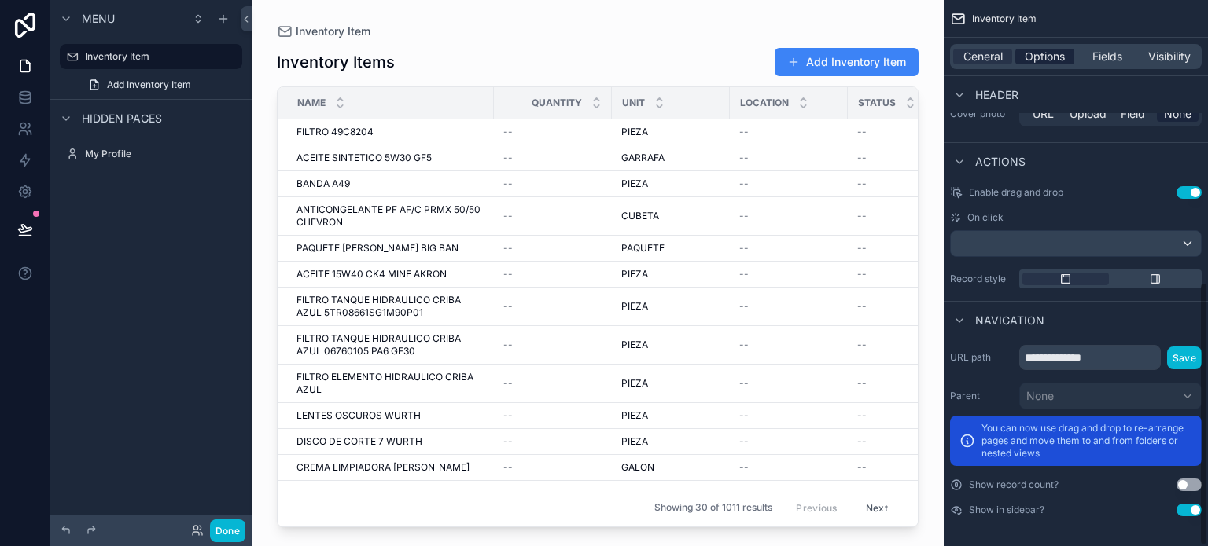
click at [1034, 52] on span "Options" at bounding box center [1045, 57] width 40 height 16
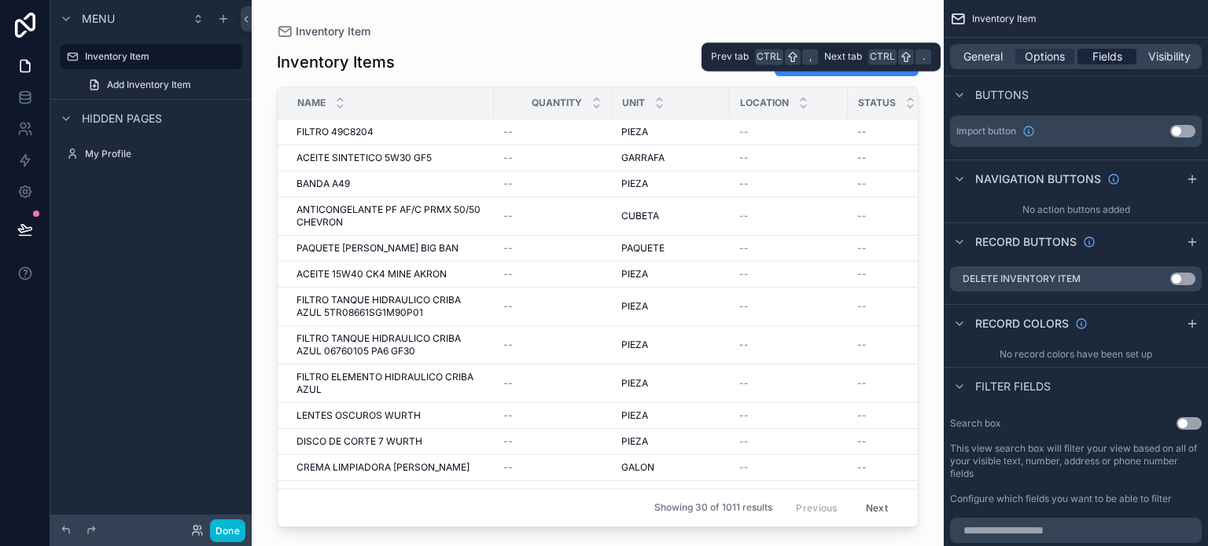
click at [1105, 53] on span "Fields" at bounding box center [1107, 57] width 30 height 16
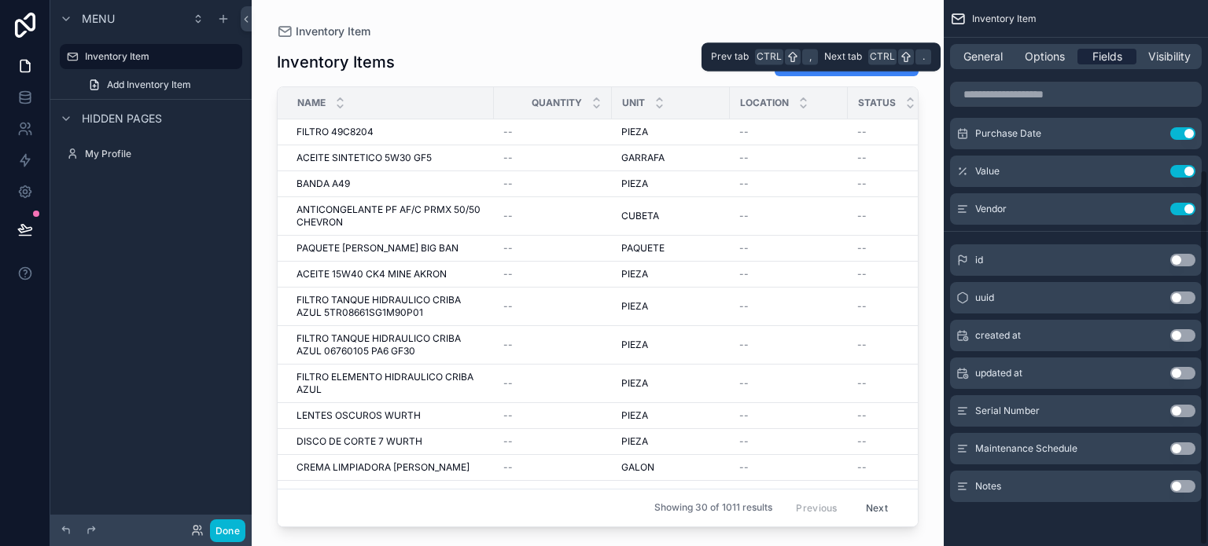
scroll to position [247, 0]
click at [1154, 53] on span "Visibility" at bounding box center [1169, 57] width 42 height 16
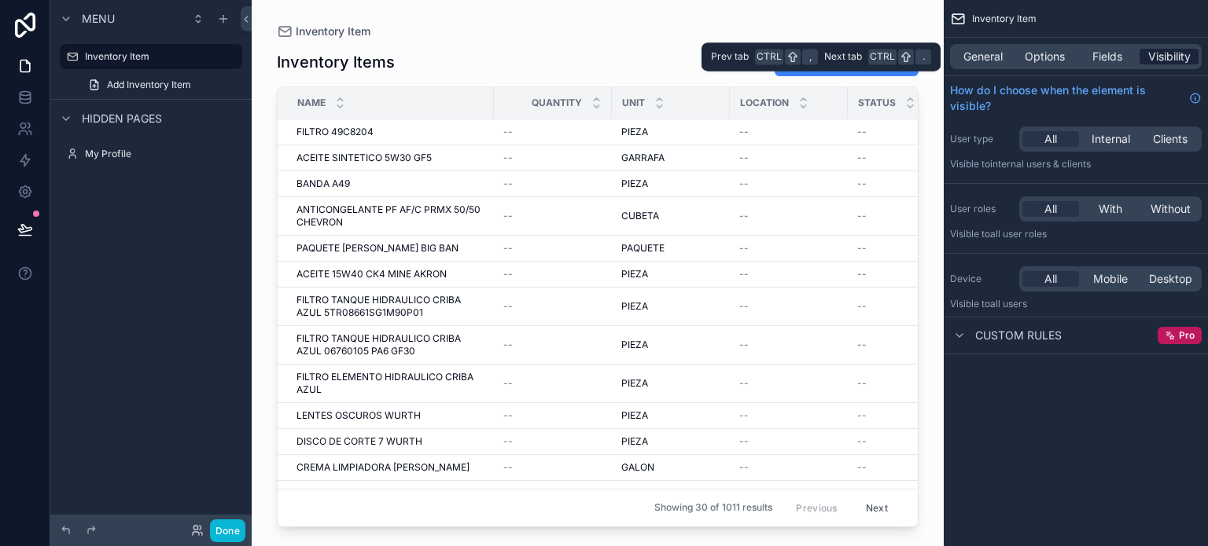
scroll to position [0, 0]
click at [1117, 53] on span "Fields" at bounding box center [1107, 57] width 30 height 16
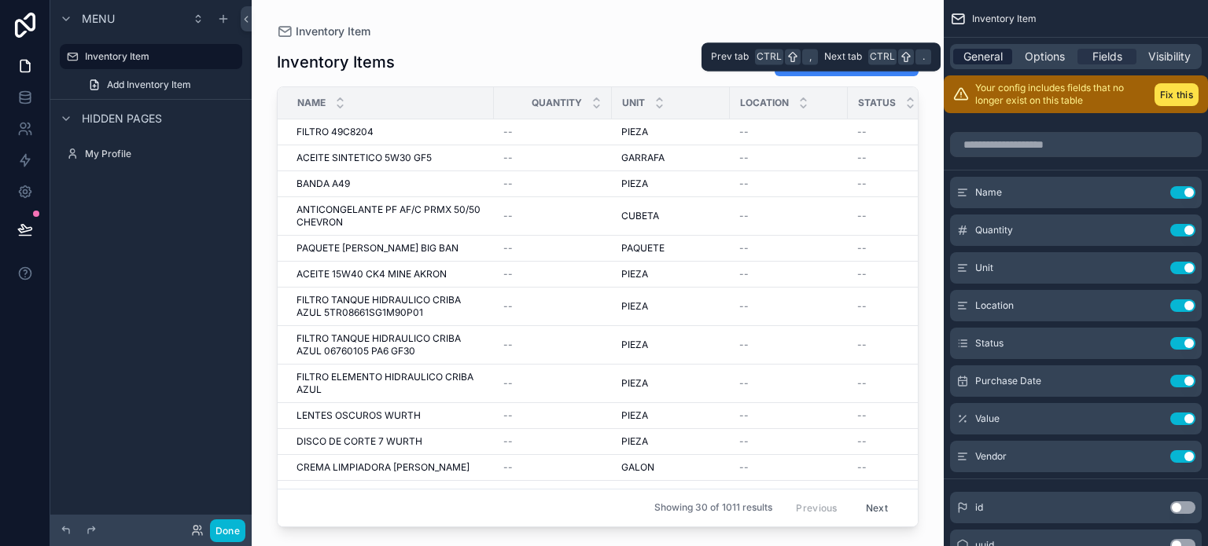
click at [983, 50] on span "General" at bounding box center [982, 57] width 39 height 16
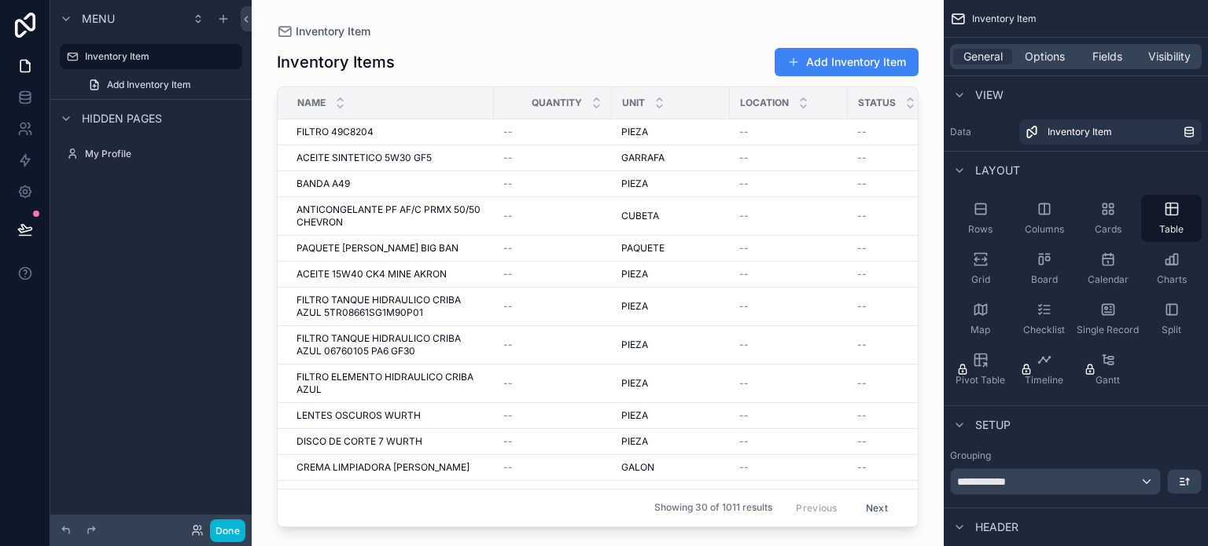
click at [402, 142] on div "scrollable content" at bounding box center [598, 264] width 692 height 528
click at [366, 131] on span "FILTRO 49C8204" at bounding box center [334, 132] width 77 height 13
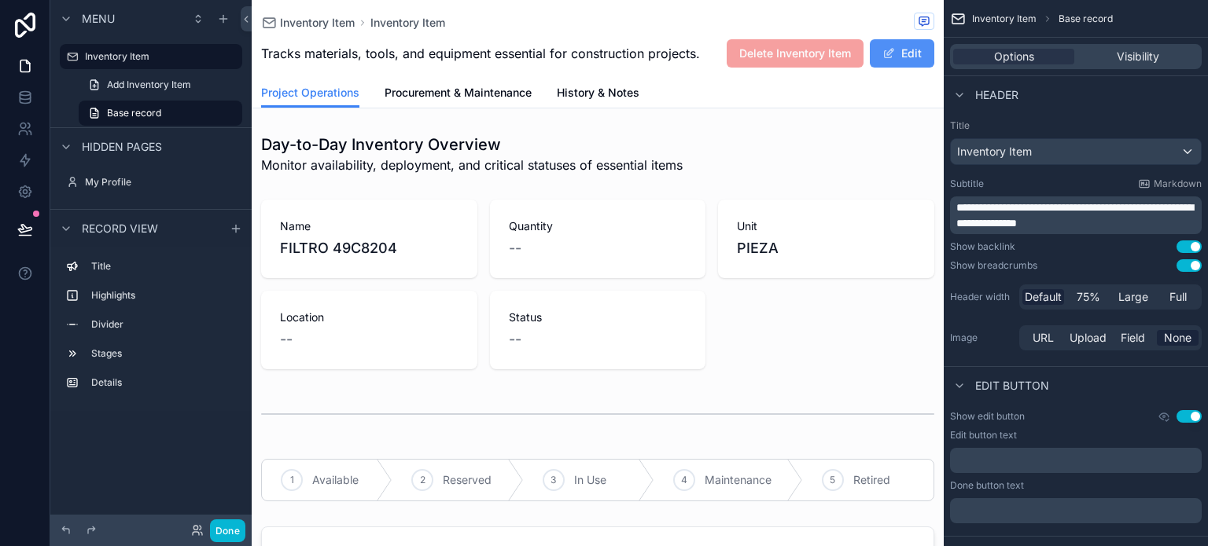
click at [895, 52] on button "Edit" at bounding box center [902, 53] width 64 height 28
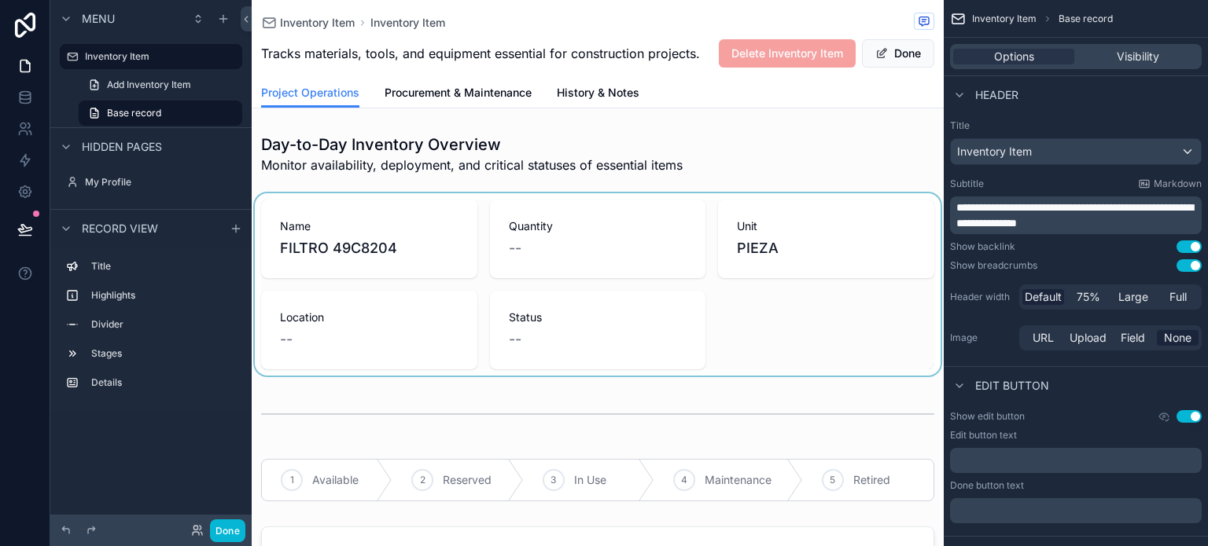
click at [547, 278] on div "scrollable content" at bounding box center [598, 284] width 692 height 182
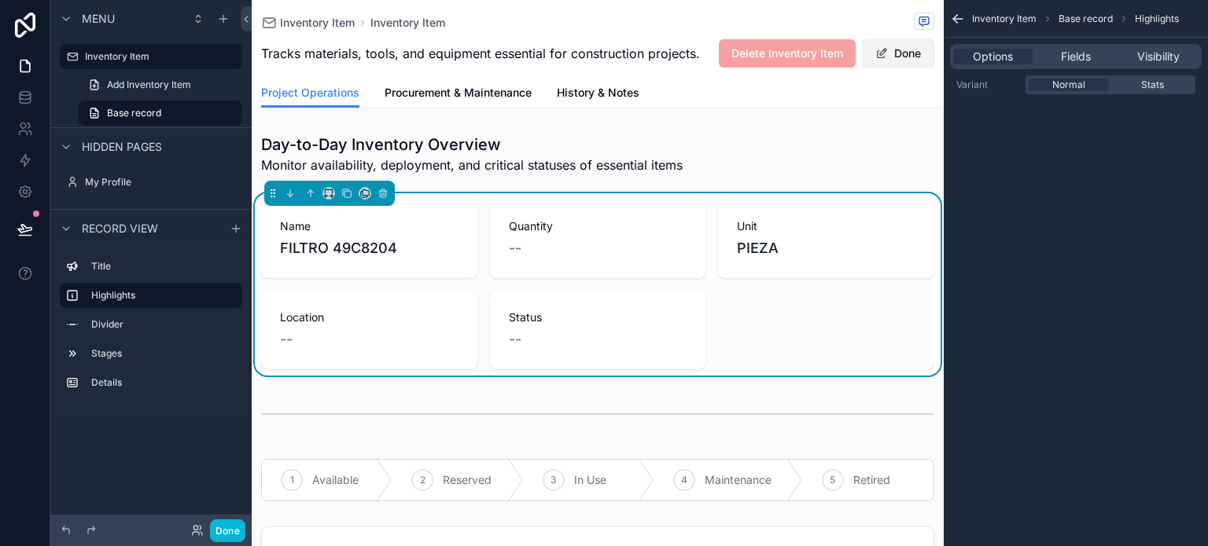
click at [886, 68] on button "Done" at bounding box center [898, 53] width 72 height 28
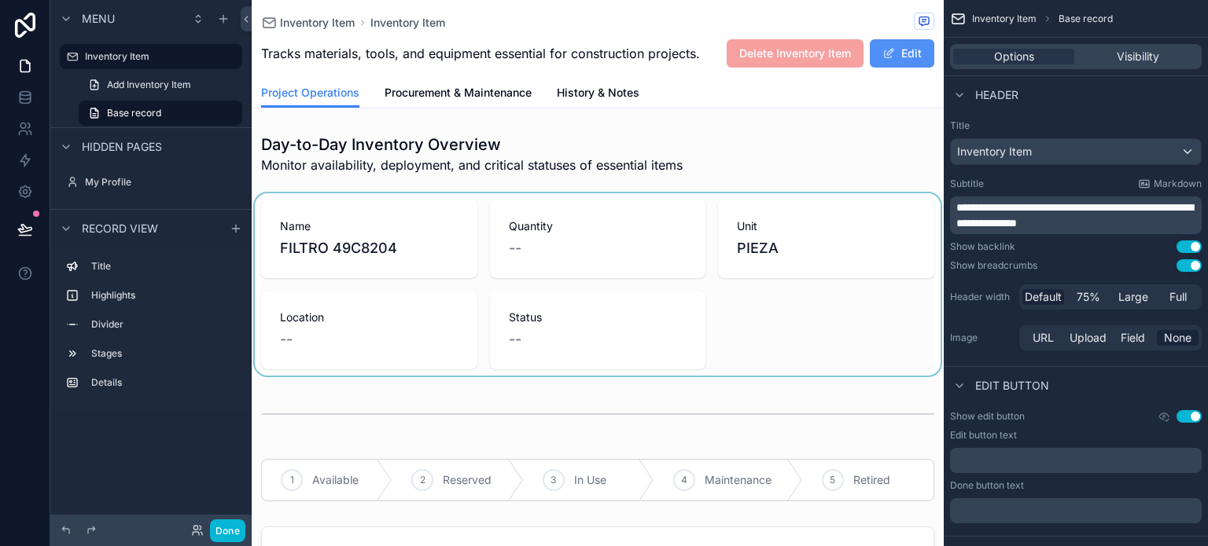
click at [891, 50] on button "Edit" at bounding box center [902, 53] width 64 height 28
click at [877, 68] on button "Done" at bounding box center [898, 53] width 72 height 28
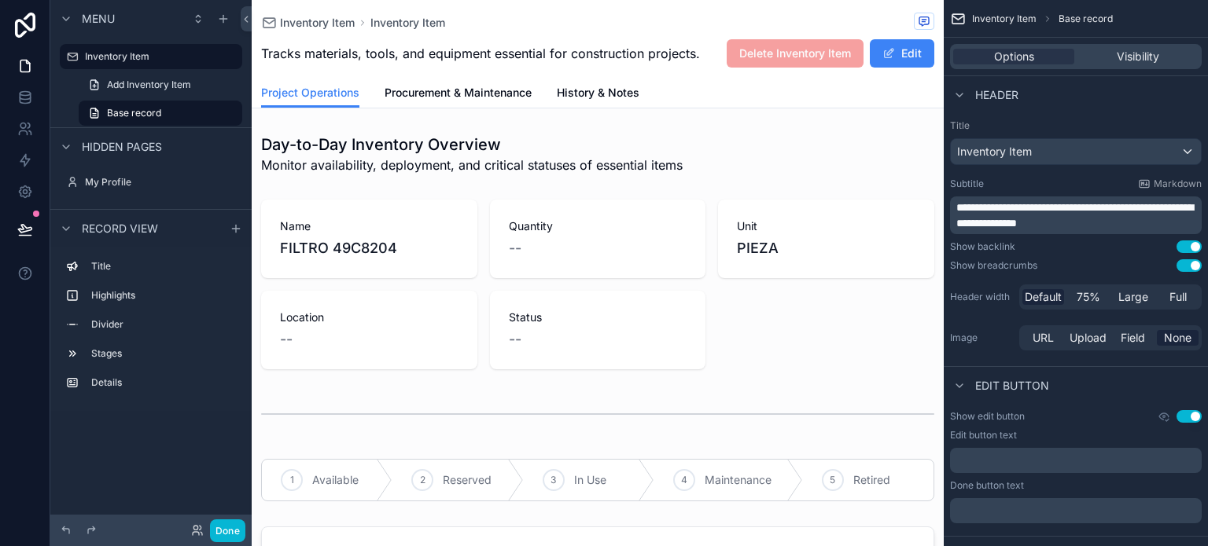
click at [94, 22] on span "Menu" at bounding box center [98, 19] width 33 height 16
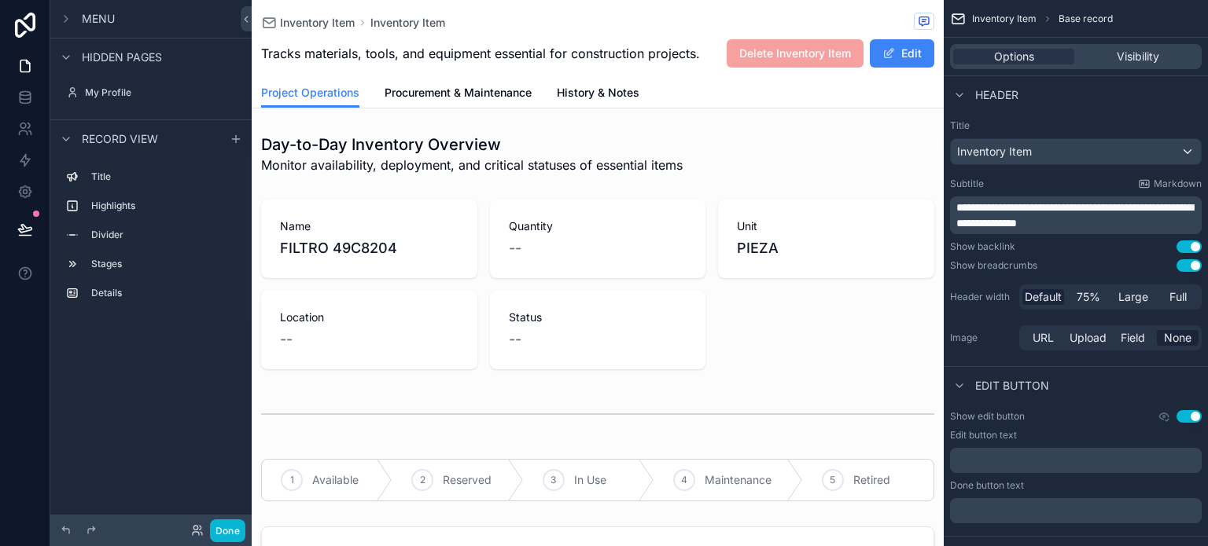
click at [94, 22] on span "Menu" at bounding box center [98, 19] width 33 height 16
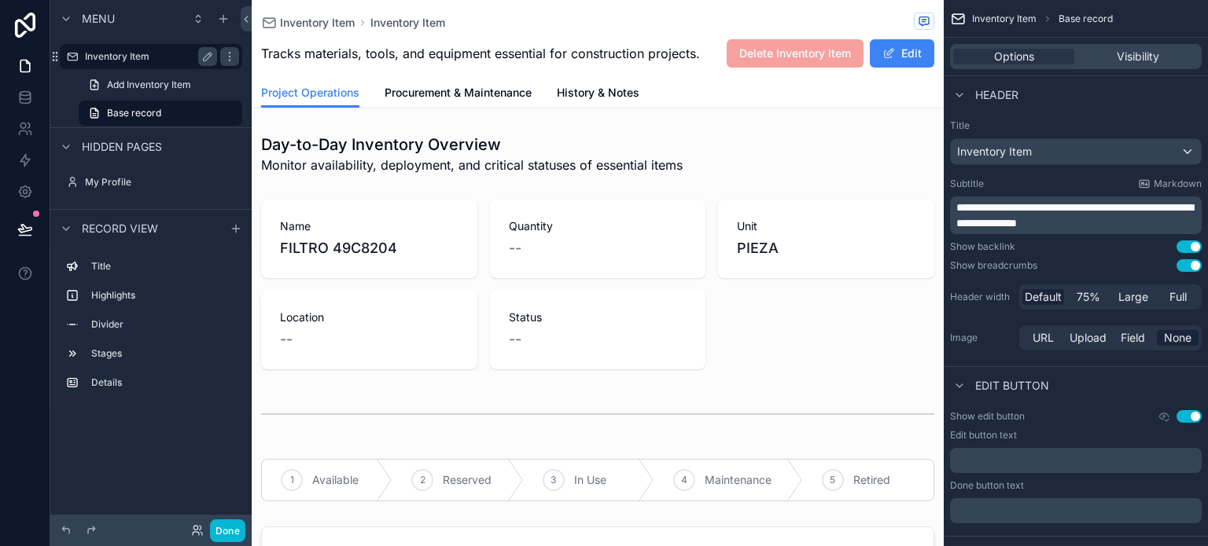
click at [94, 63] on div "Inventory Item" at bounding box center [151, 56] width 132 height 19
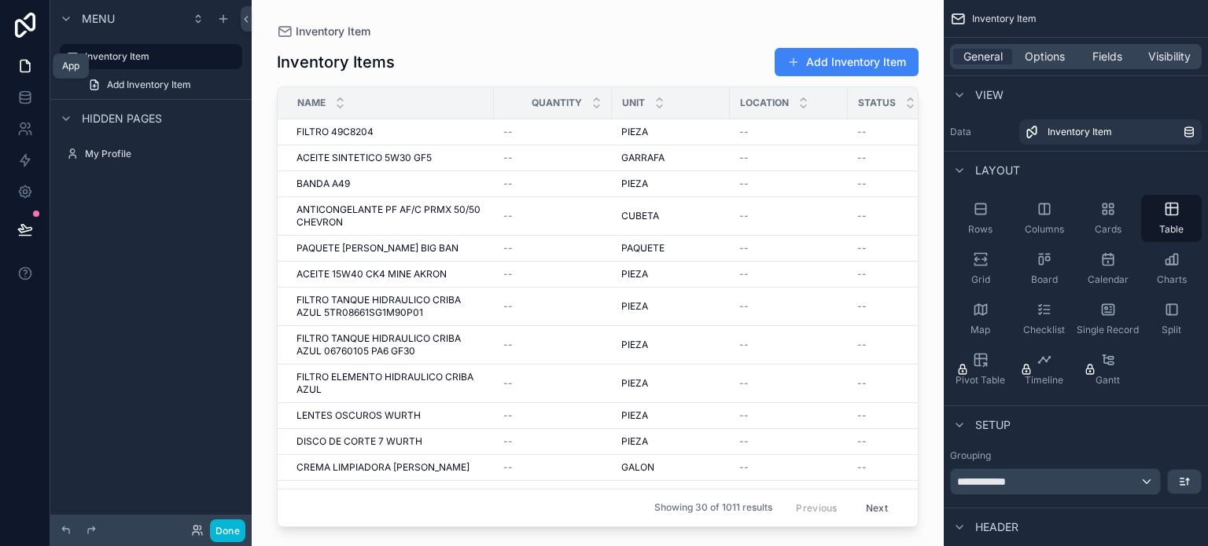
click at [23, 64] on icon at bounding box center [25, 66] width 16 height 16
click at [74, 19] on div "scrollable content" at bounding box center [66, 18] width 19 height 19
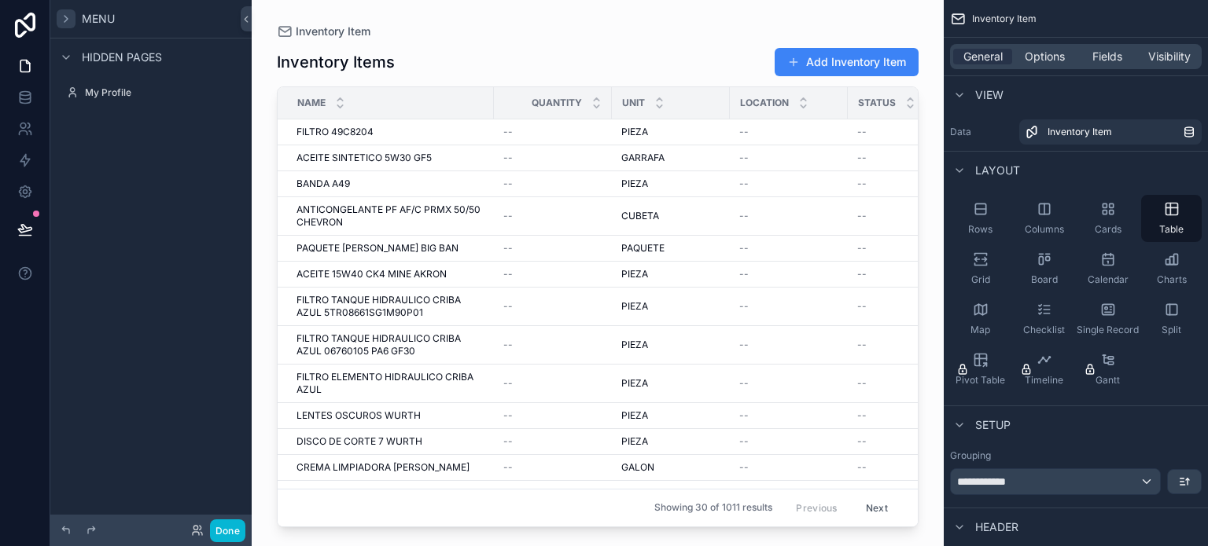
click at [74, 19] on div "scrollable content" at bounding box center [66, 18] width 19 height 19
click at [384, 134] on div "FILTRO 49C8204 FILTRO 49C8204" at bounding box center [390, 132] width 188 height 13
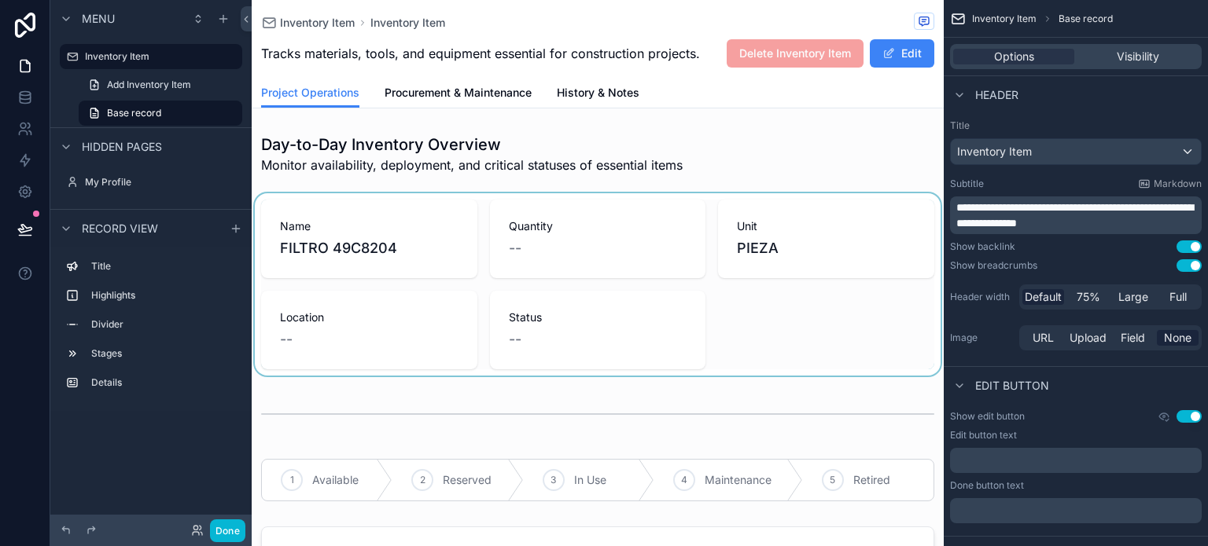
click at [390, 257] on div "scrollable content" at bounding box center [598, 284] width 692 height 182
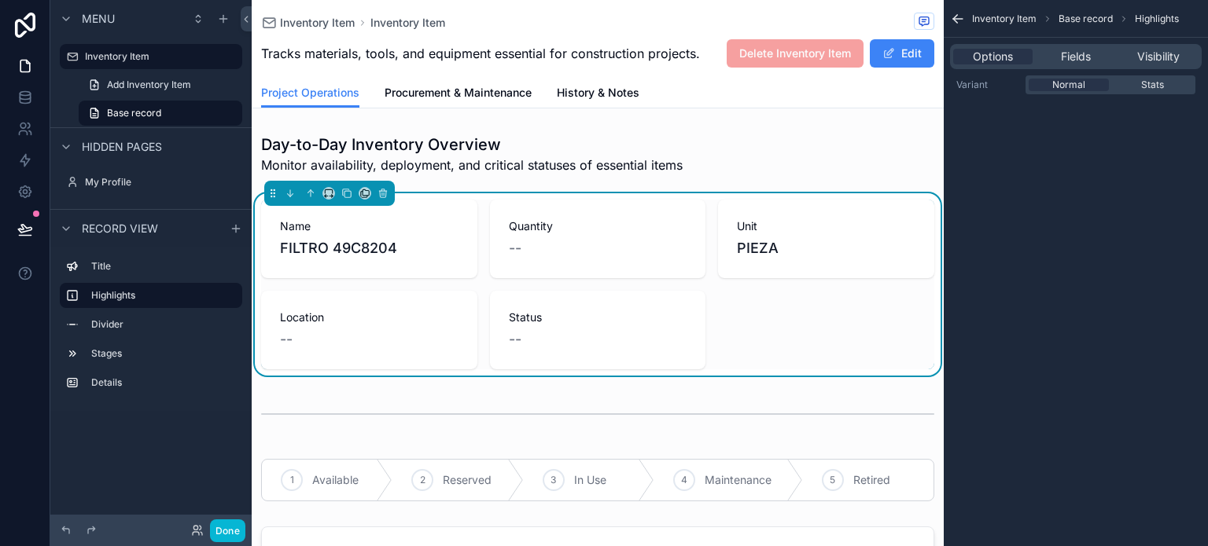
click at [462, 255] on div "Name FILTRO 49C8204" at bounding box center [369, 239] width 216 height 79
click at [516, 245] on span "--" at bounding box center [515, 248] width 13 height 22
click at [708, 153] on div "scrollable content" at bounding box center [598, 153] width 692 height 53
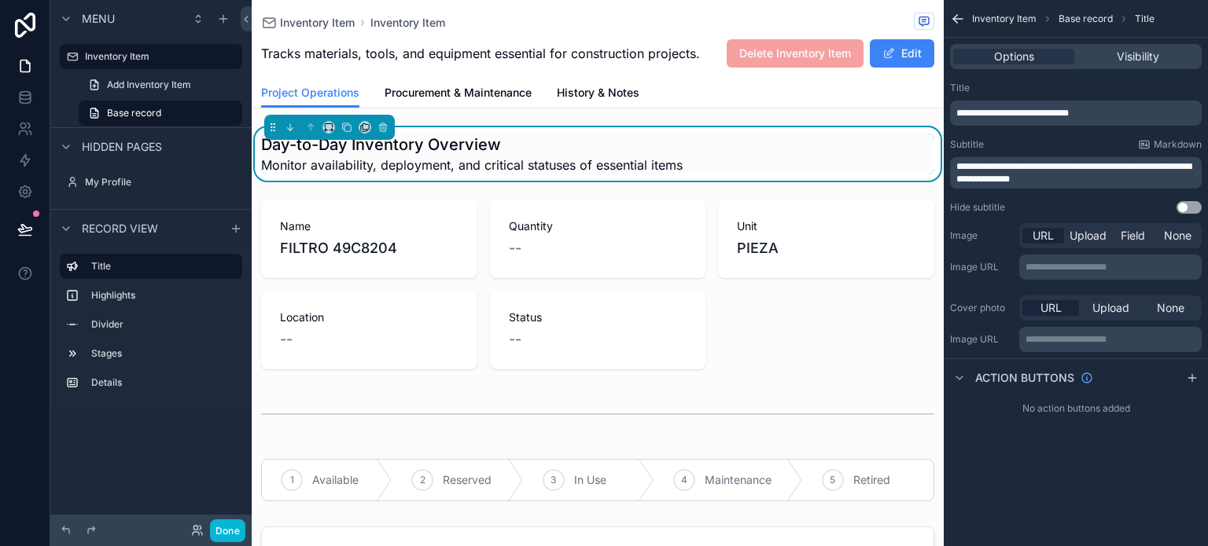
click at [90, 12] on span "Menu" at bounding box center [98, 19] width 33 height 16
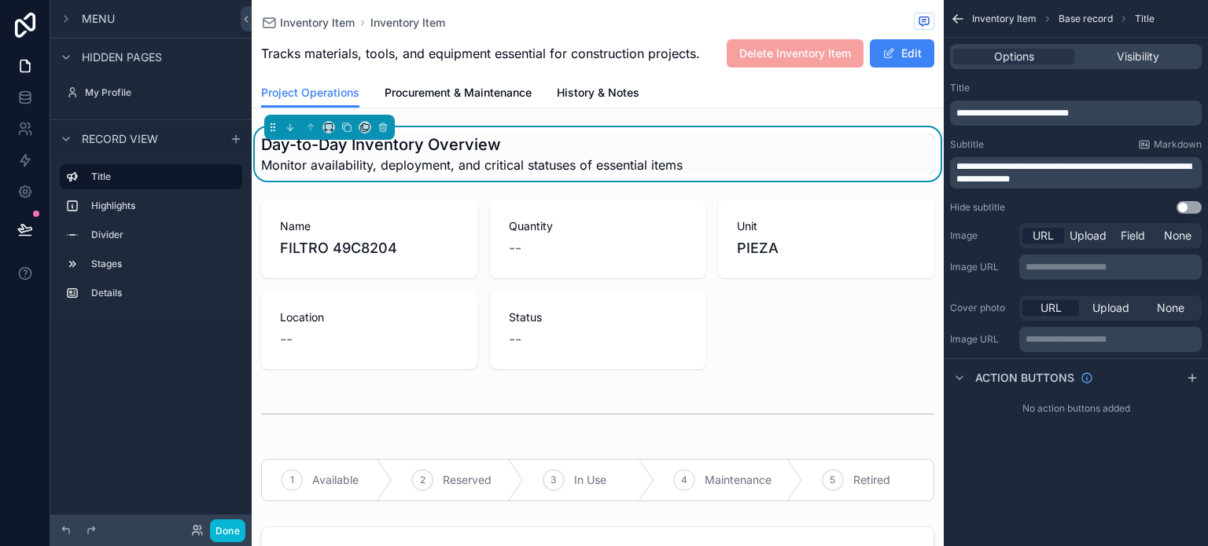
click at [76, 18] on div "Menu" at bounding box center [86, 18] width 58 height 19
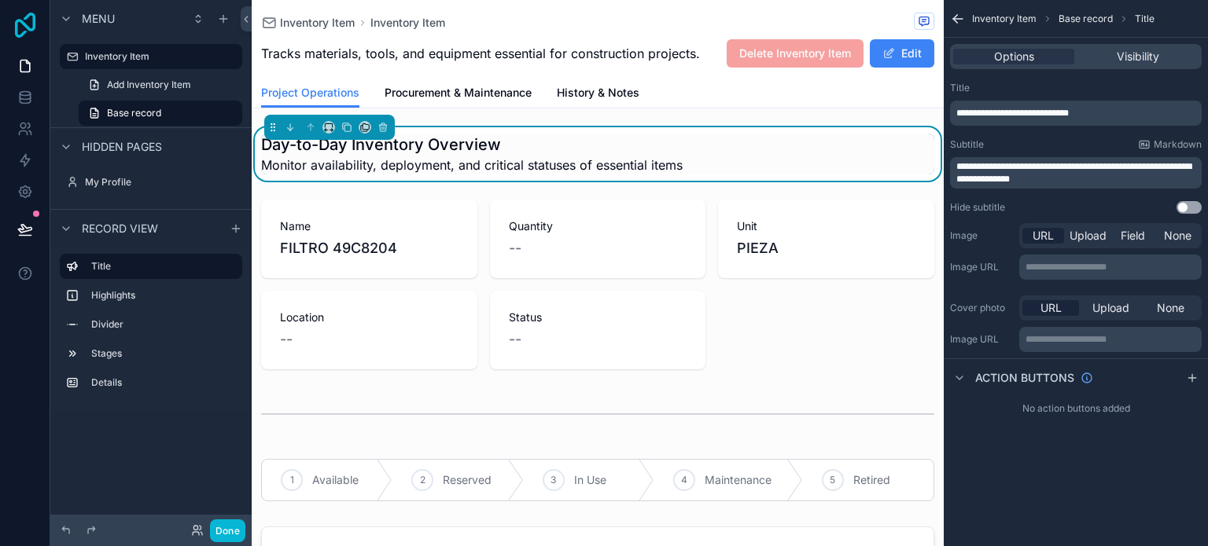
click at [19, 31] on icon at bounding box center [24, 25] width 31 height 25
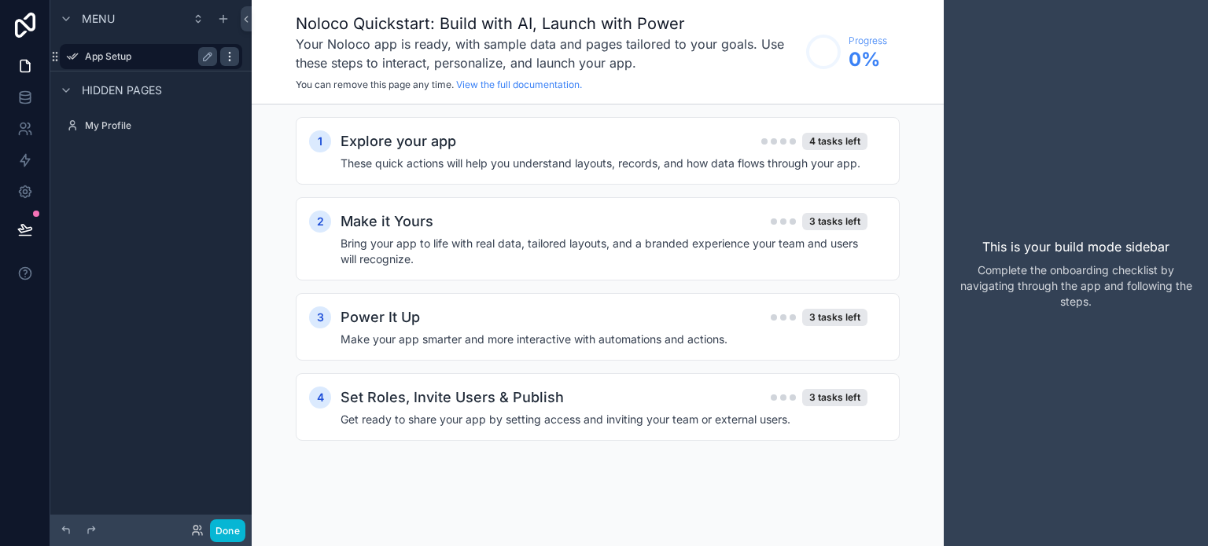
click at [226, 58] on icon "scrollable content" at bounding box center [229, 56] width 13 height 13
click at [286, 60] on span "Remove" at bounding box center [301, 68] width 42 height 16
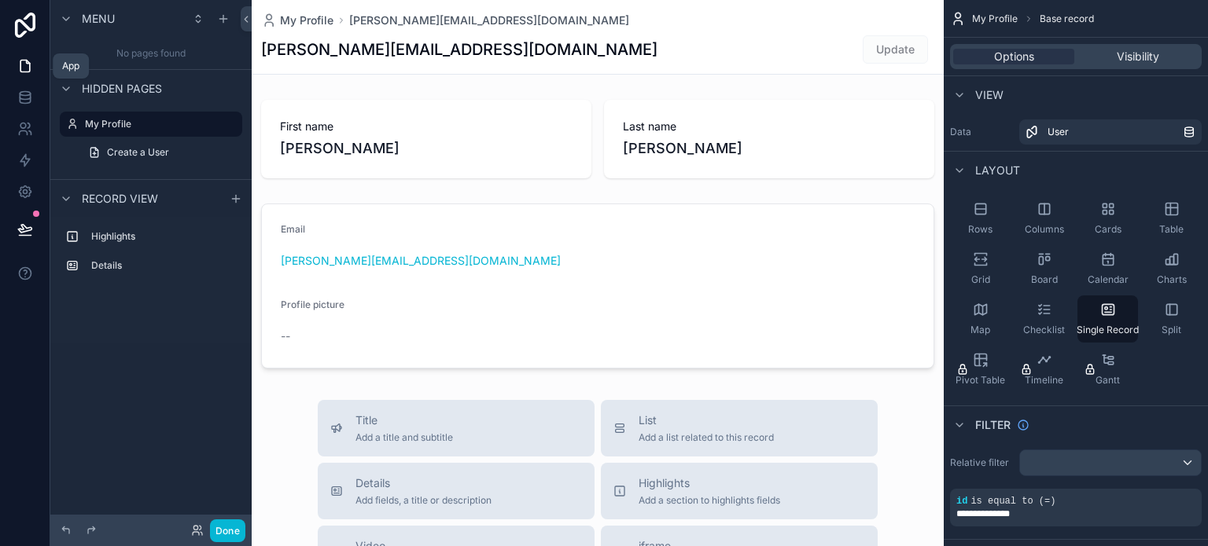
click at [27, 68] on icon at bounding box center [25, 66] width 16 height 16
click at [226, 19] on icon "scrollable content" at bounding box center [222, 19] width 7 height 0
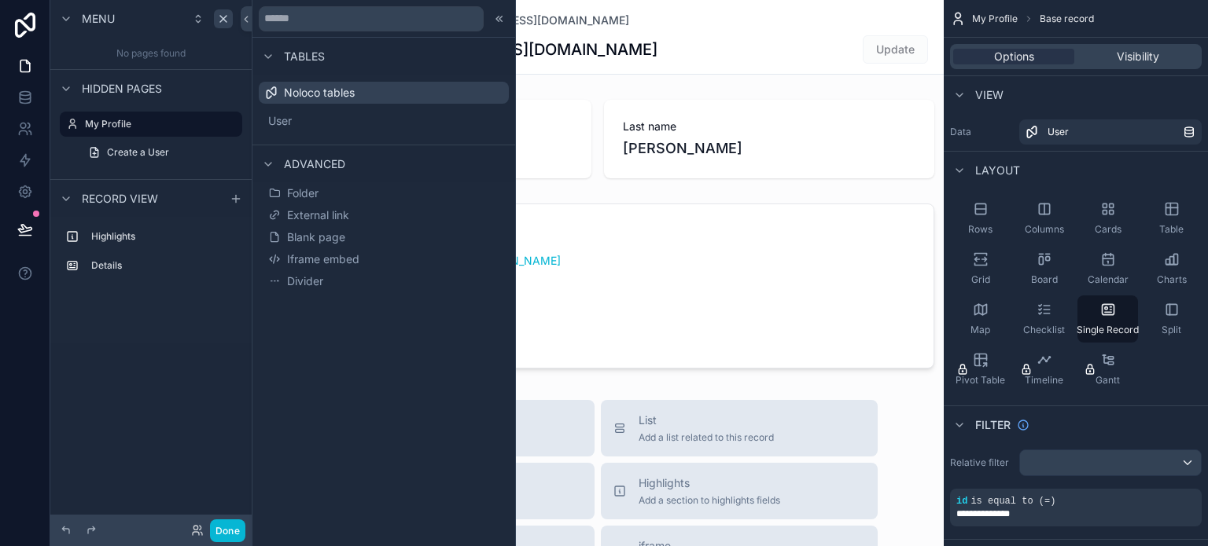
click at [346, 90] on span "Noloco tables" at bounding box center [319, 93] width 71 height 16
click at [506, 18] on div at bounding box center [499, 18] width 19 height 19
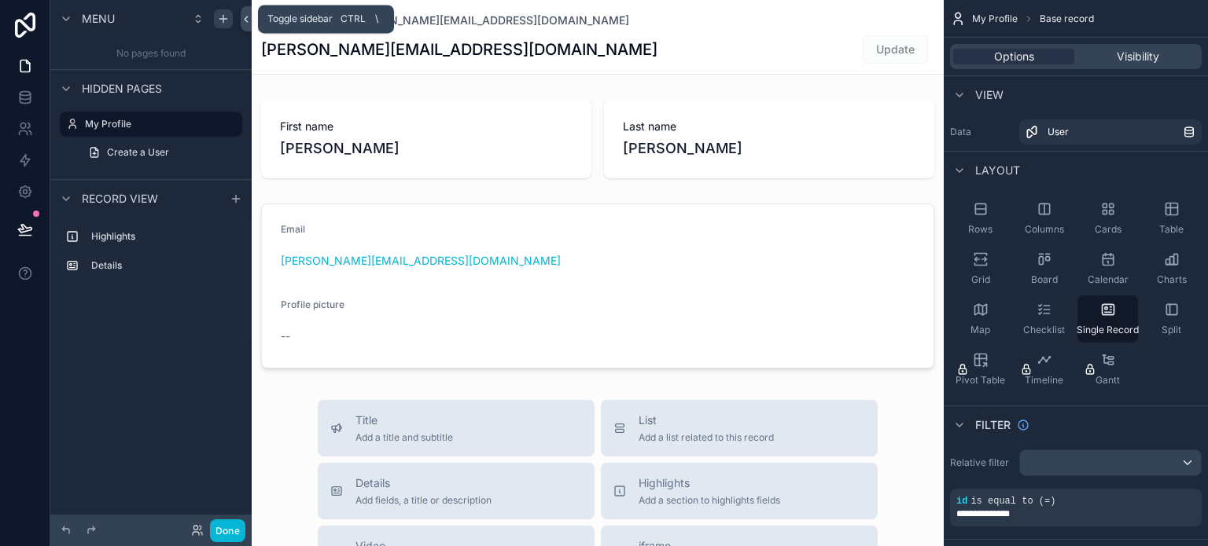
click at [248, 17] on icon at bounding box center [246, 20] width 3 height 6
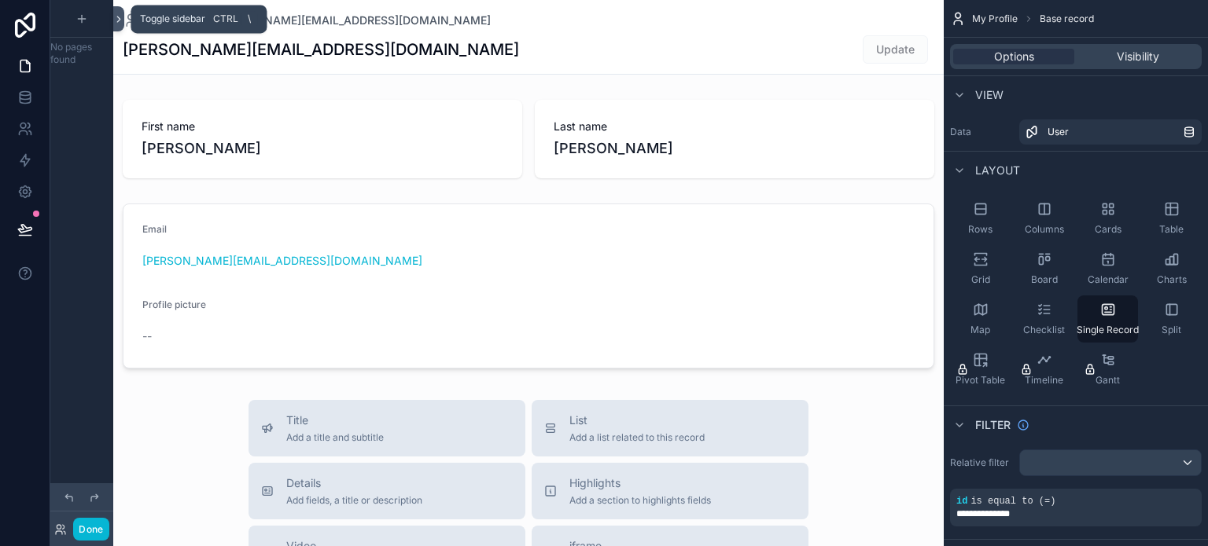
click at [120, 13] on icon at bounding box center [118, 19] width 11 height 12
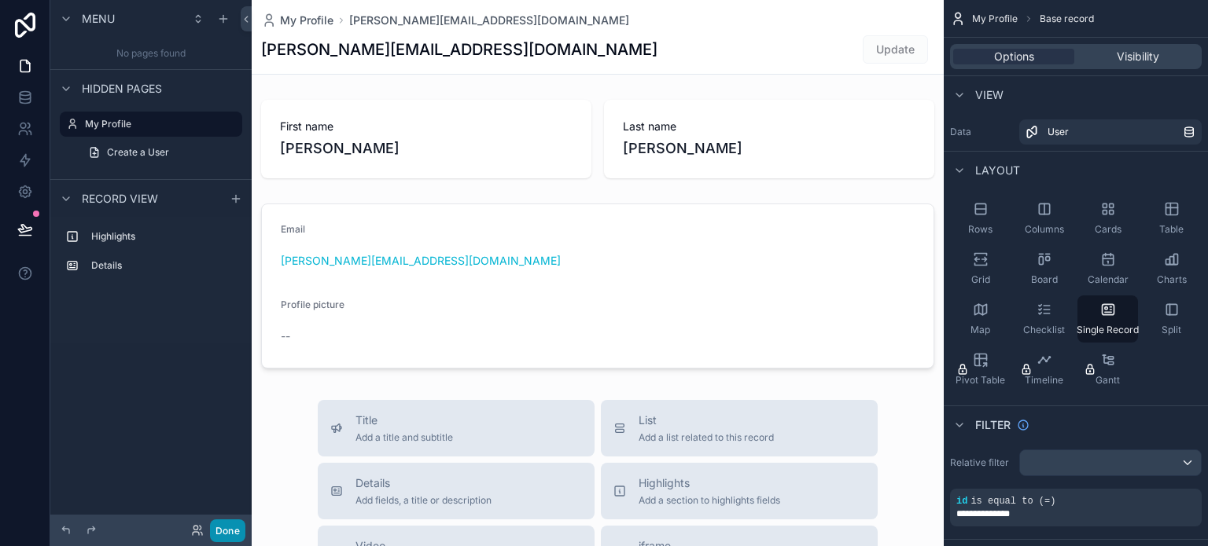
click at [228, 529] on button "Done" at bounding box center [227, 531] width 35 height 23
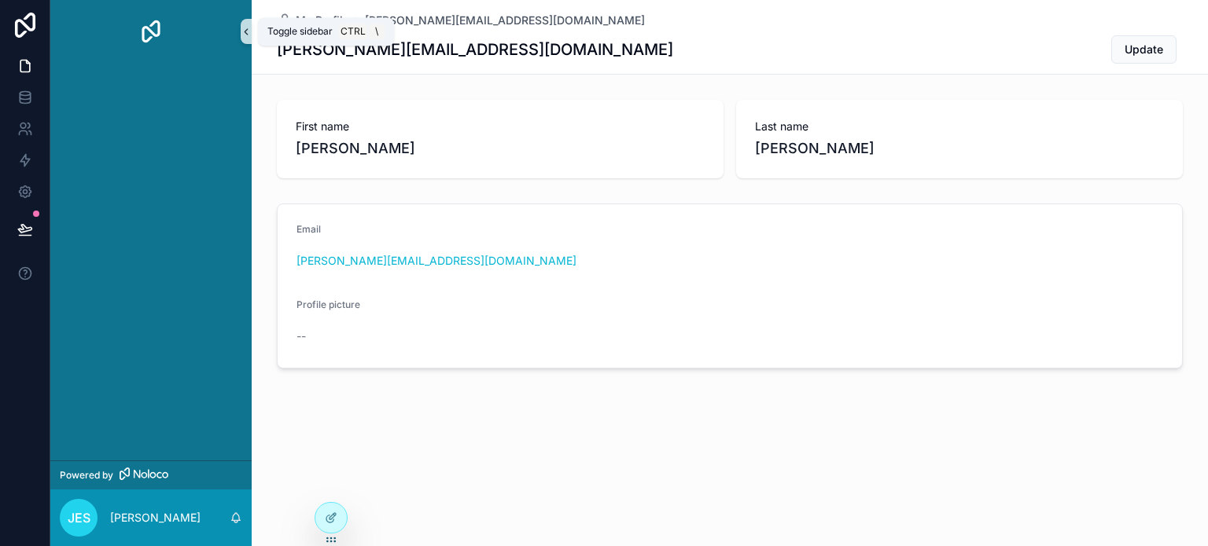
click at [245, 28] on icon "scrollable content" at bounding box center [246, 32] width 11 height 12
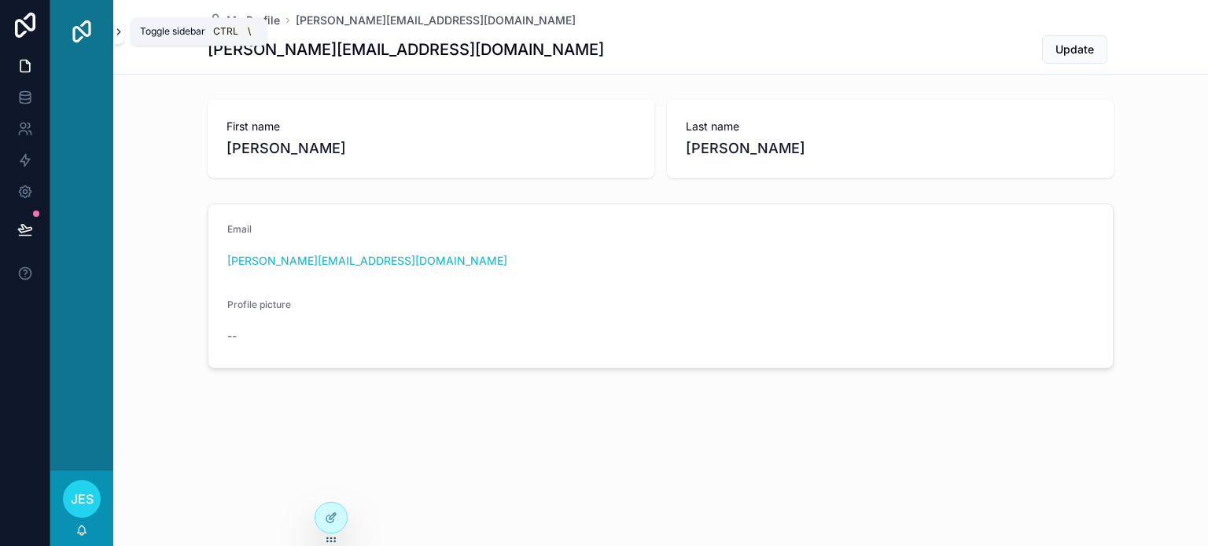
click at [123, 26] on icon "scrollable content" at bounding box center [118, 32] width 11 height 12
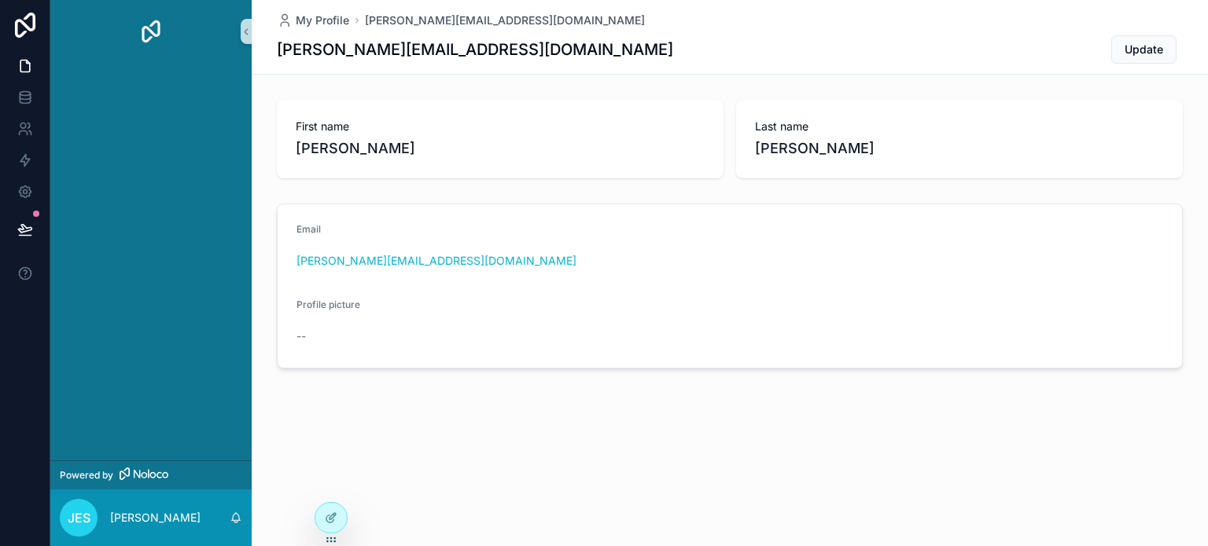
click at [148, 28] on img "scrollable content" at bounding box center [150, 31] width 25 height 25
click at [27, 66] on icon at bounding box center [25, 66] width 16 height 16
click at [28, 96] on icon at bounding box center [25, 98] width 16 height 16
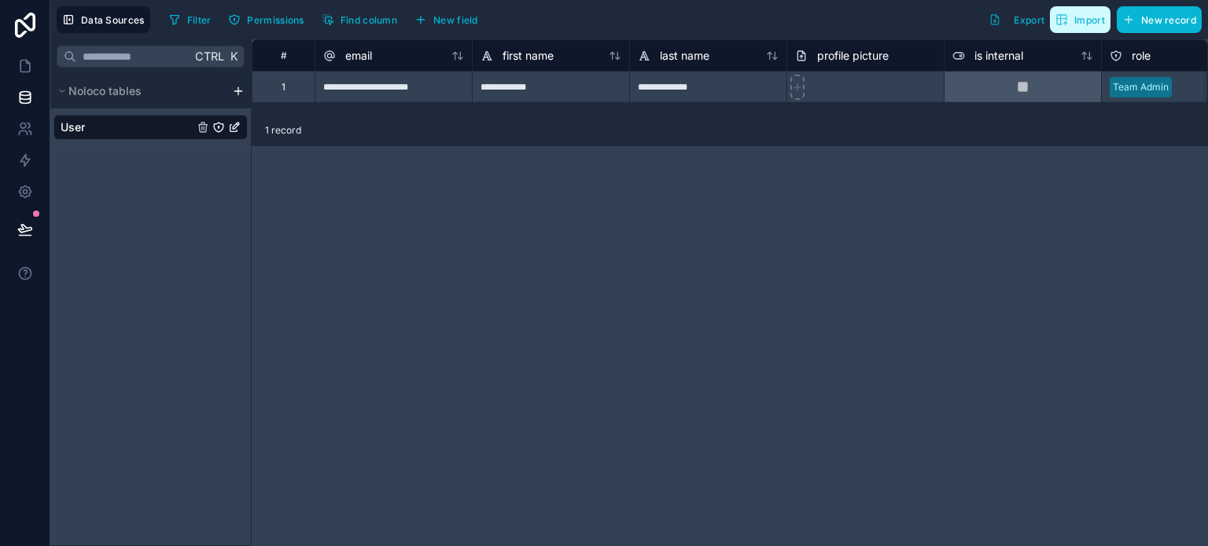
click at [1093, 21] on span "Import" at bounding box center [1089, 20] width 31 height 12
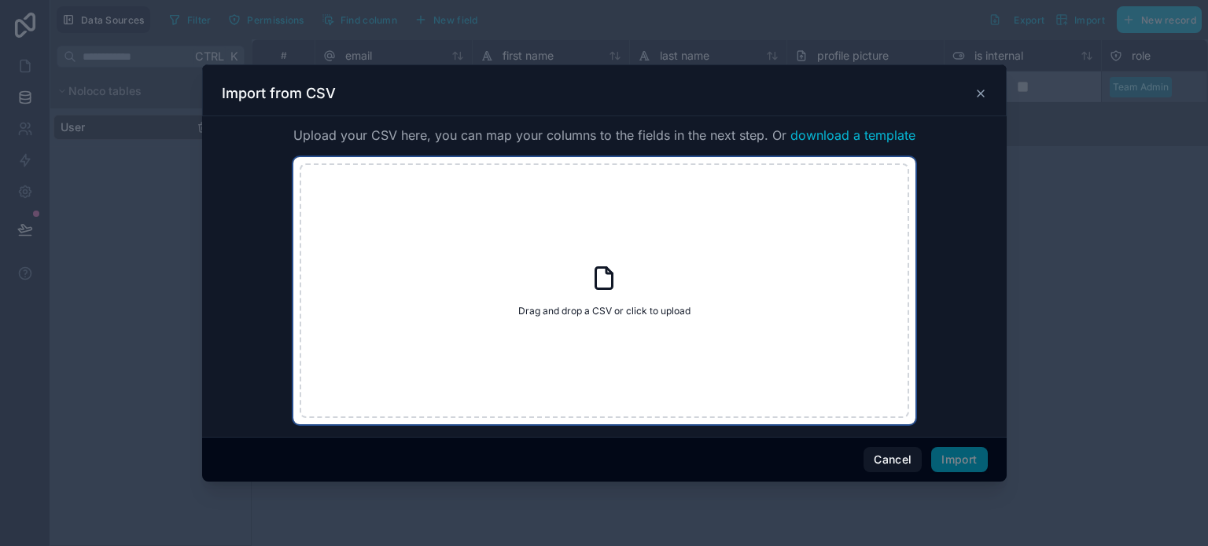
click at [629, 281] on div "Drag and drop a CSV or click to upload Drag and drop a CSV or click to upload" at bounding box center [604, 291] width 609 height 255
type input "**********"
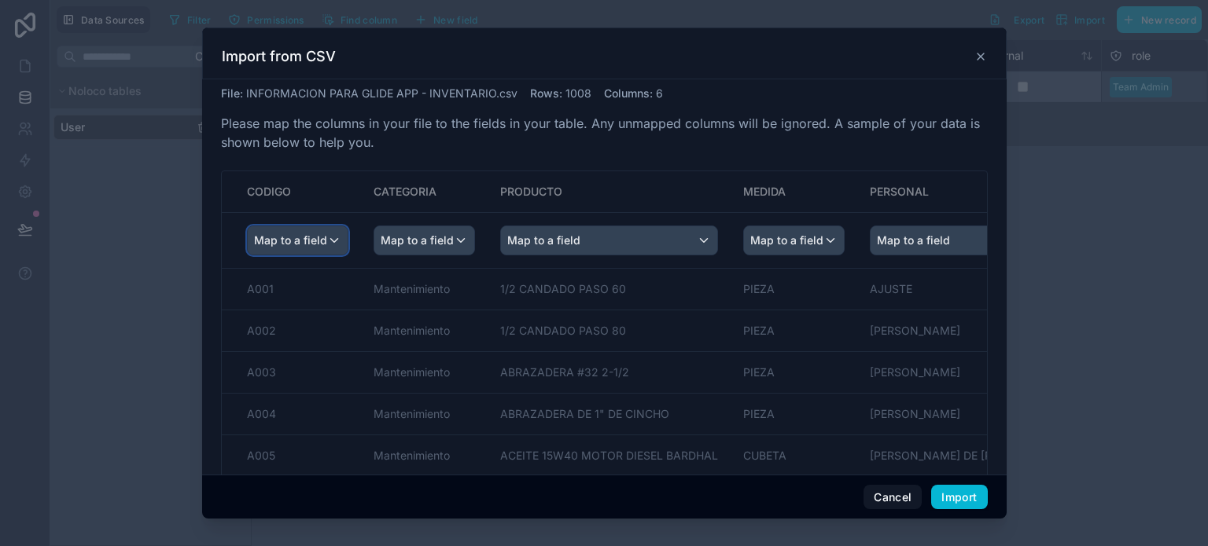
click at [289, 240] on span "Map to a field" at bounding box center [290, 240] width 73 height 28
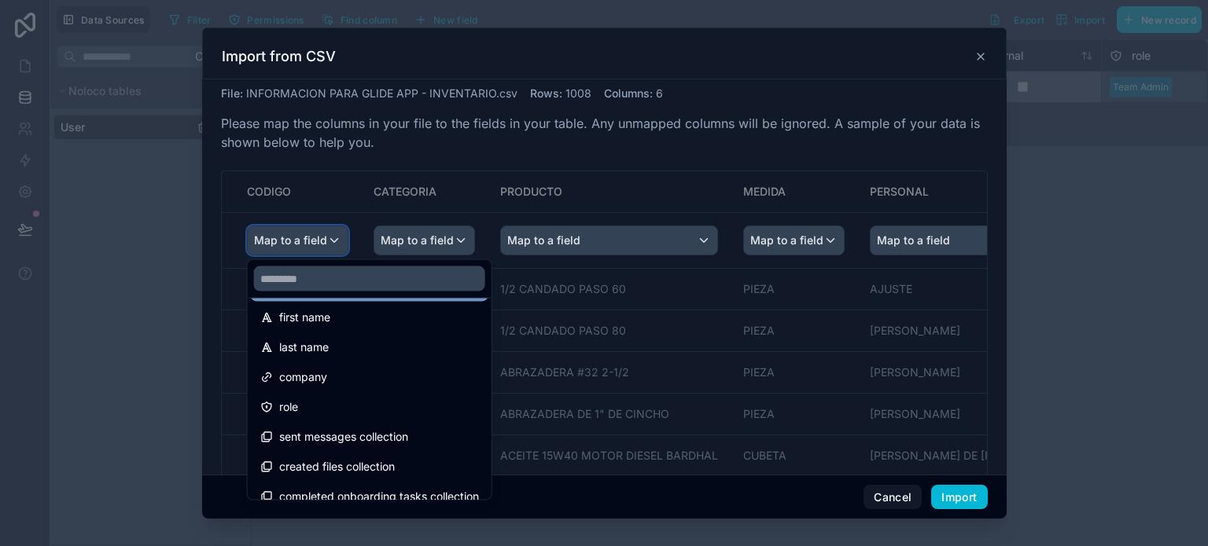
scroll to position [171, 0]
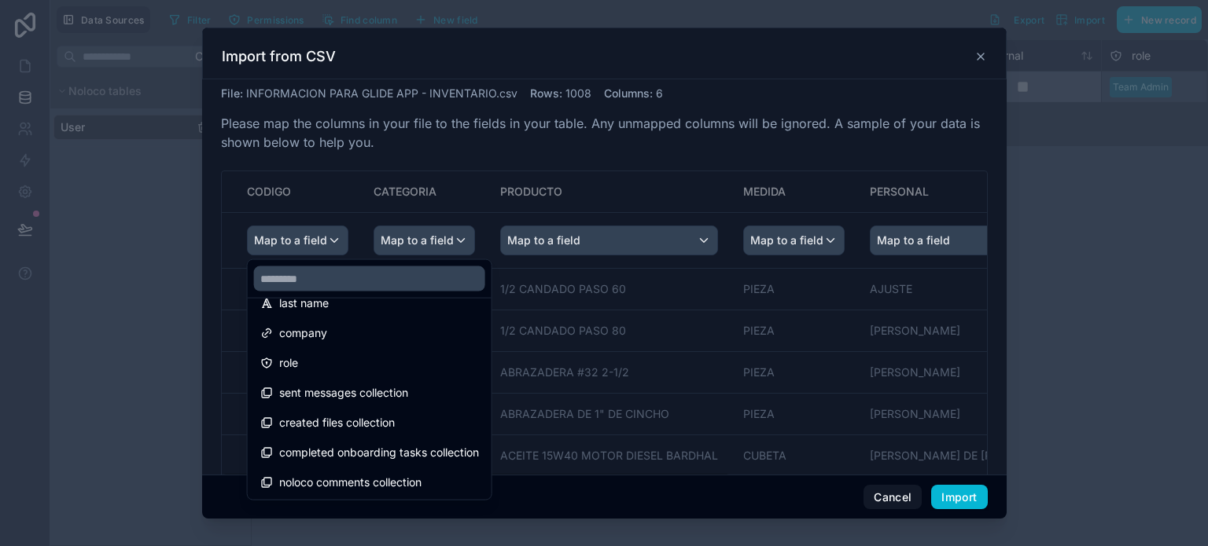
click at [419, 253] on div "scrollable content" at bounding box center [604, 274] width 804 height 492
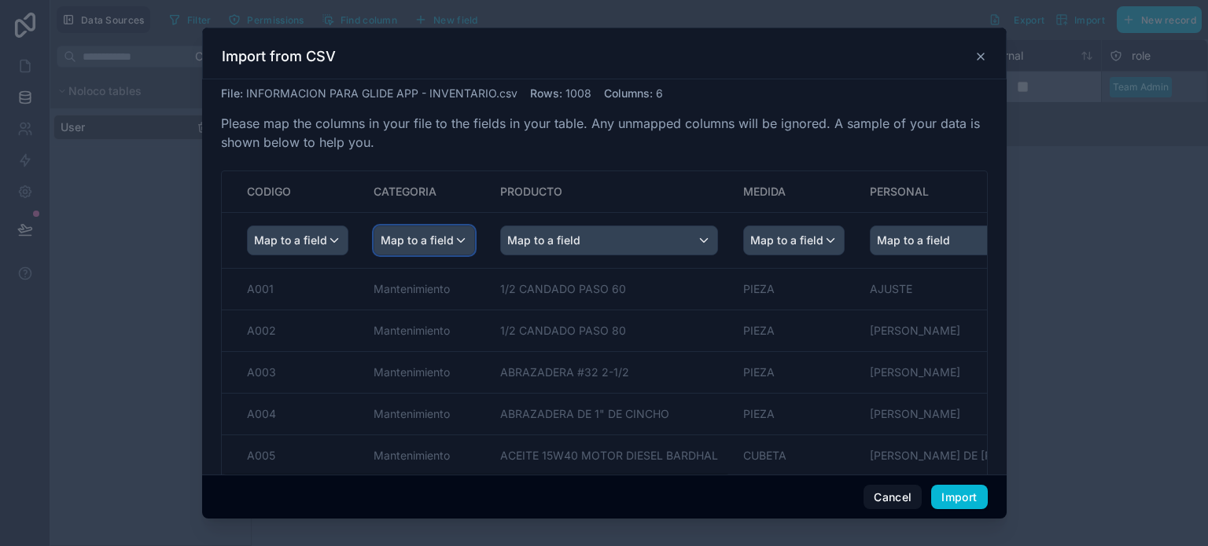
click at [441, 240] on span "Map to a field" at bounding box center [417, 240] width 73 height 28
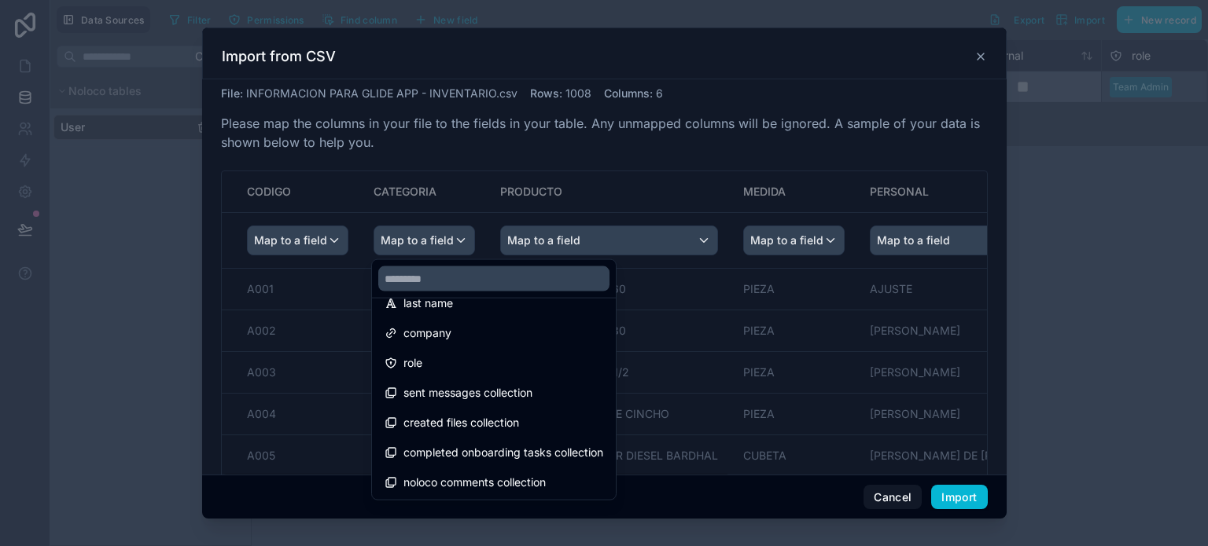
click at [585, 175] on div "scrollable content" at bounding box center [604, 274] width 804 height 492
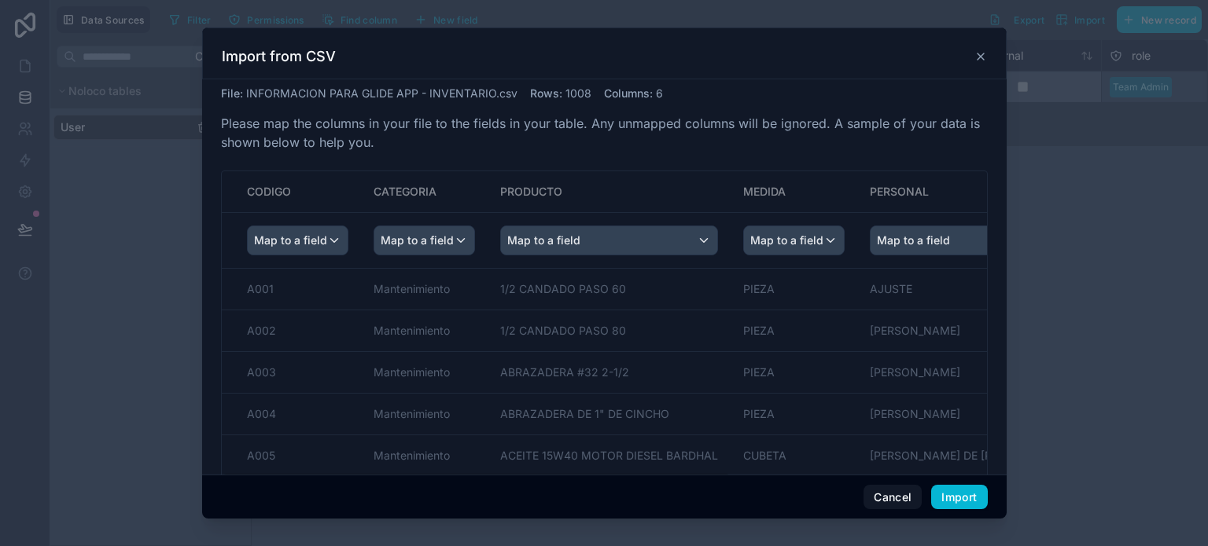
click at [585, 175] on th "PRODUCTO" at bounding box center [608, 192] width 243 height 42
click at [600, 215] on th "Map to a field" at bounding box center [608, 240] width 243 height 56
click at [604, 238] on div "Map to a field" at bounding box center [609, 240] width 216 height 28
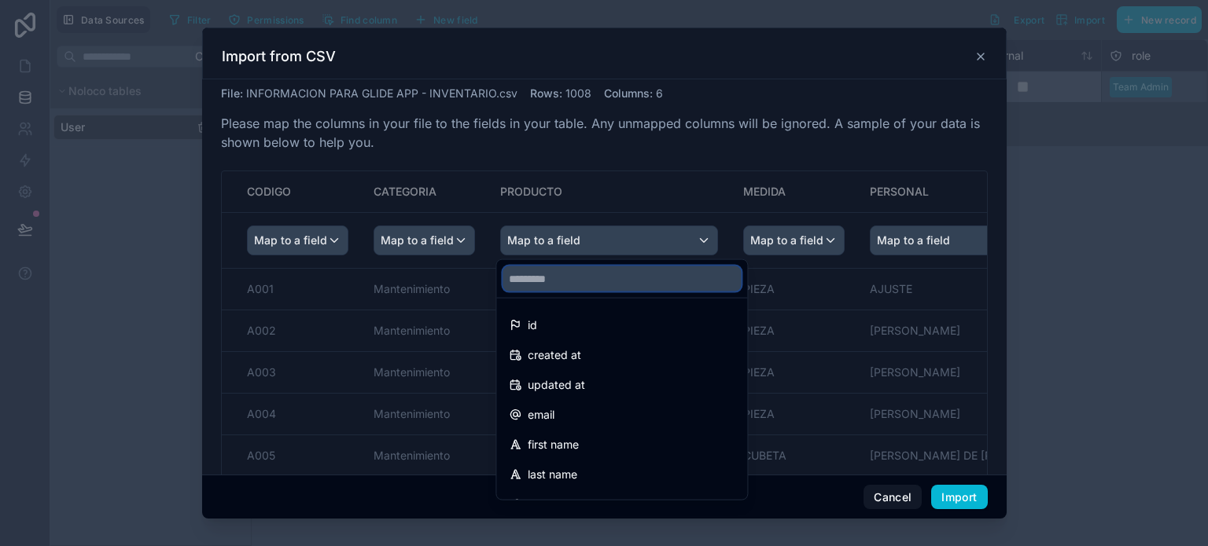
click at [575, 281] on input "text" at bounding box center [621, 279] width 238 height 25
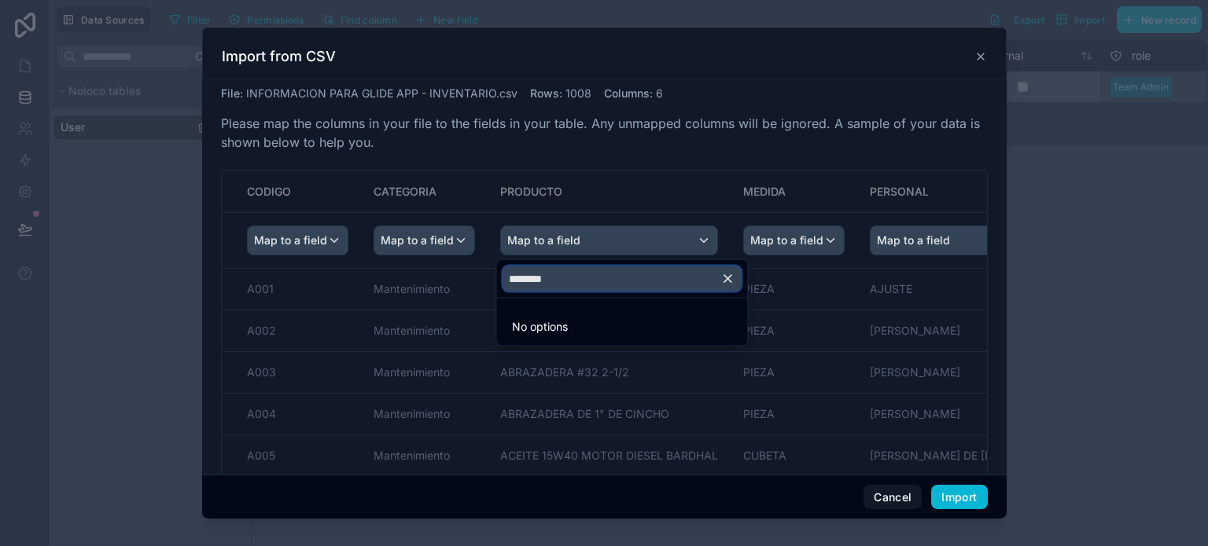
type input "********"
click at [670, 193] on div "scrollable content" at bounding box center [604, 274] width 804 height 492
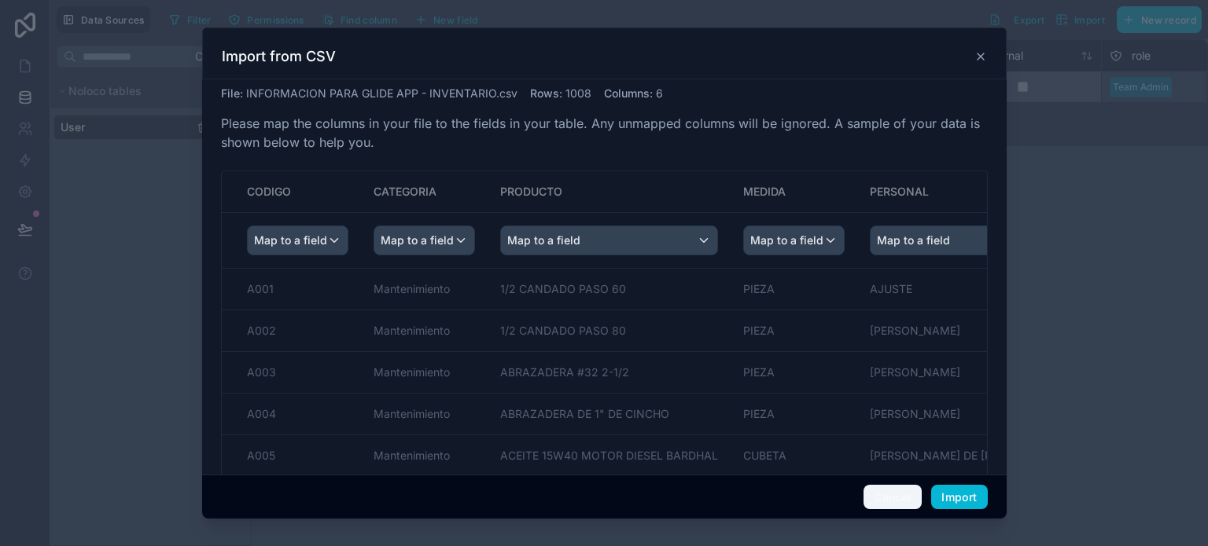
click at [900, 504] on button "Cancel" at bounding box center [892, 497] width 58 height 25
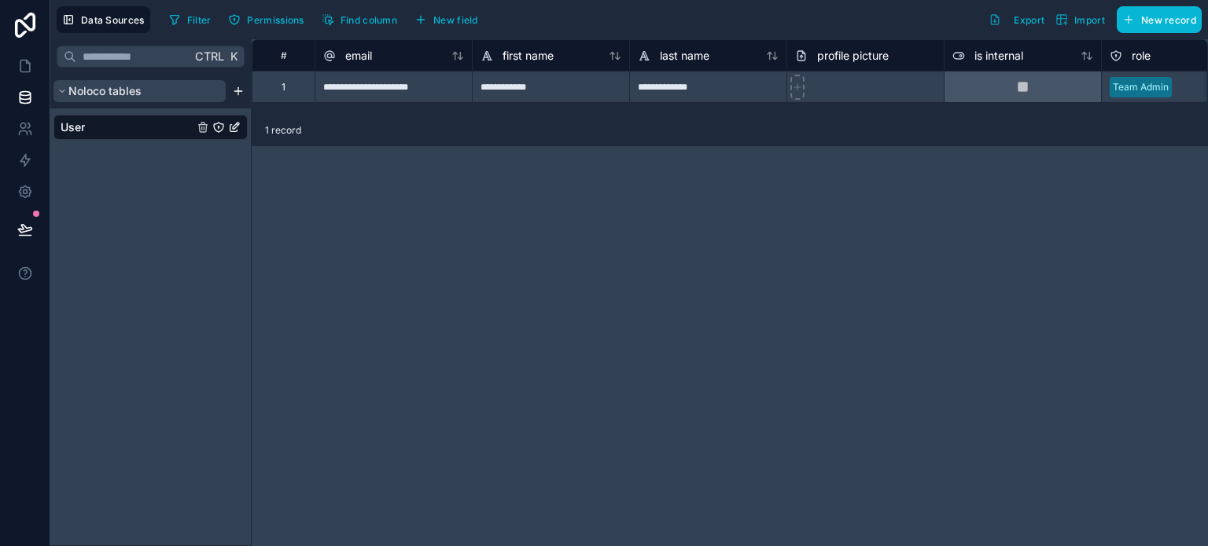
click at [109, 84] on span "Noloco tables" at bounding box center [104, 91] width 73 height 16
click at [484, 17] on div "Filter Permissions Find column New field" at bounding box center [326, 19] width 327 height 27
click at [468, 14] on span "New field" at bounding box center [455, 20] width 45 height 12
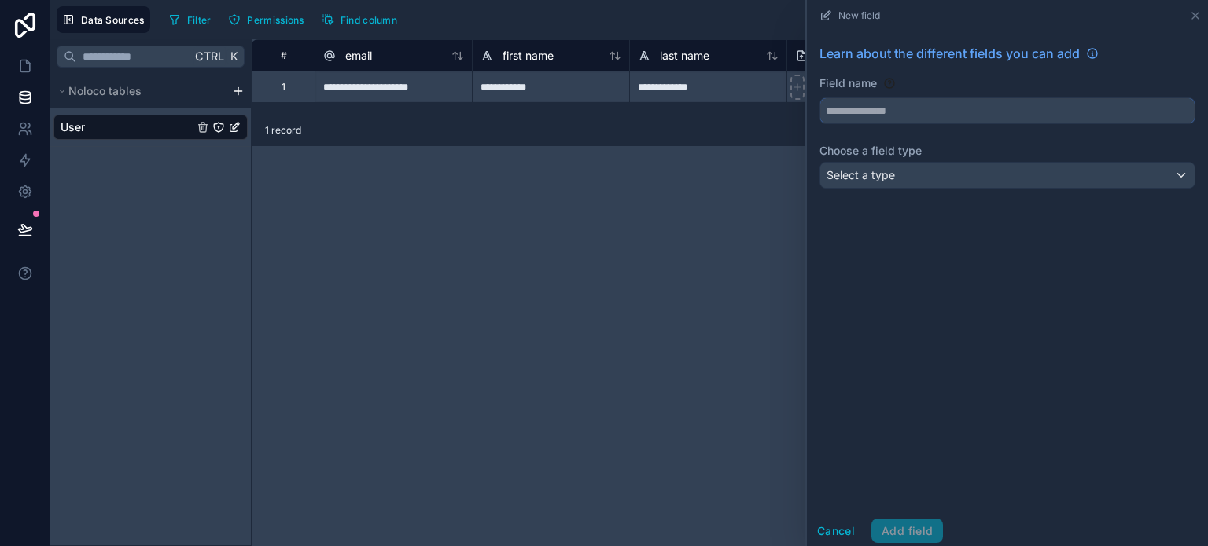
click at [974, 109] on input "text" at bounding box center [1007, 110] width 374 height 25
type input "********"
click at [942, 178] on div "Select a type" at bounding box center [1007, 175] width 374 height 25
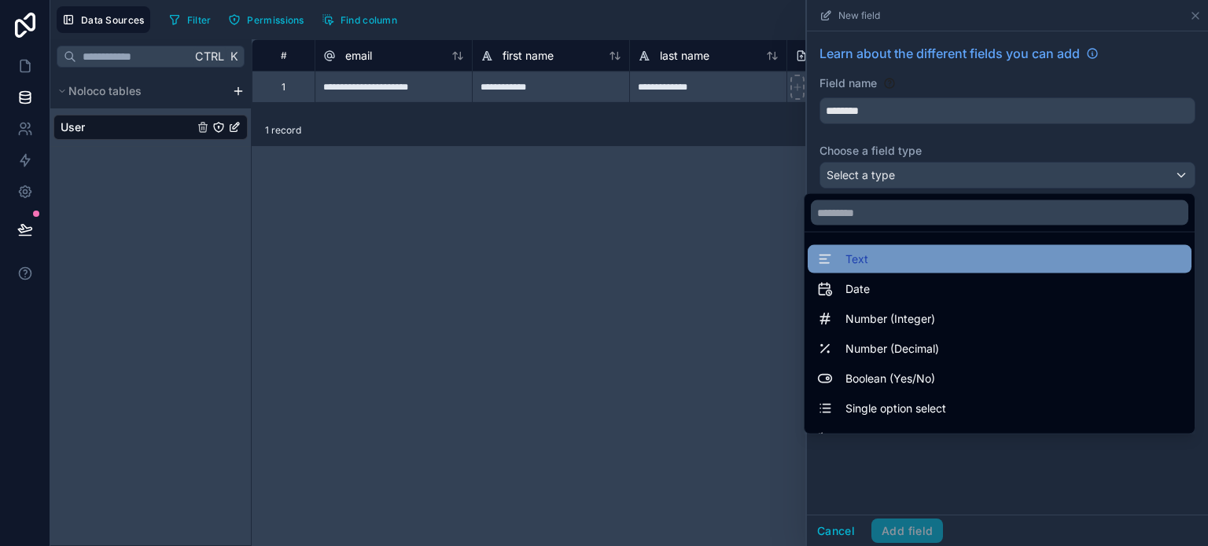
click at [951, 261] on div "Text" at bounding box center [999, 259] width 365 height 19
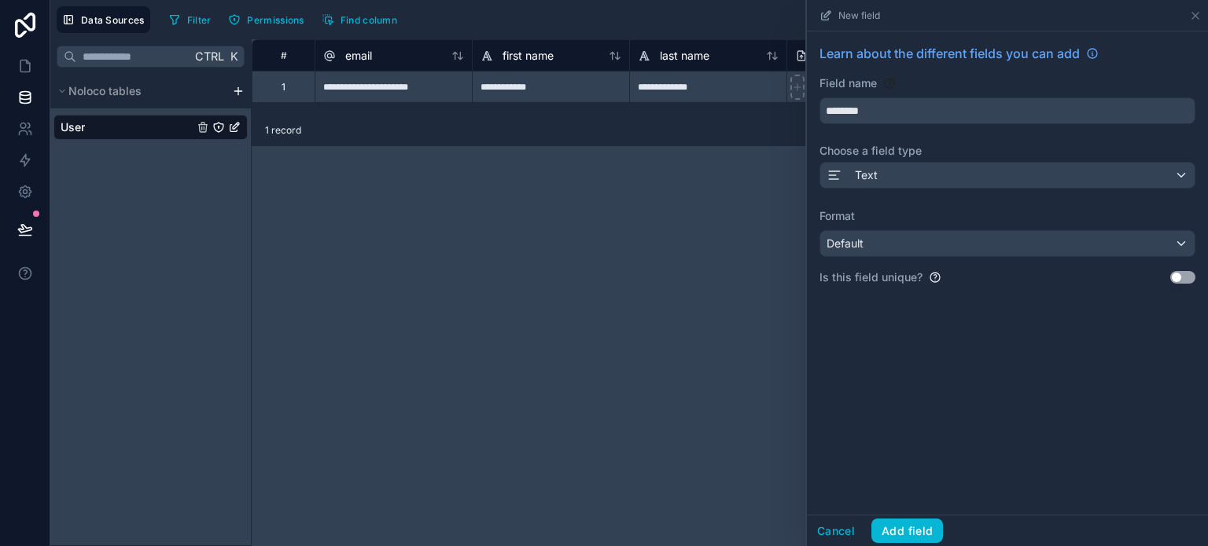
click at [922, 402] on div "Learn about the different fields you can add Field name ******** Choose a field…" at bounding box center [1007, 273] width 401 height 484
click at [1021, 233] on div "Default" at bounding box center [1007, 243] width 374 height 25
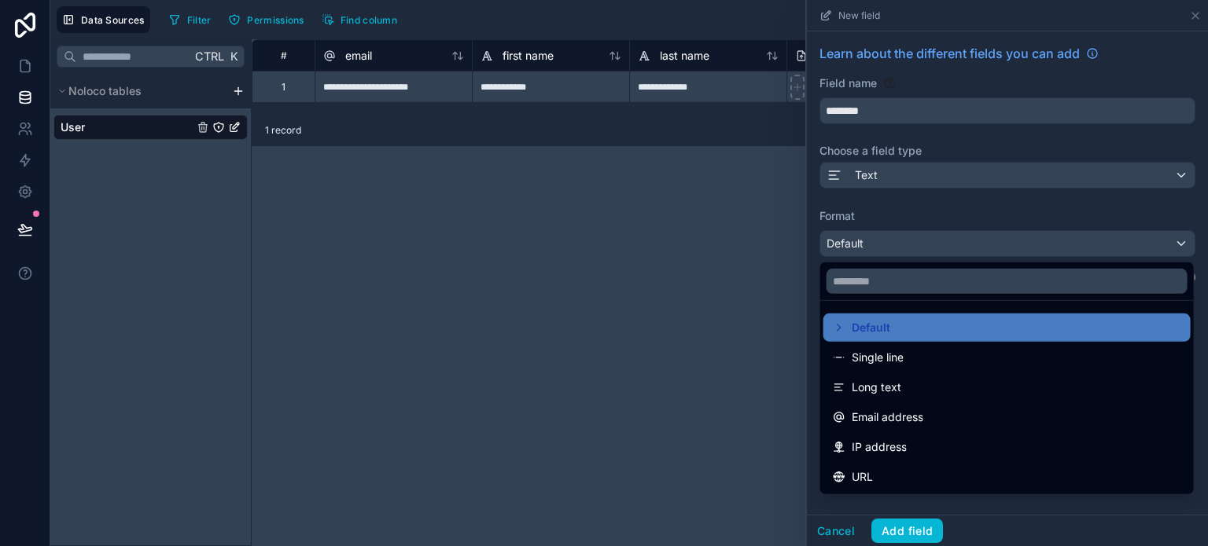
click at [1021, 233] on div at bounding box center [1007, 273] width 401 height 546
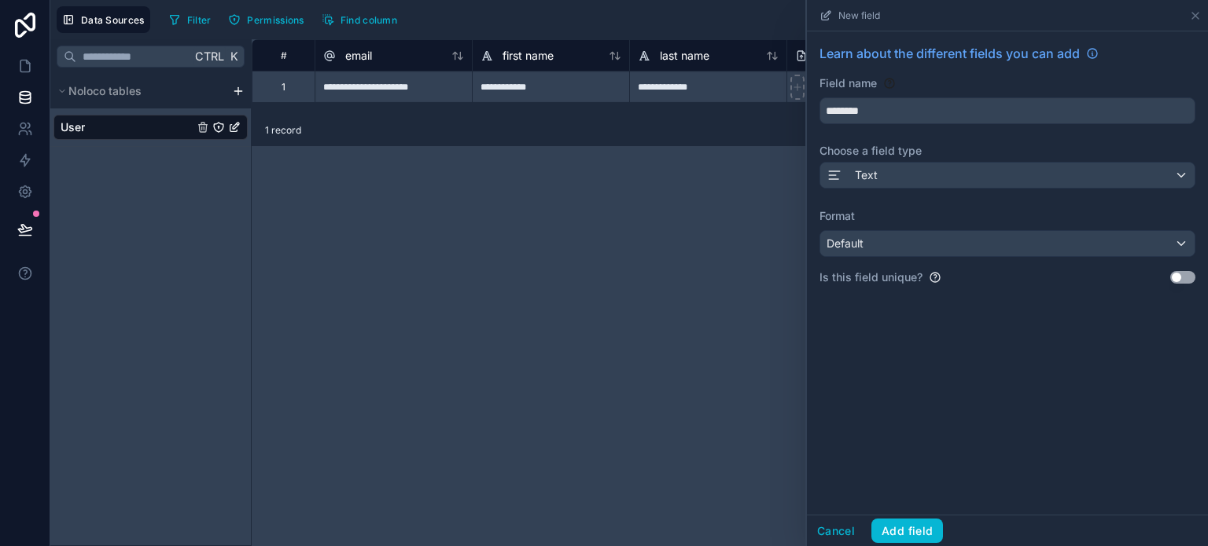
click at [1187, 278] on button "Use setting" at bounding box center [1182, 277] width 25 height 13
click at [912, 532] on button "Add field" at bounding box center [907, 531] width 72 height 25
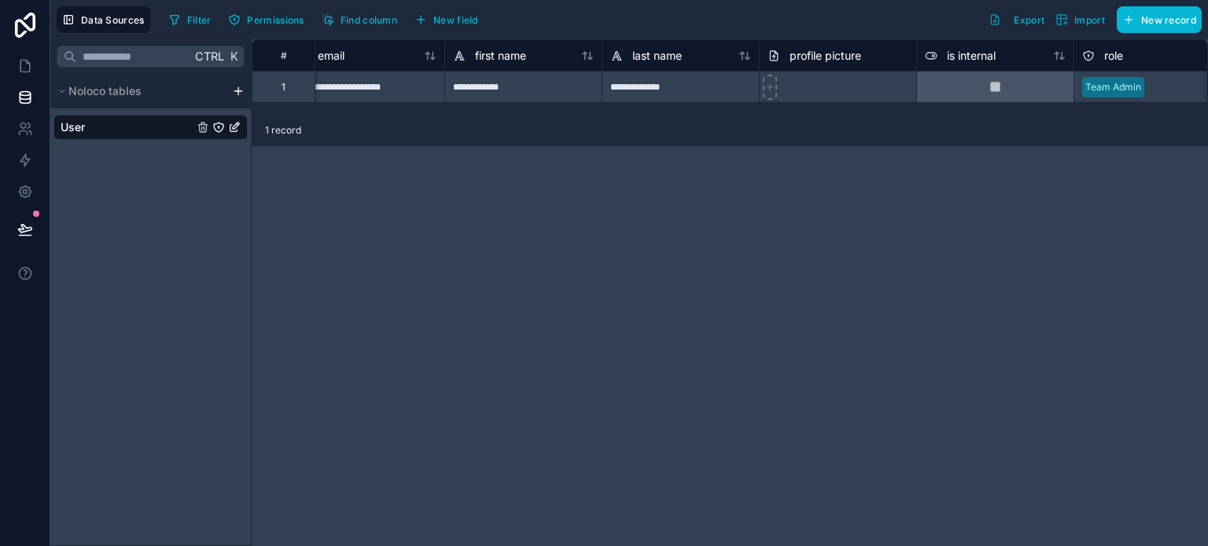
scroll to position [0, 23]
click at [237, 94] on html "**********" at bounding box center [604, 273] width 1208 height 546
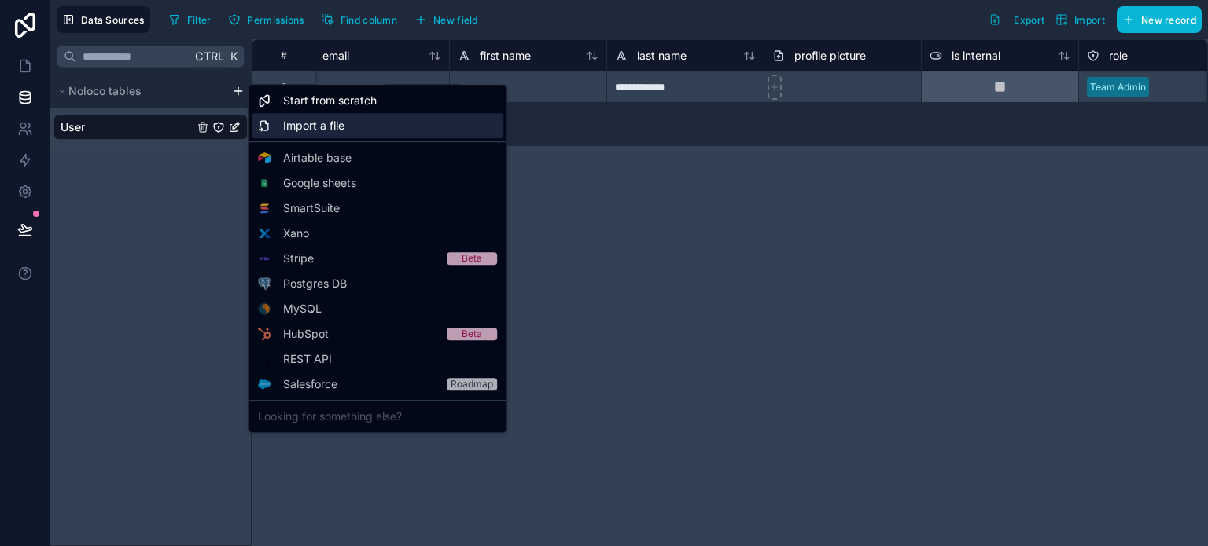
click at [352, 122] on div "Import a file" at bounding box center [378, 125] width 252 height 25
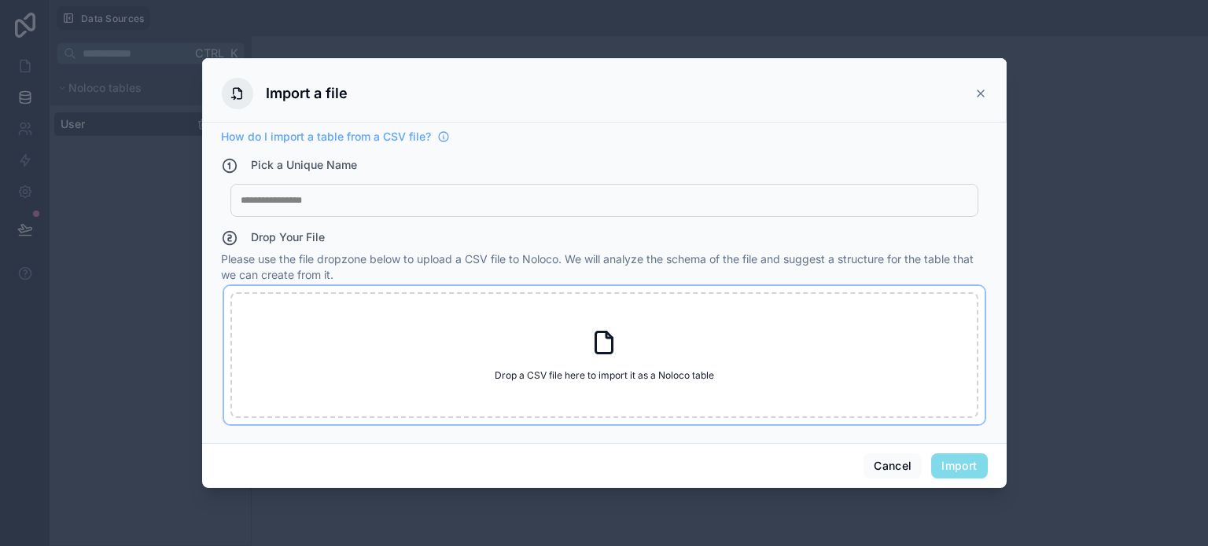
click at [576, 367] on div "Drop a CSV file here to import it as a Noloco table Drop a CSV file here to imp…" at bounding box center [604, 355] width 748 height 126
type input "**********"
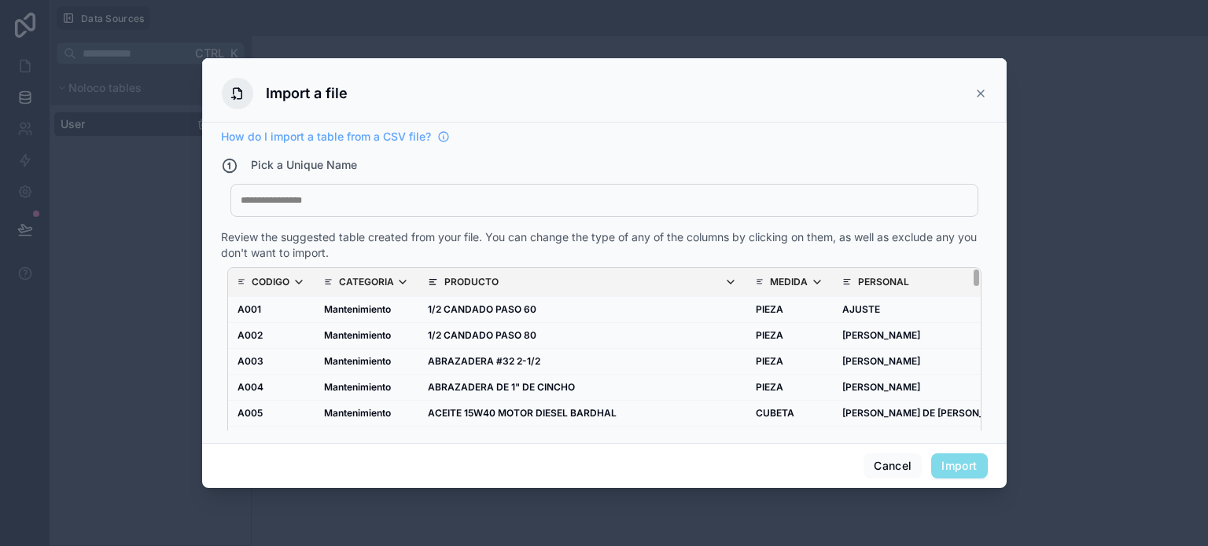
click at [342, 285] on p "CATEGORIA" at bounding box center [366, 282] width 55 height 13
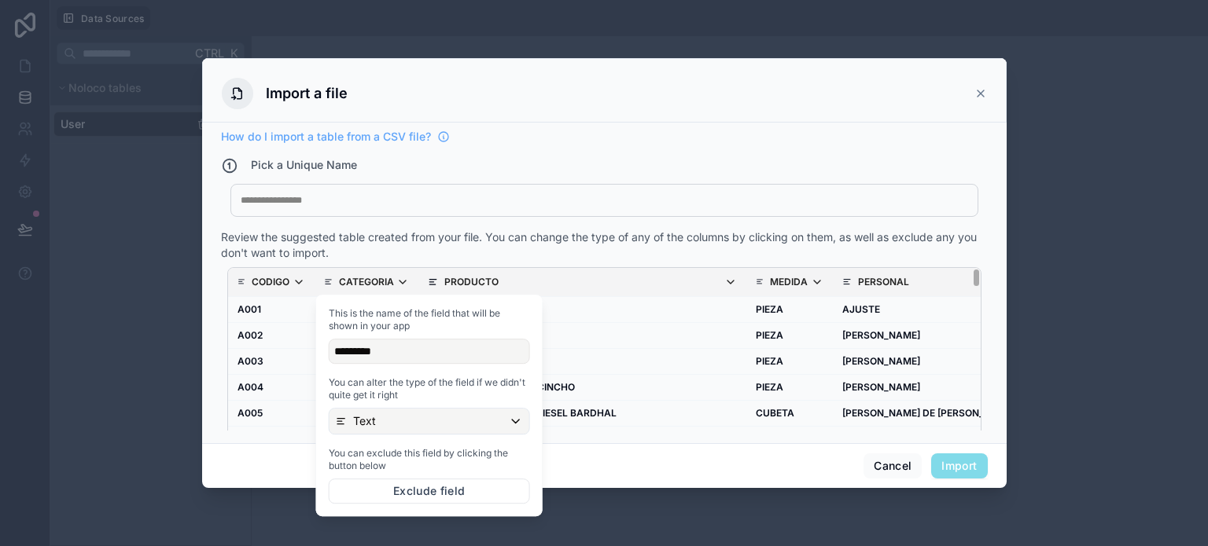
click at [267, 285] on p "CODIGO" at bounding box center [271, 282] width 38 height 13
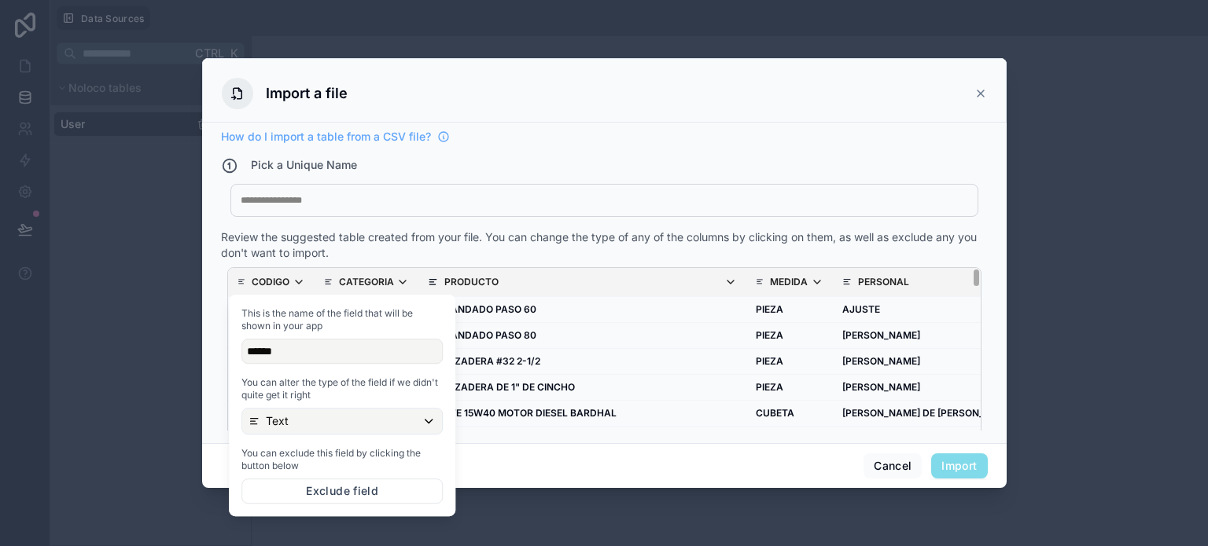
click at [326, 355] on div "******" at bounding box center [341, 351] width 201 height 25
click at [289, 348] on div "******" at bounding box center [341, 351] width 201 height 25
click at [421, 425] on div "Text" at bounding box center [342, 421] width 200 height 25
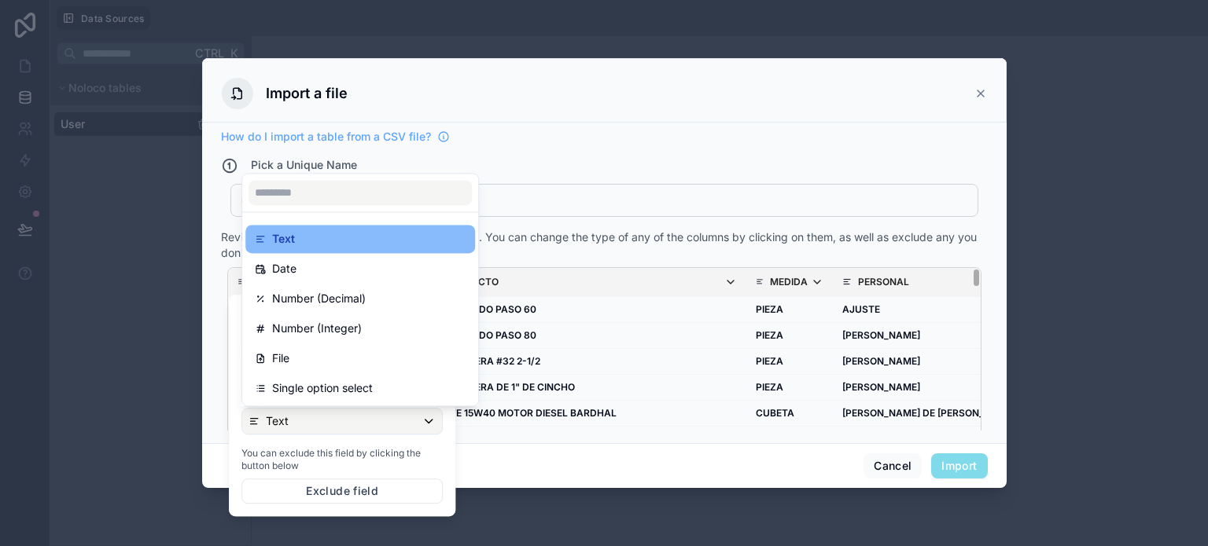
click at [521, 468] on div "Cancel Import" at bounding box center [604, 465] width 804 height 45
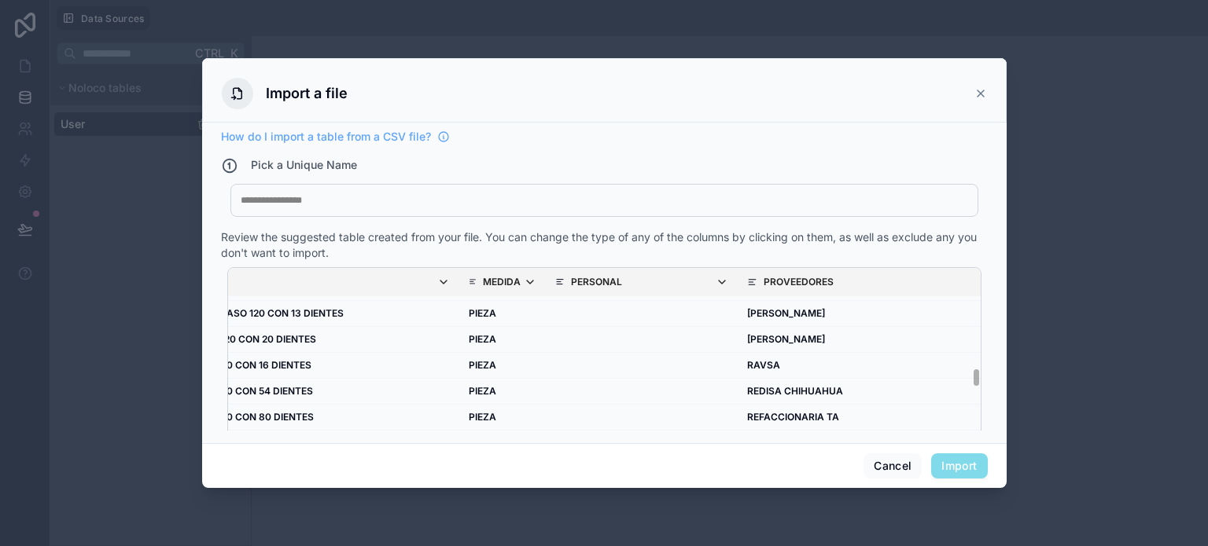
scroll to position [31, 0]
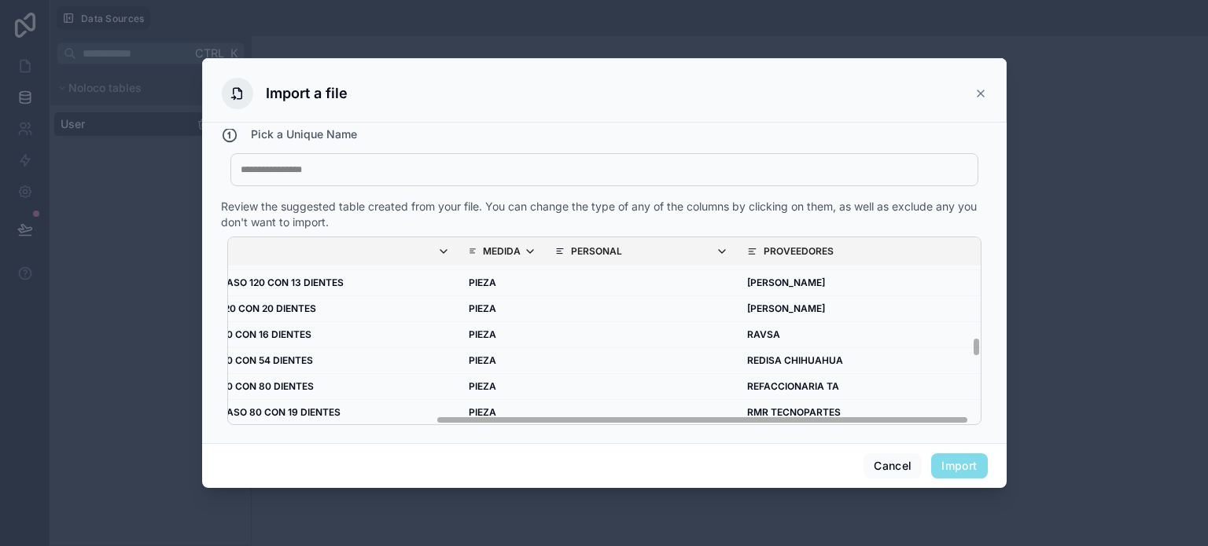
click at [962, 462] on span "Import" at bounding box center [959, 466] width 56 height 25
click at [840, 400] on td "RMR TECNOPARTES" at bounding box center [873, 413] width 270 height 26
click at [640, 309] on td "scrollable content" at bounding box center [642, 309] width 192 height 26
click at [325, 182] on div "My Imported File" at bounding box center [604, 169] width 748 height 33
click at [304, 134] on h4 "Pick a Unique Name" at bounding box center [304, 135] width 106 height 17
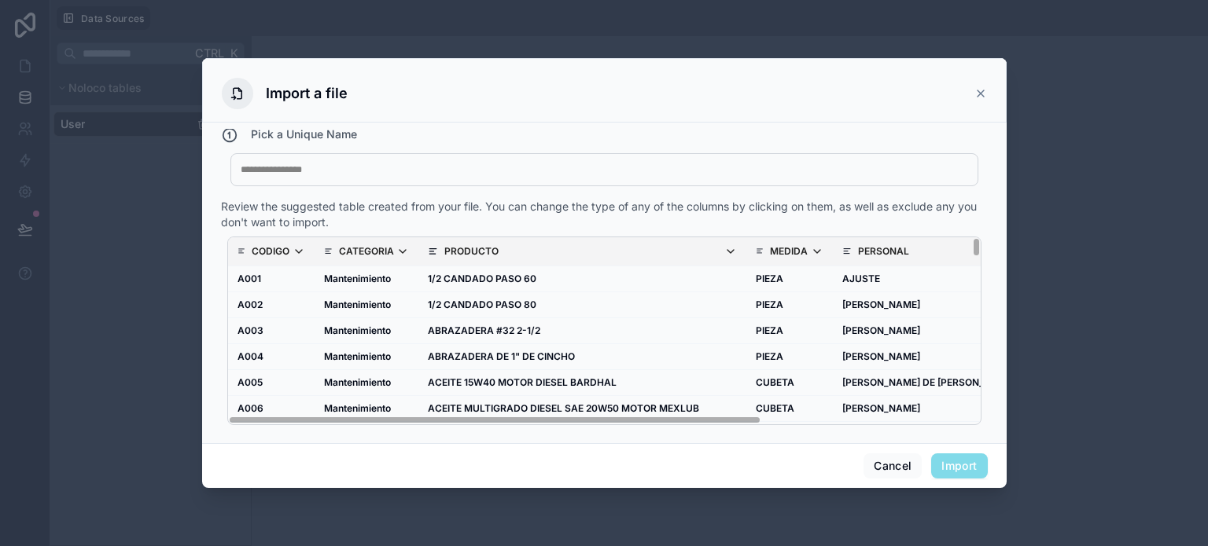
scroll to position [0, 0]
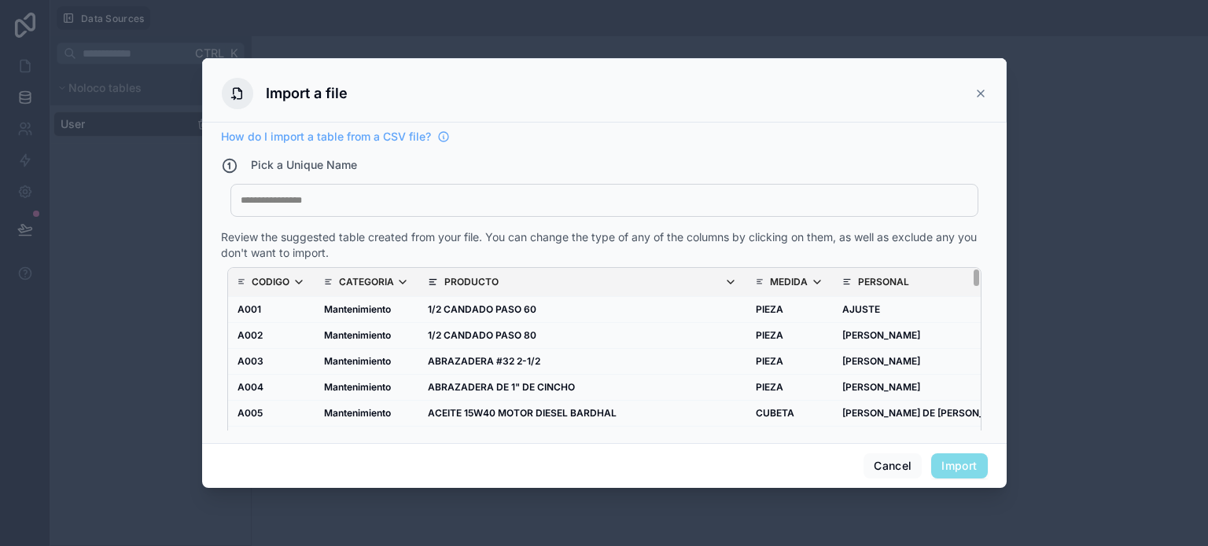
click at [355, 284] on p "CATEGORIA" at bounding box center [366, 282] width 55 height 13
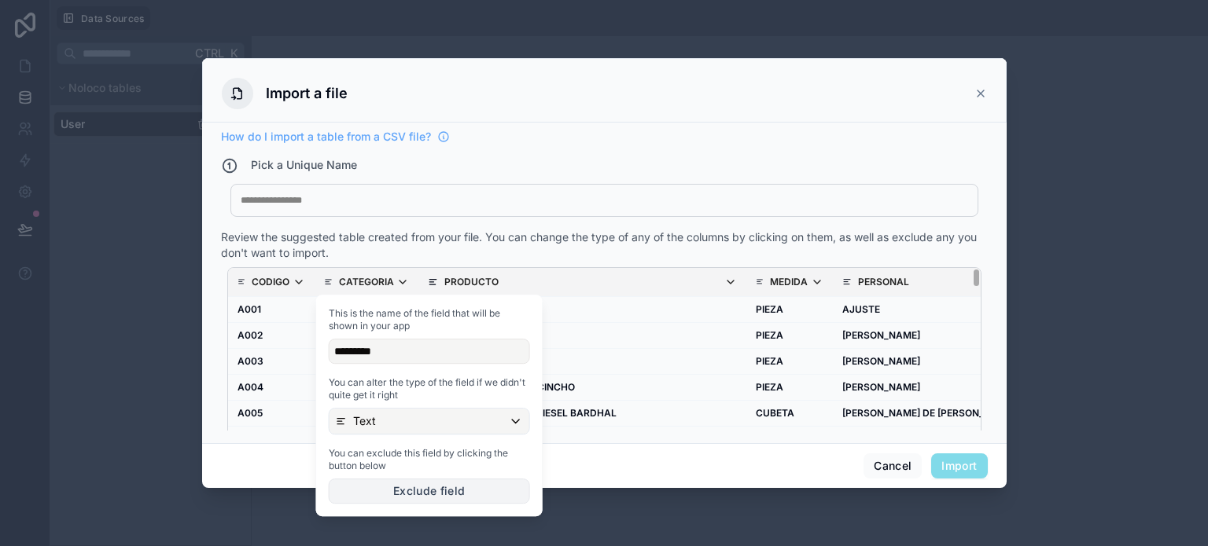
click at [429, 488] on button "Exclude field" at bounding box center [429, 491] width 201 height 25
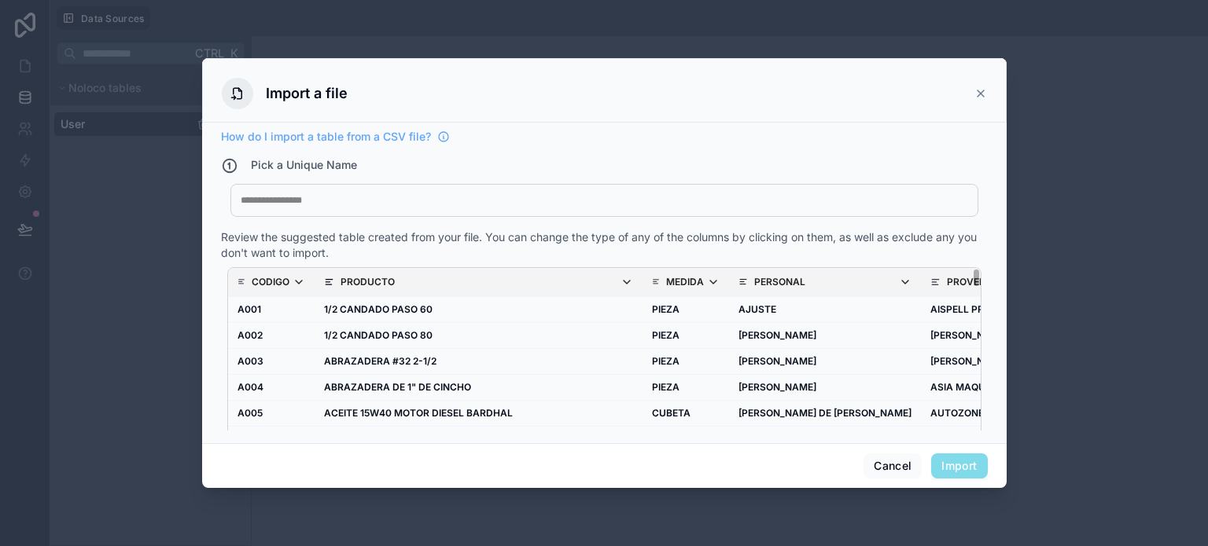
scroll to position [0, 287]
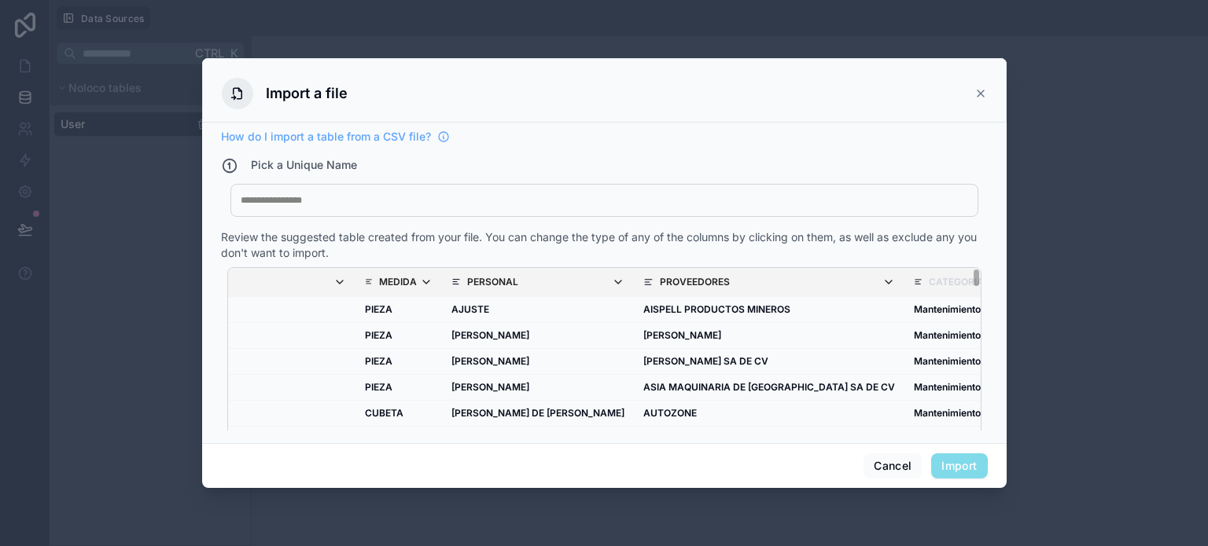
click at [929, 276] on p "CATEGORIA" at bounding box center [956, 282] width 55 height 13
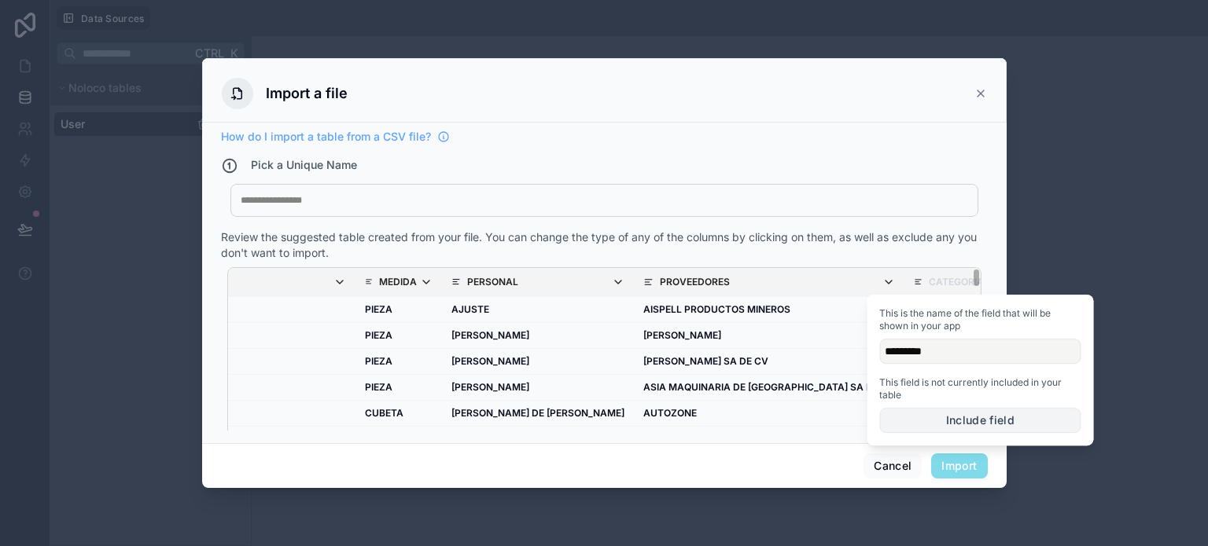
click at [969, 416] on button "Include field" at bounding box center [979, 420] width 201 height 25
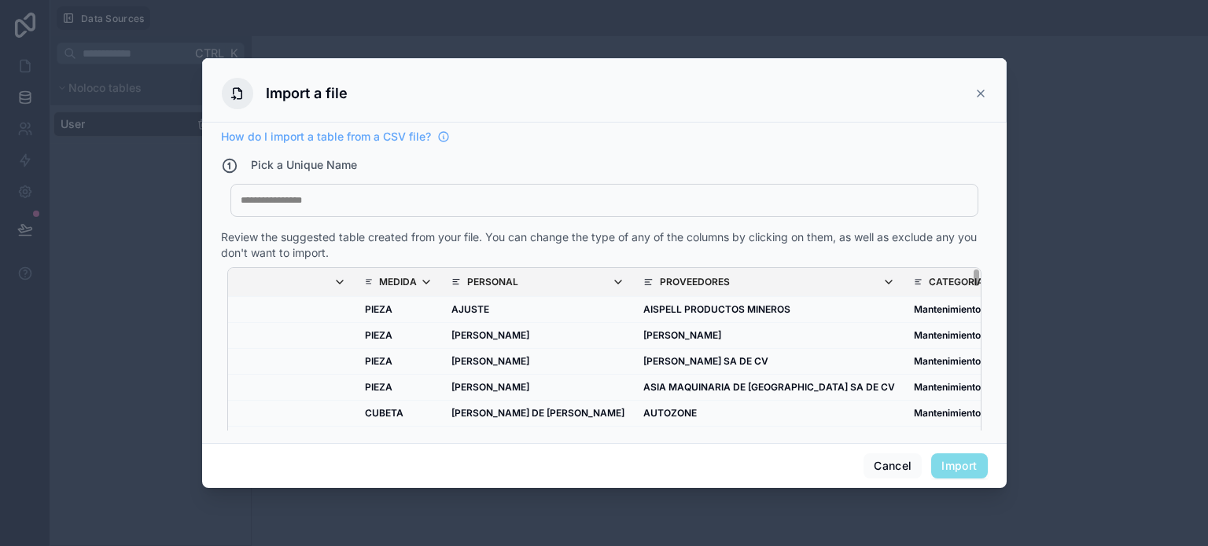
click at [835, 269] on th "PROVEEDORES" at bounding box center [769, 282] width 270 height 29
click at [971, 467] on span "Import" at bounding box center [959, 466] width 56 height 25
click at [727, 283] on p "PROVEEDORES" at bounding box center [695, 282] width 70 height 13
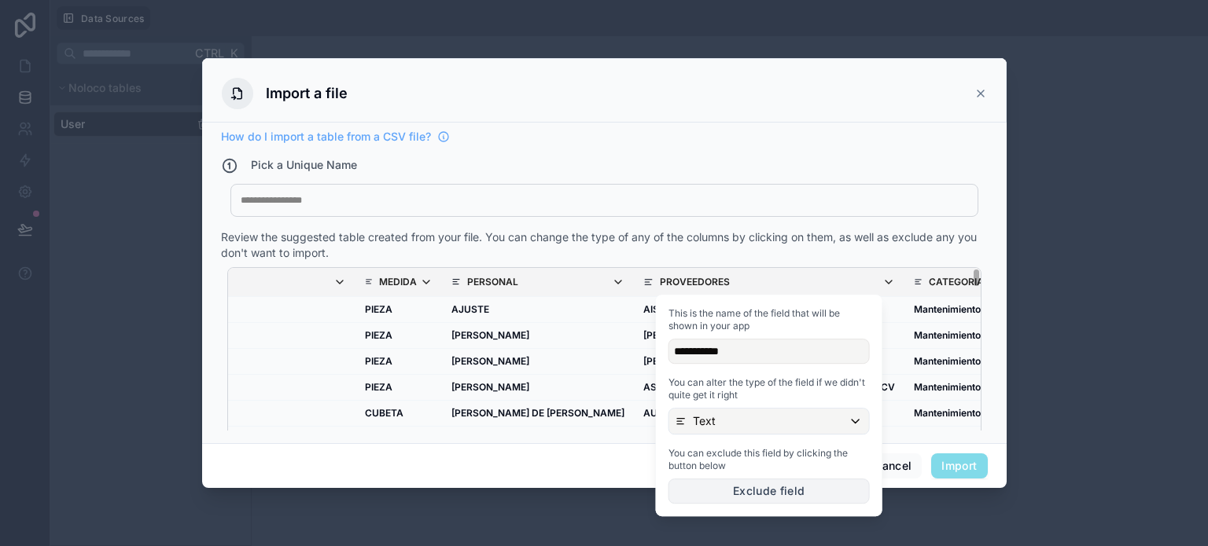
click at [762, 497] on button "Exclude field" at bounding box center [768, 491] width 201 height 25
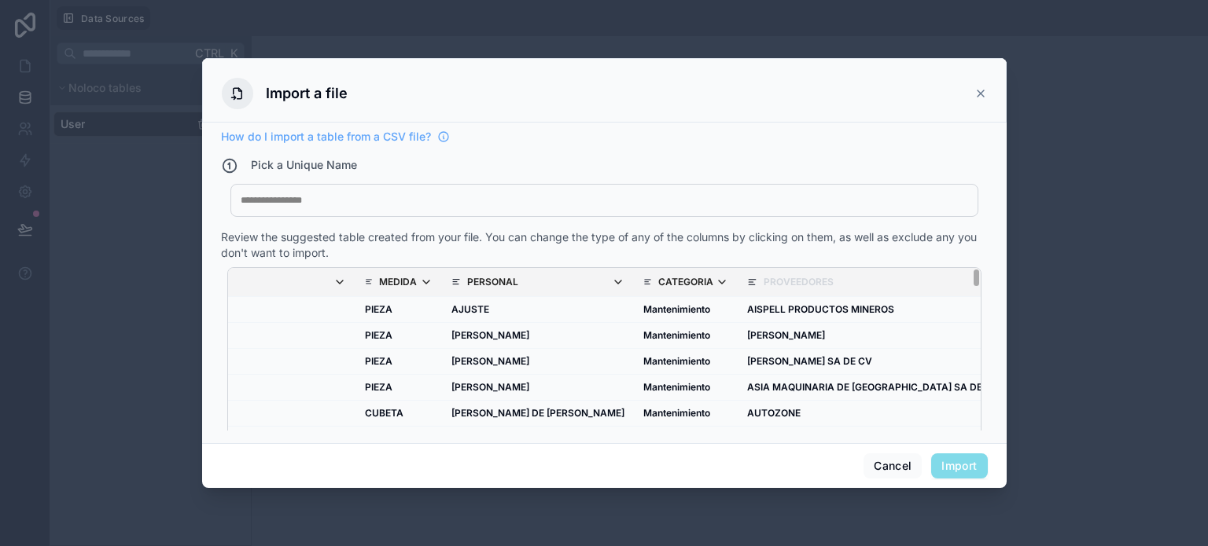
click at [587, 268] on th "PERSONAL" at bounding box center [538, 282] width 192 height 29
click at [589, 285] on span "PERSONAL" at bounding box center [545, 282] width 156 height 13
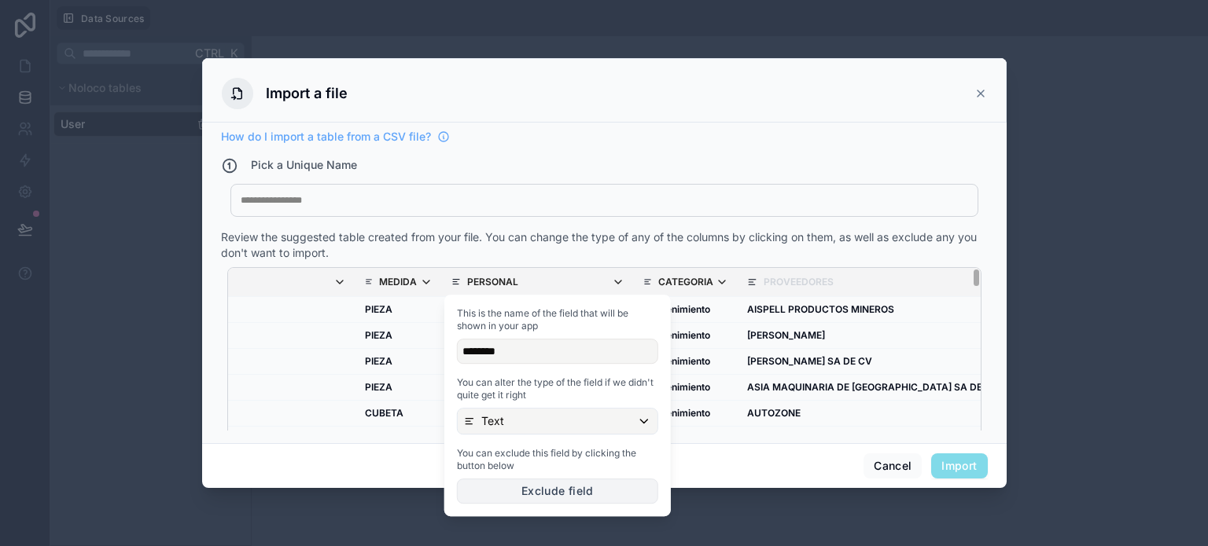
click at [582, 487] on button "Exclude field" at bounding box center [557, 491] width 201 height 25
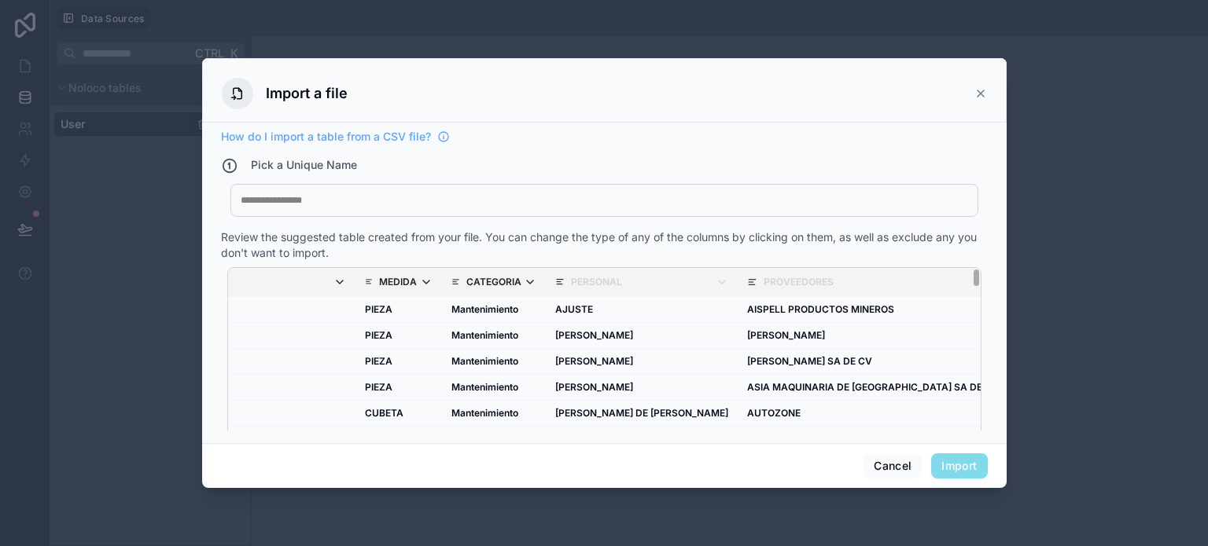
click at [515, 279] on p "CATEGORIA" at bounding box center [493, 282] width 55 height 13
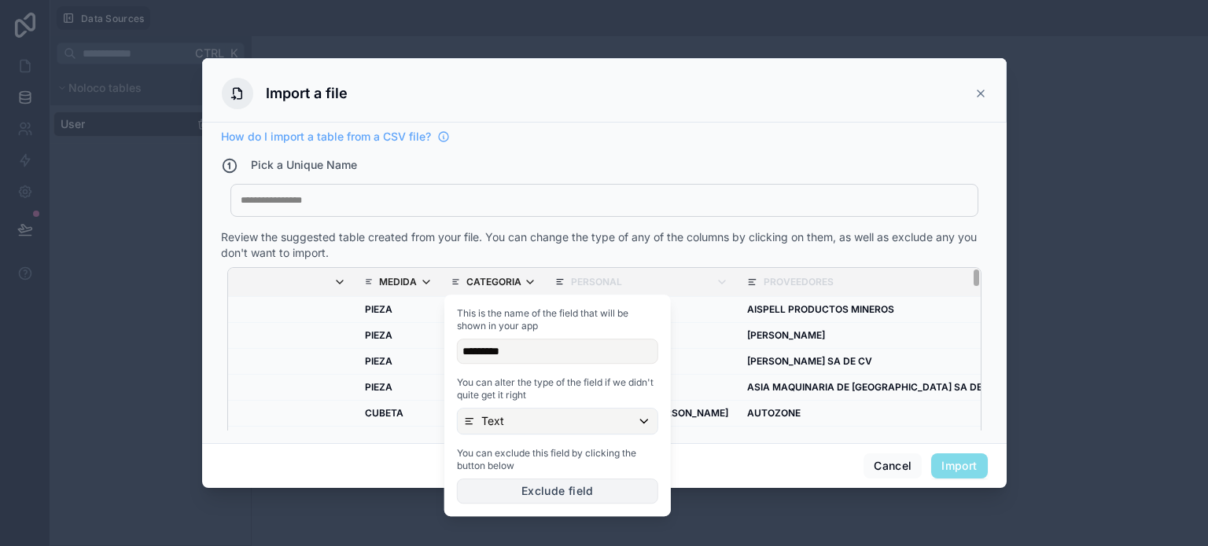
click at [554, 481] on button "Exclude field" at bounding box center [557, 491] width 201 height 25
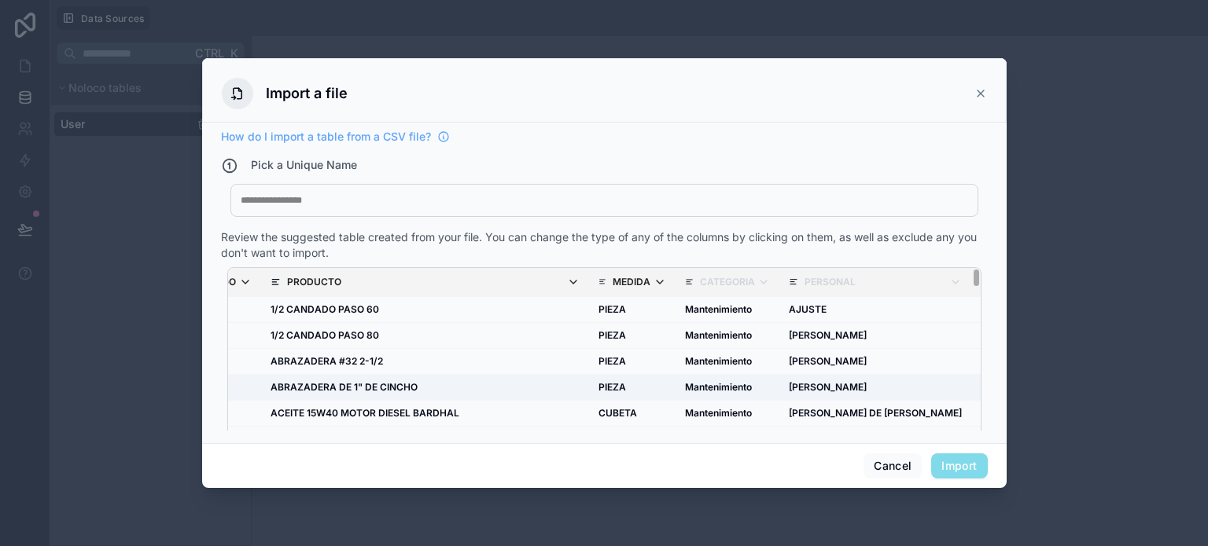
scroll to position [0, 0]
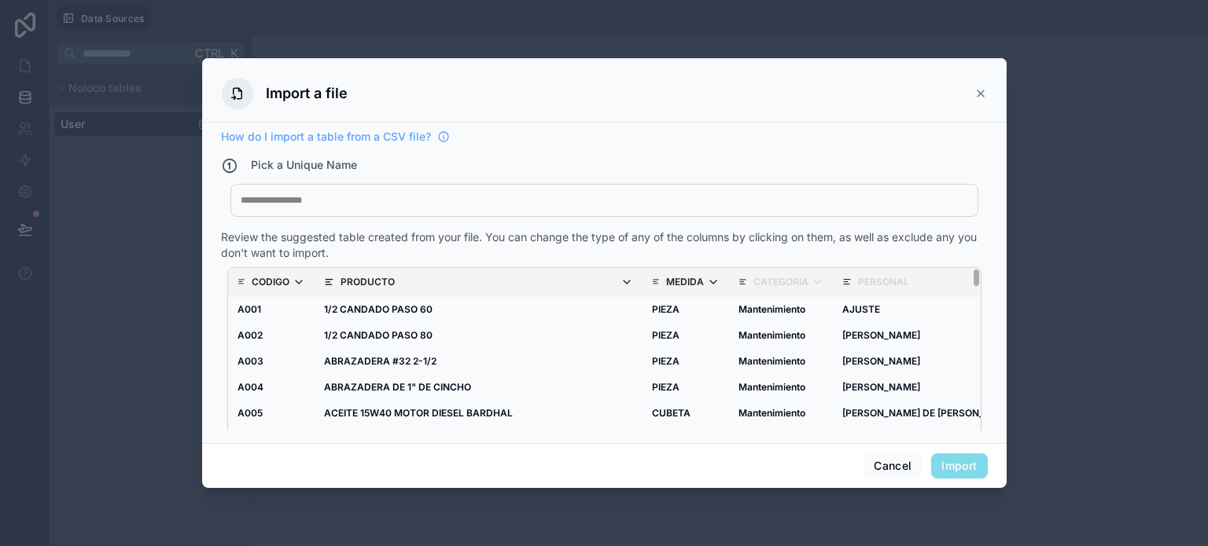
click at [476, 278] on span "PRODUCTO" at bounding box center [486, 282] width 292 height 13
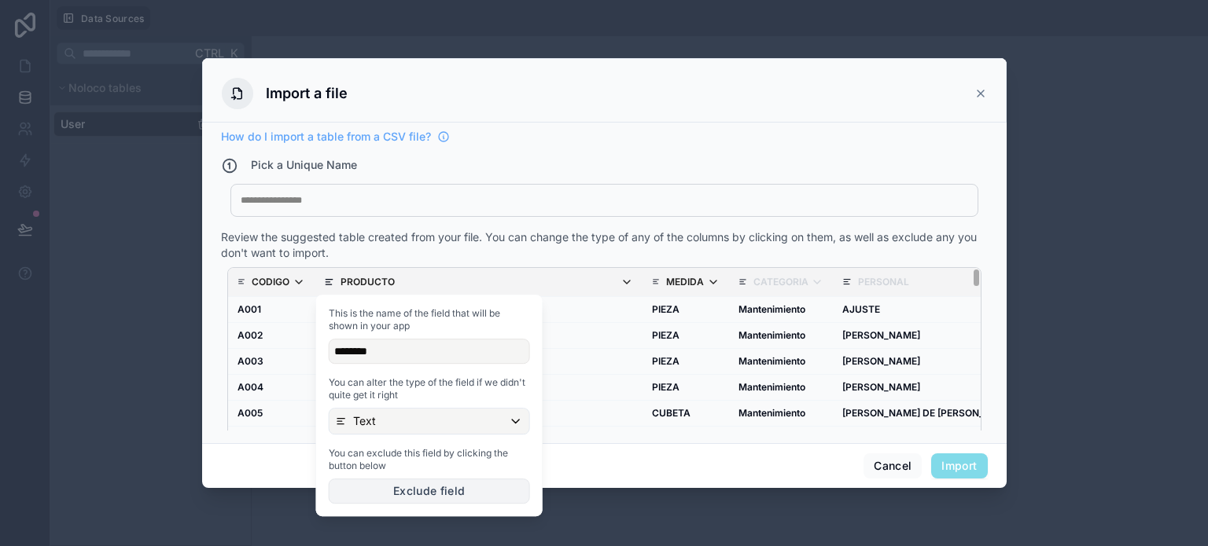
click at [447, 485] on button "Exclude field" at bounding box center [429, 491] width 201 height 25
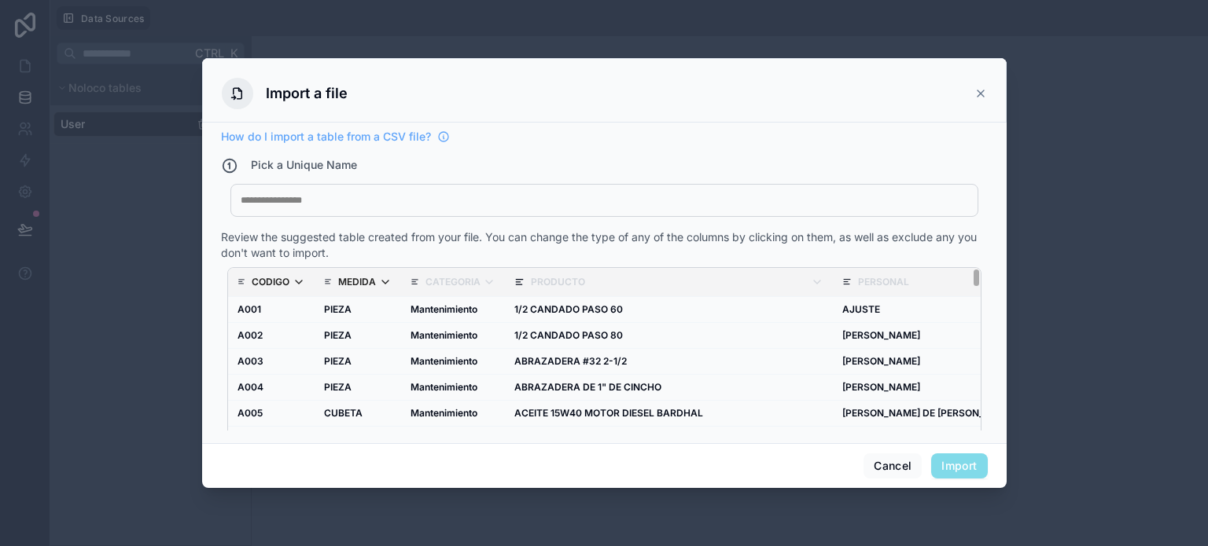
click at [277, 281] on p "CODIGO" at bounding box center [271, 282] width 38 height 13
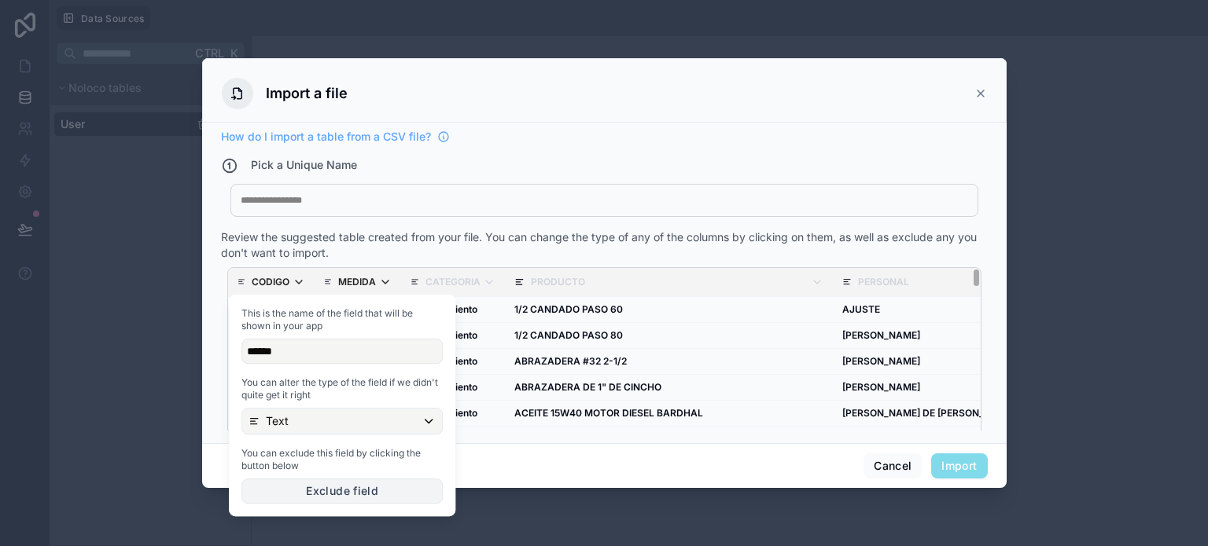
click at [375, 493] on button "Exclude field" at bounding box center [341, 491] width 201 height 25
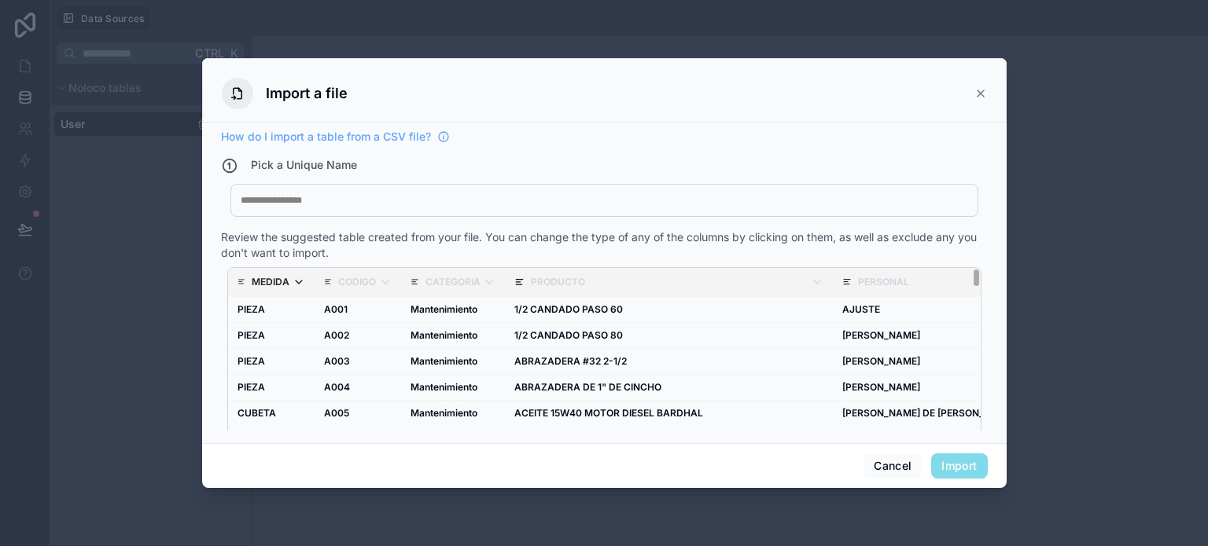
click at [255, 277] on p "MEDIDA" at bounding box center [271, 282] width 38 height 13
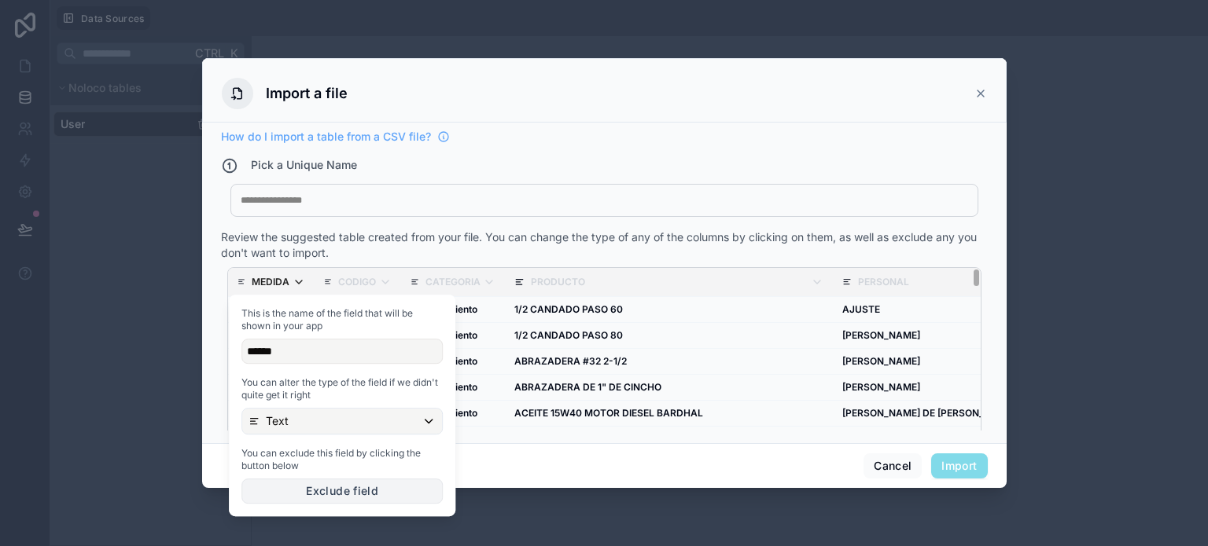
click at [324, 484] on button "Exclude field" at bounding box center [341, 491] width 201 height 25
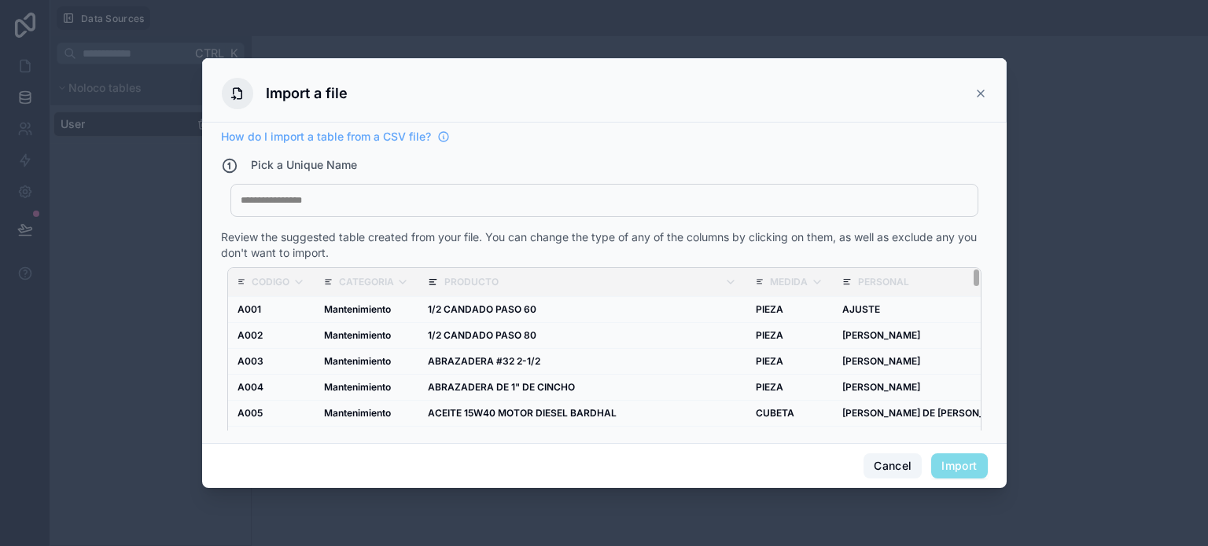
click at [898, 469] on button "Cancel" at bounding box center [892, 466] width 58 height 25
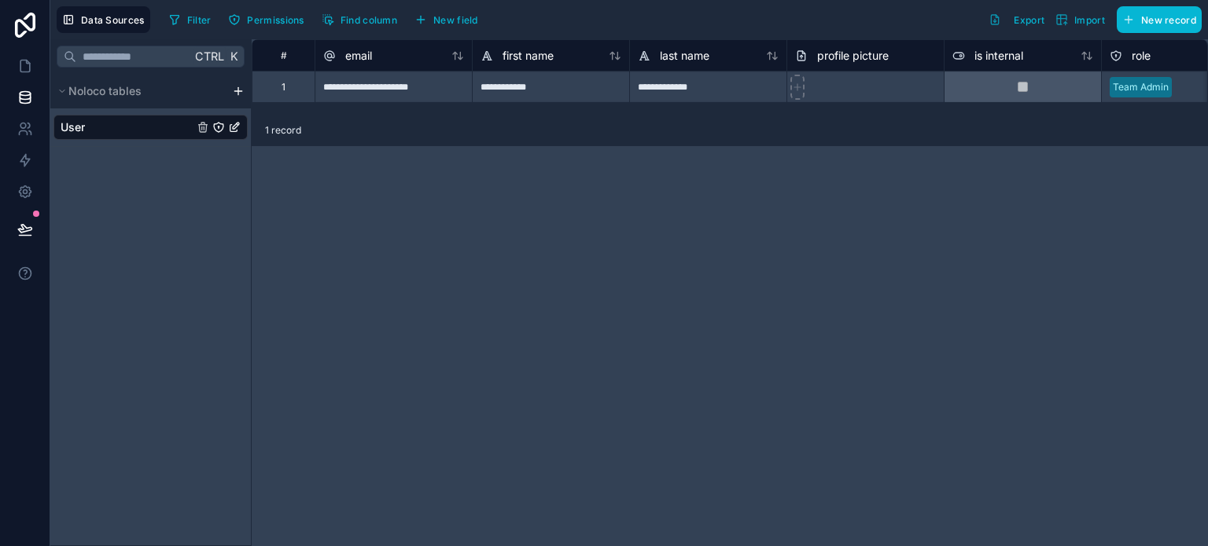
click at [755, 268] on div "**********" at bounding box center [730, 292] width 956 height 507
